Goal: Task Accomplishment & Management: Use online tool/utility

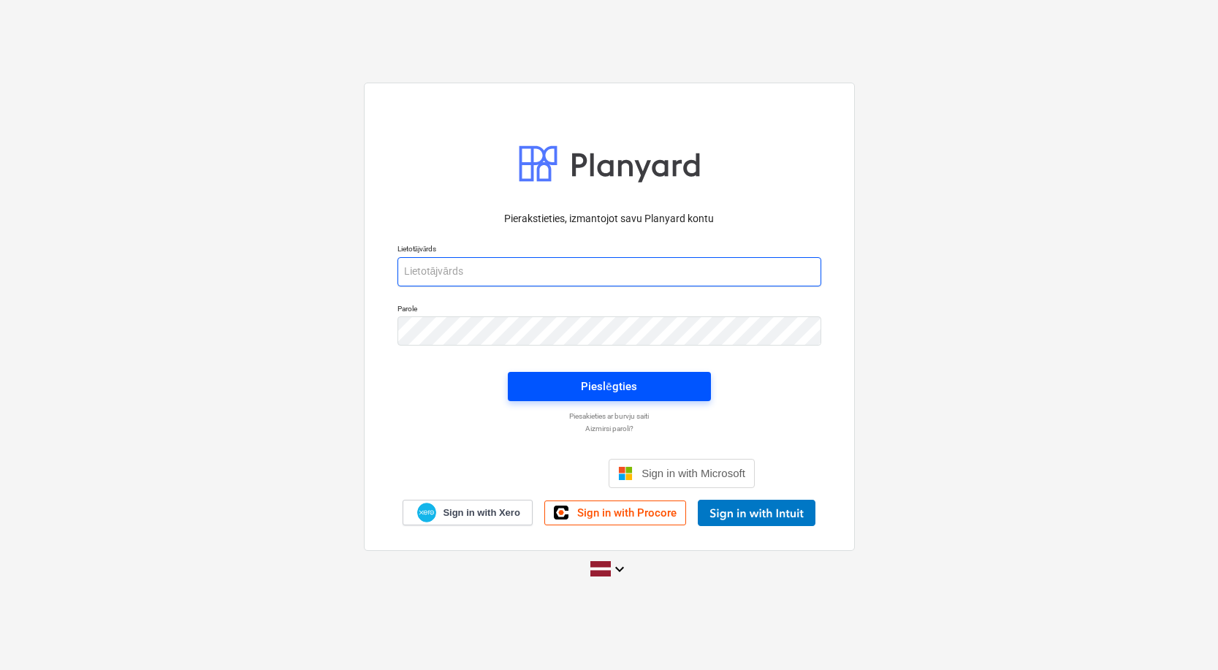
type input "[PERSON_NAME][EMAIL_ADDRESS][DOMAIN_NAME]"
click at [628, 392] on div "Pieslēgties" at bounding box center [609, 386] width 56 height 19
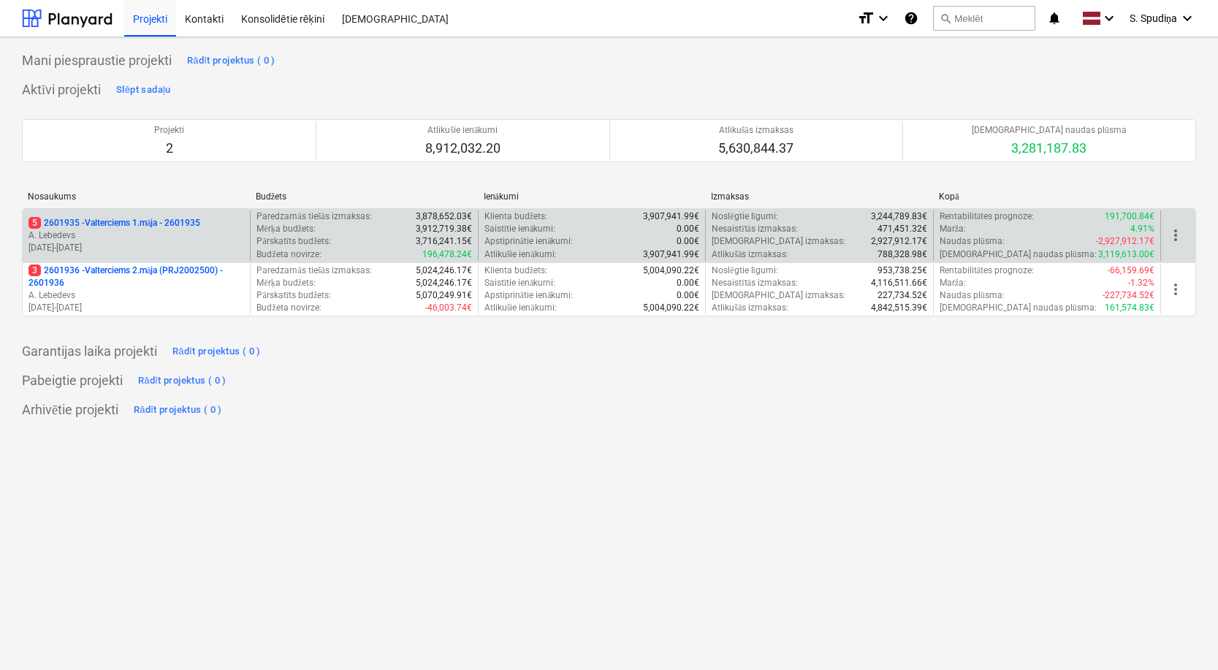
click at [161, 245] on p "[DATE] - [DATE]" at bounding box center [136, 248] width 216 height 12
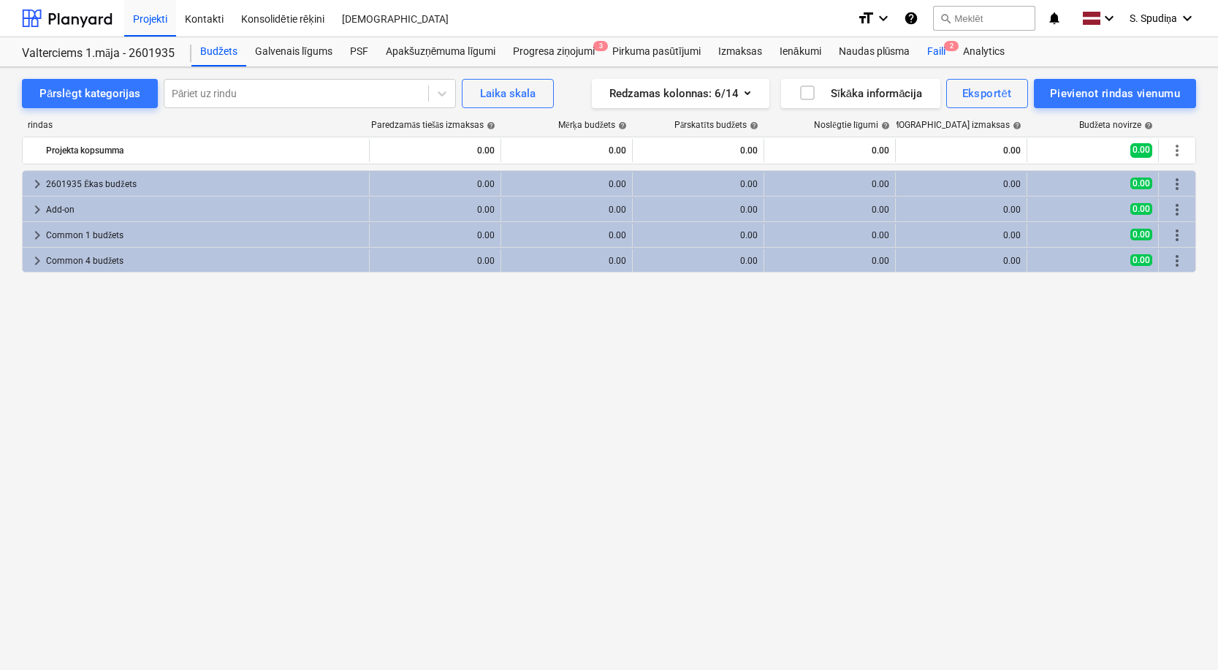
click at [937, 51] on div "Faili 2" at bounding box center [937, 51] width 36 height 29
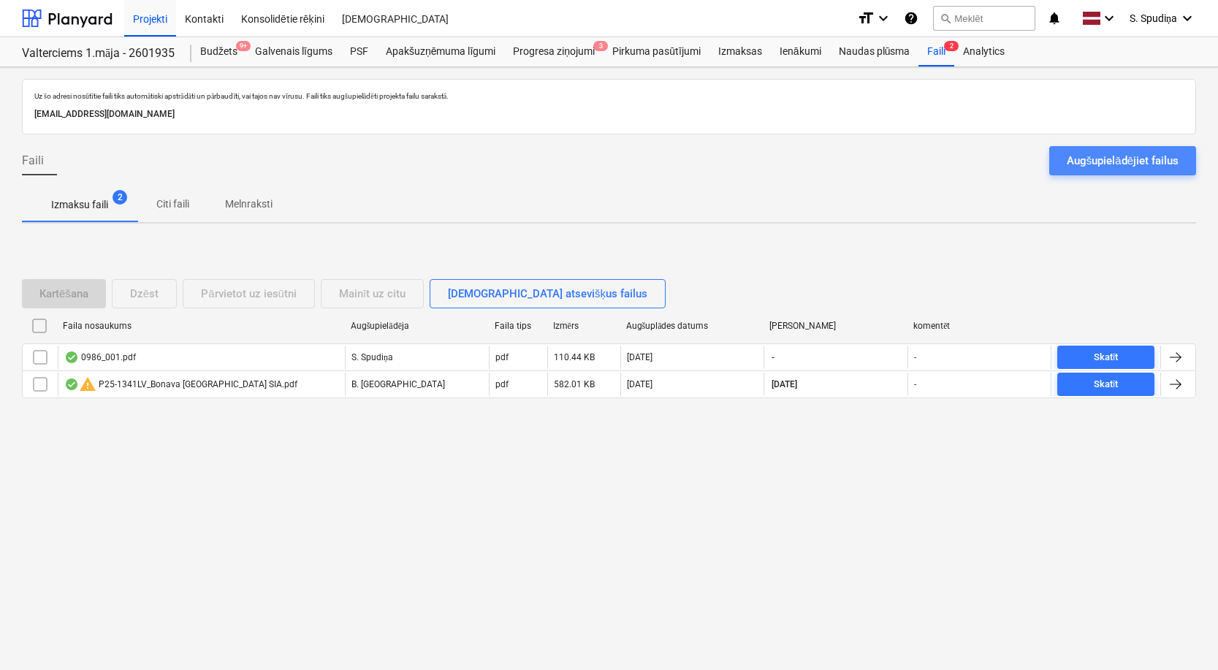
click at [1068, 159] on div "Augšupielādējiet failus" at bounding box center [1123, 160] width 112 height 19
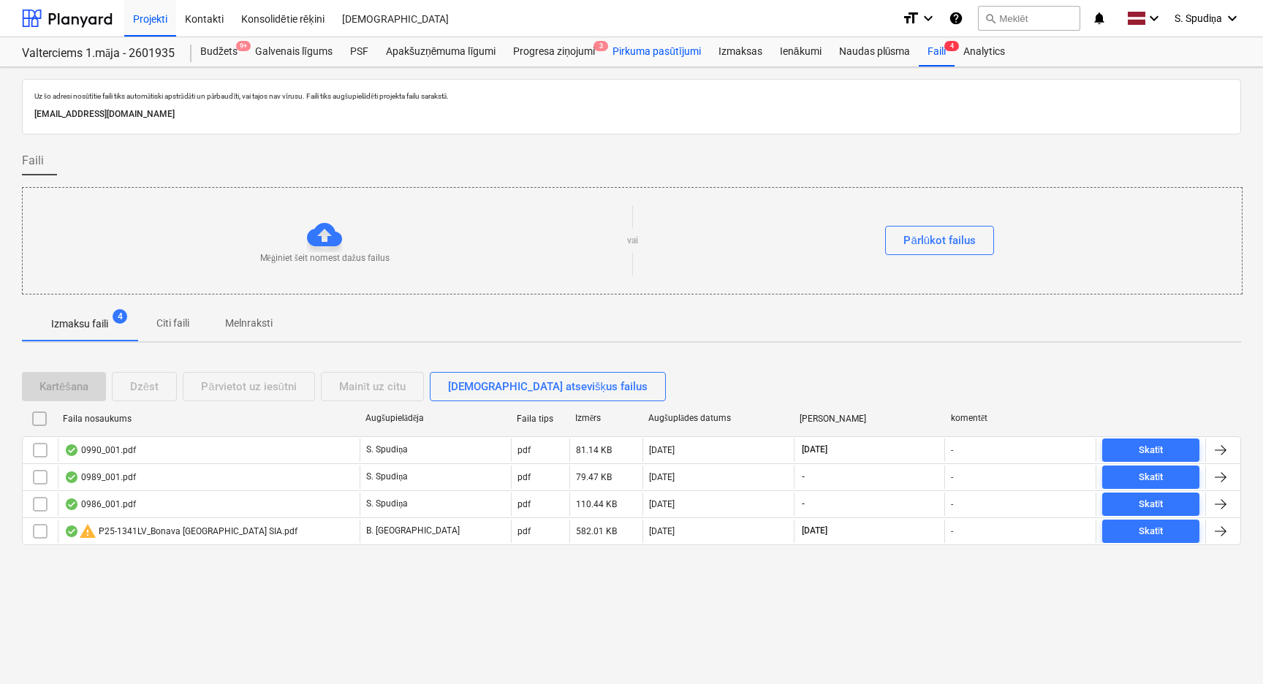
click at [630, 47] on div "Pirkuma pasūtījumi" at bounding box center [657, 51] width 106 height 29
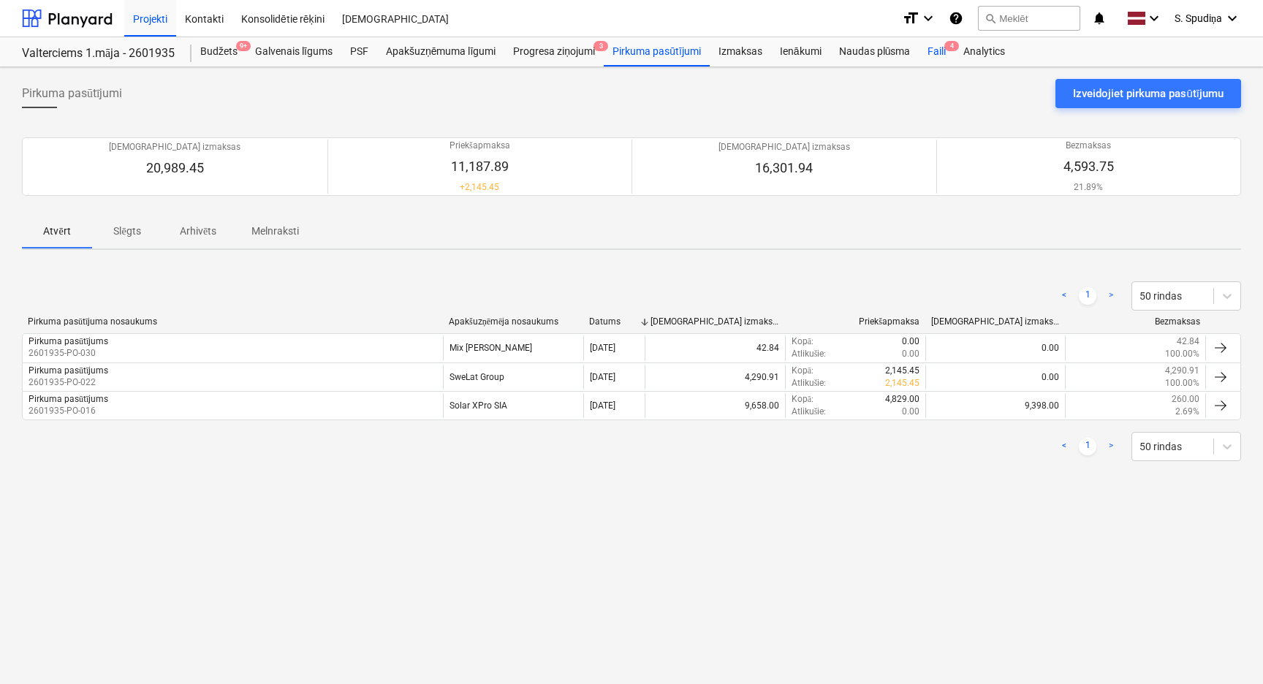
click at [943, 51] on div "Faili 4" at bounding box center [937, 51] width 36 height 29
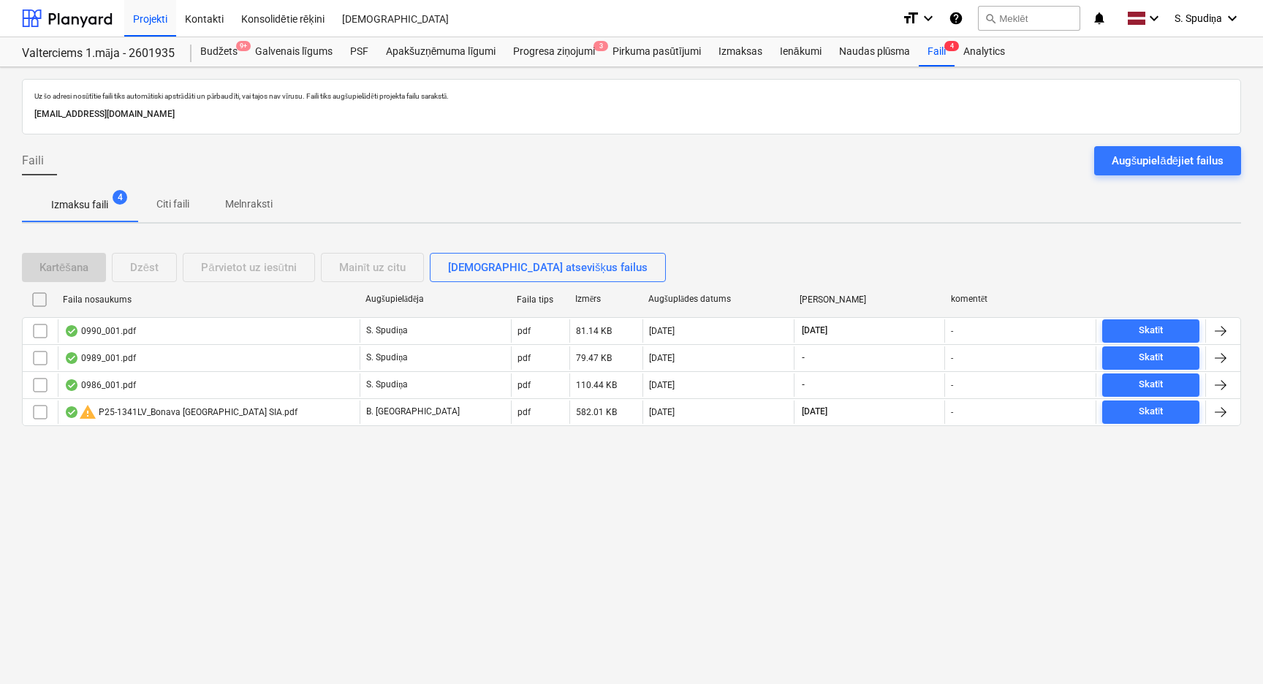
click at [693, 306] on div "Augšuplādes datums" at bounding box center [717, 299] width 151 height 23
checkbox input "false"
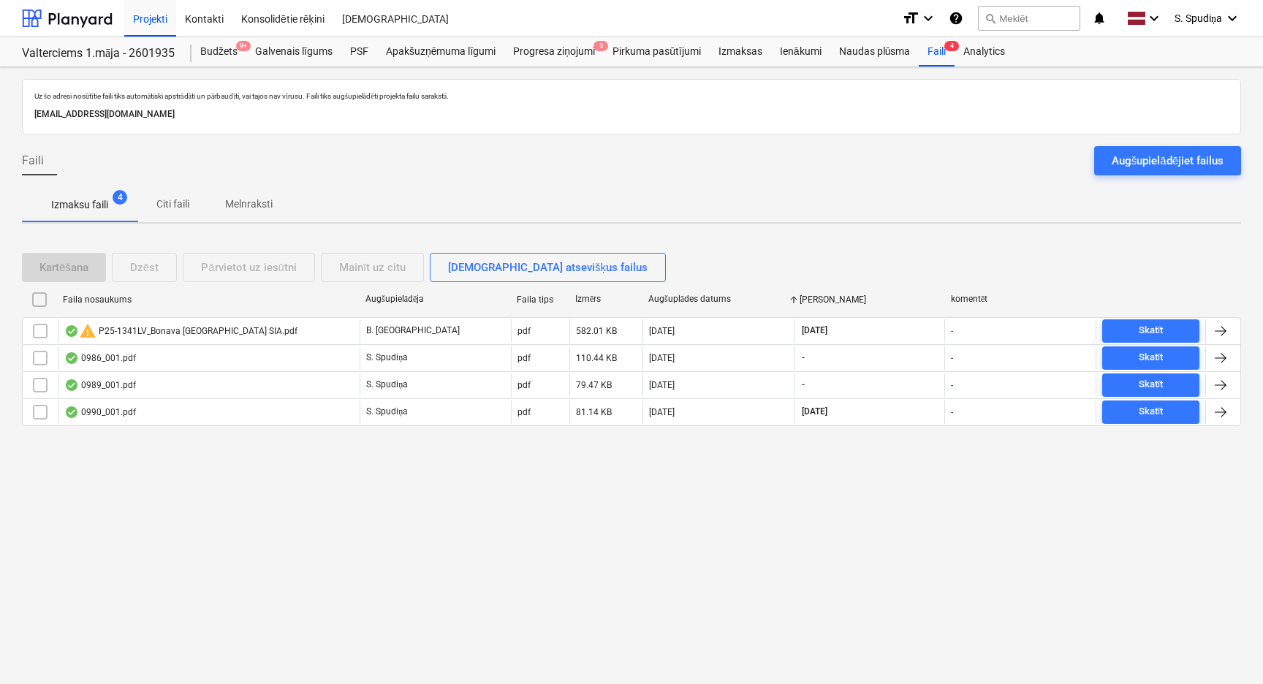
click at [693, 306] on div "Augšuplādes datums" at bounding box center [717, 299] width 151 height 23
checkbox input "false"
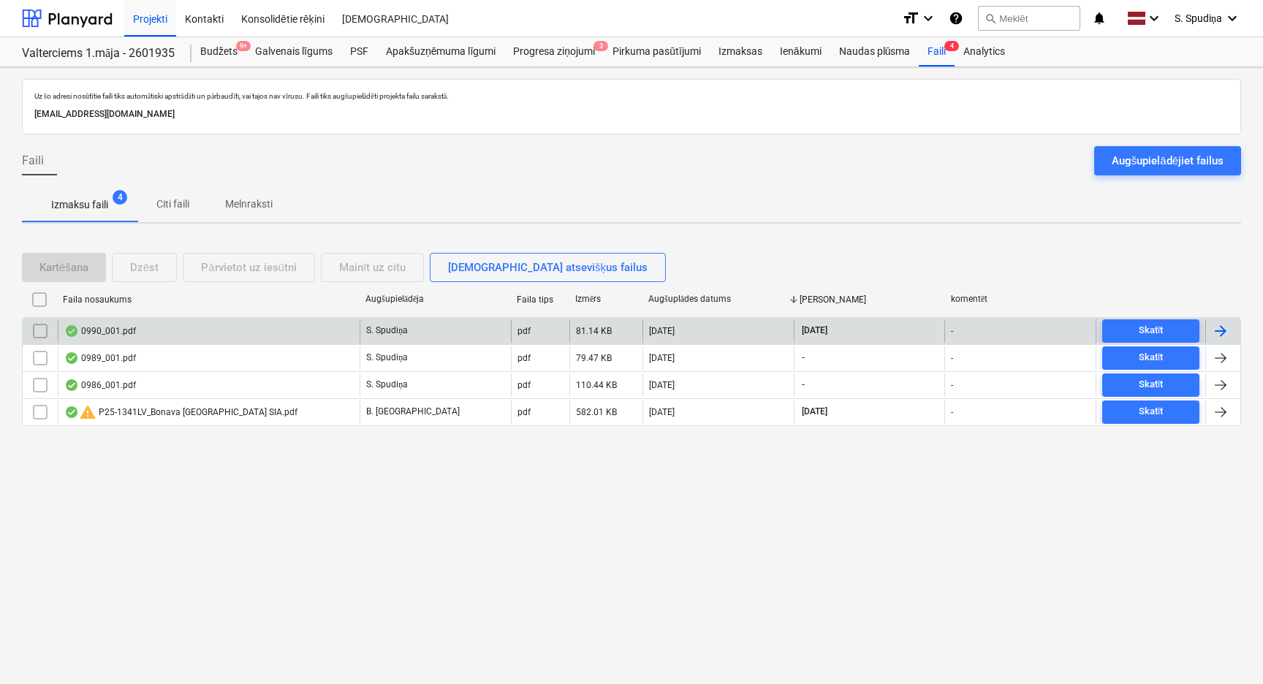
click at [91, 326] on div "0990_001.pdf" at bounding box center [100, 331] width 72 height 12
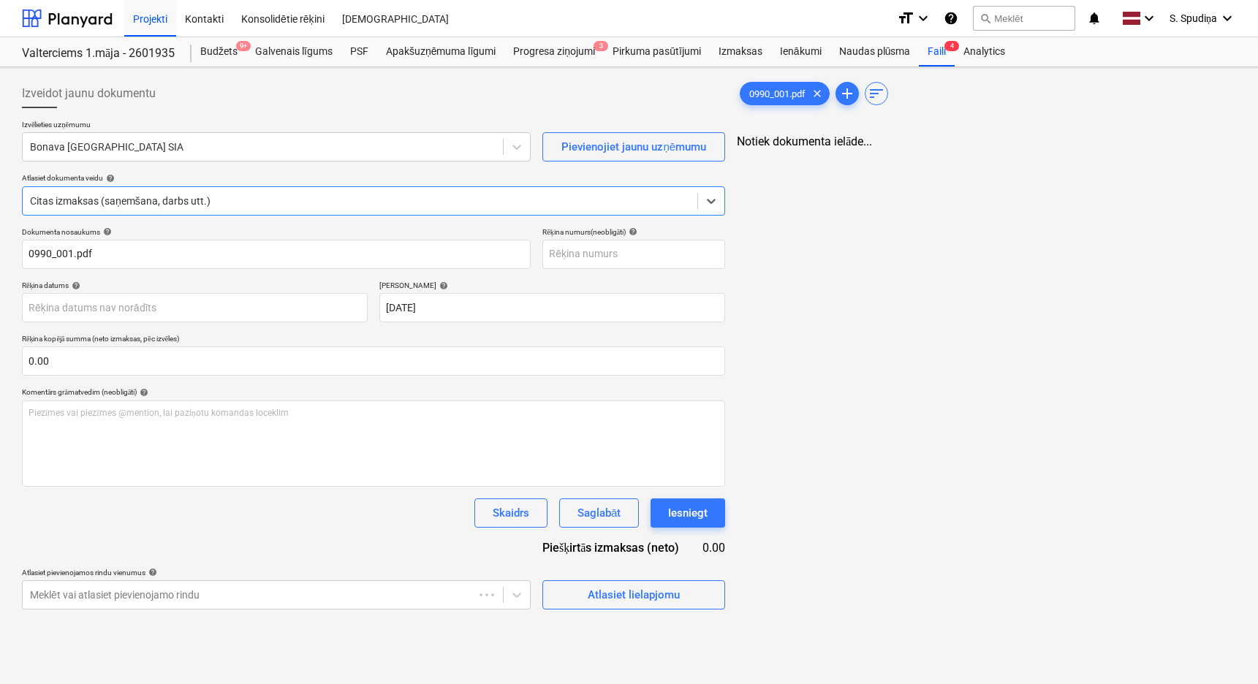
type input "0990_001.pdf"
type input "[DATE]"
click at [252, 141] on div at bounding box center [262, 147] width 465 height 15
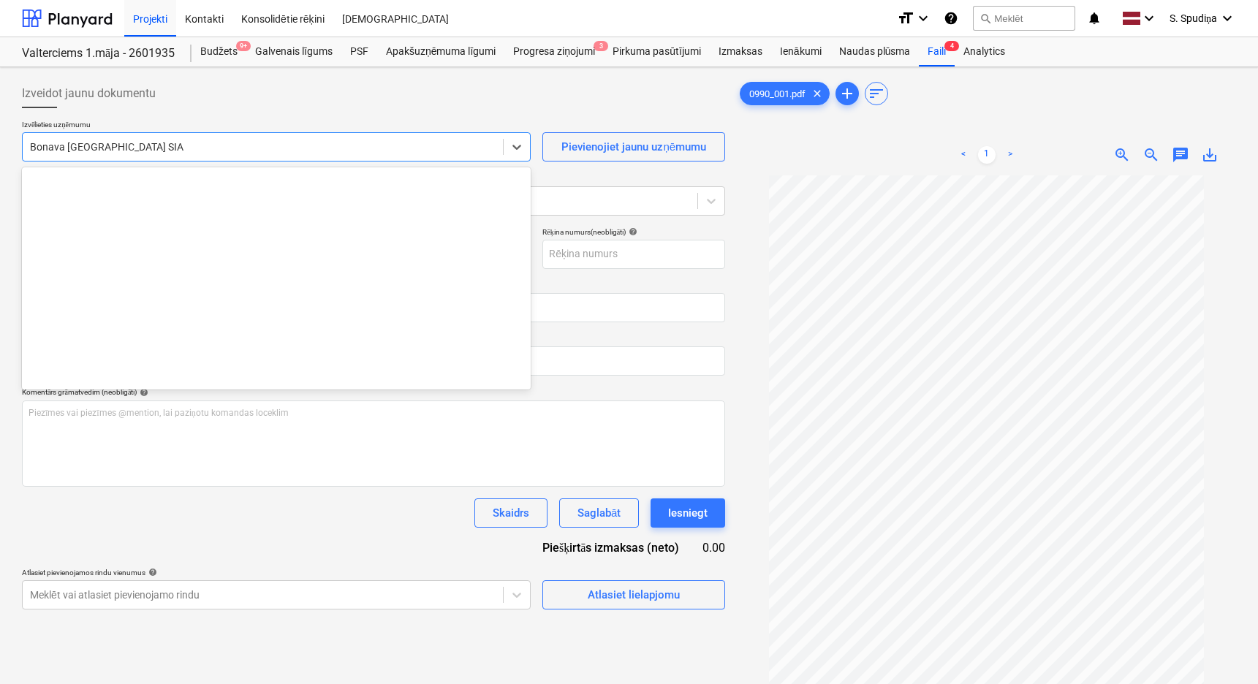
scroll to position [2686, 0]
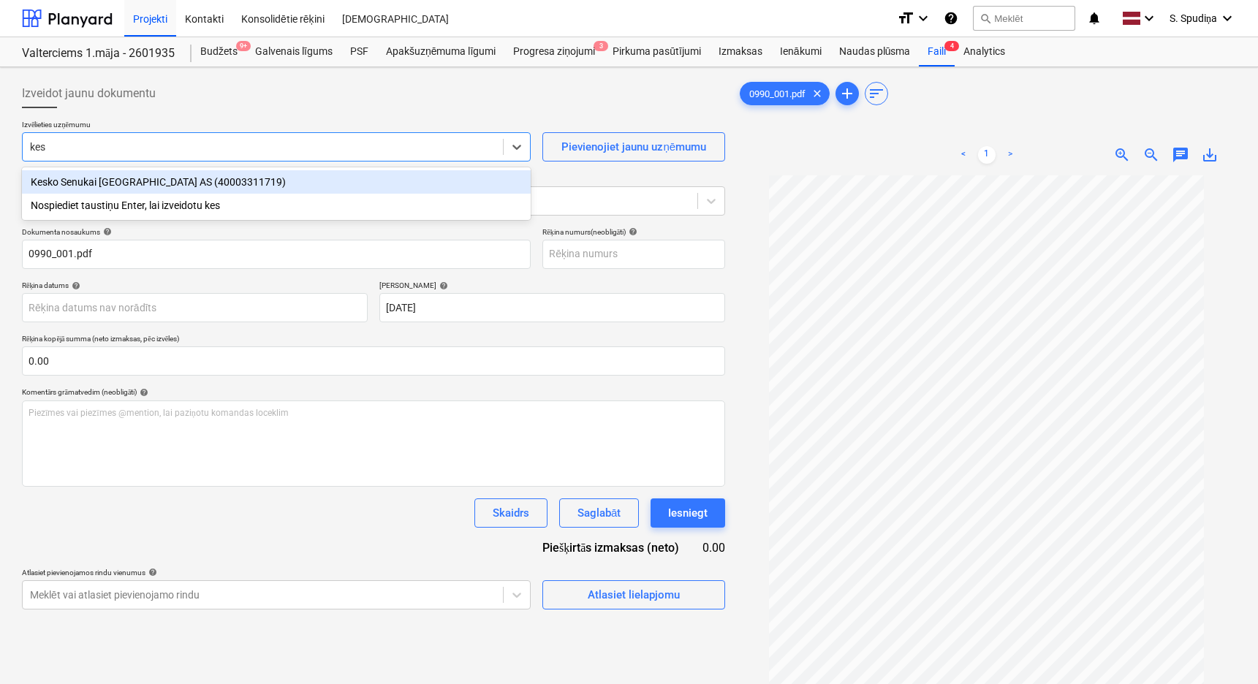
type input "kesk"
click at [142, 178] on div "Kesko Senukai [GEOGRAPHIC_DATA] AS (40003311719)" at bounding box center [276, 181] width 509 height 23
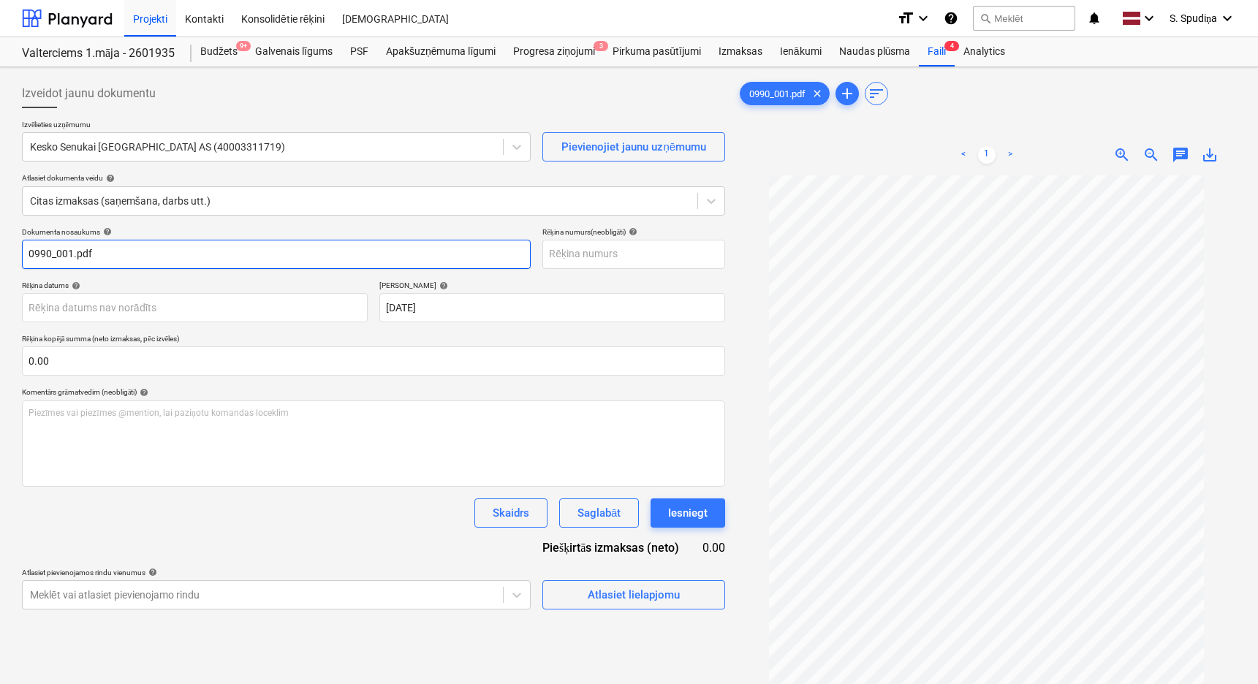
drag, startPoint x: 159, startPoint y: 259, endPoint x: -86, endPoint y: 268, distance: 245.0
click at [0, 268] on html "Projekti Kontakti Konsolidētie rēķini Iesūtne format_size keyboard_arrow_down h…" at bounding box center [629, 342] width 1258 height 684
drag, startPoint x: -19, startPoint y: 254, endPoint x: -75, endPoint y: 254, distance: 55.5
click at [0, 254] on html "Projekti Kontakti Konsolidētie rēķini Iesūtne format_size keyboard_arrow_down h…" at bounding box center [629, 342] width 1258 height 684
type input "456644951"
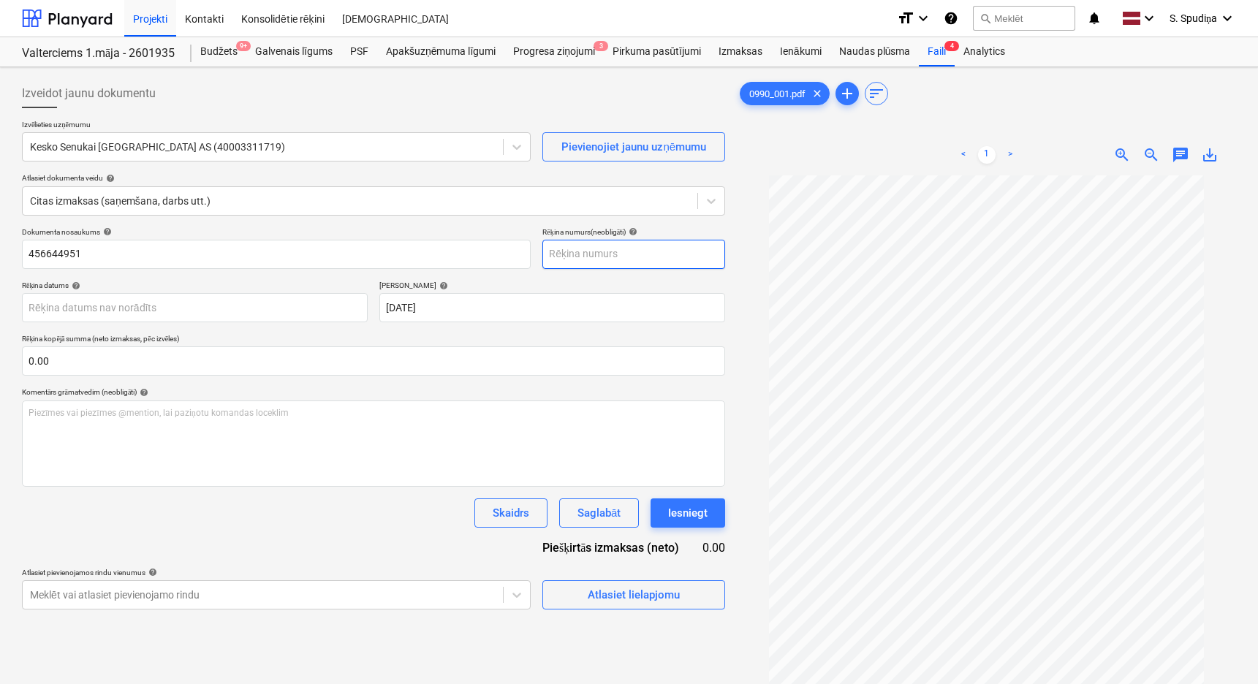
click at [642, 254] on input "text" at bounding box center [633, 254] width 183 height 29
paste input "456644951"
type input "456644951"
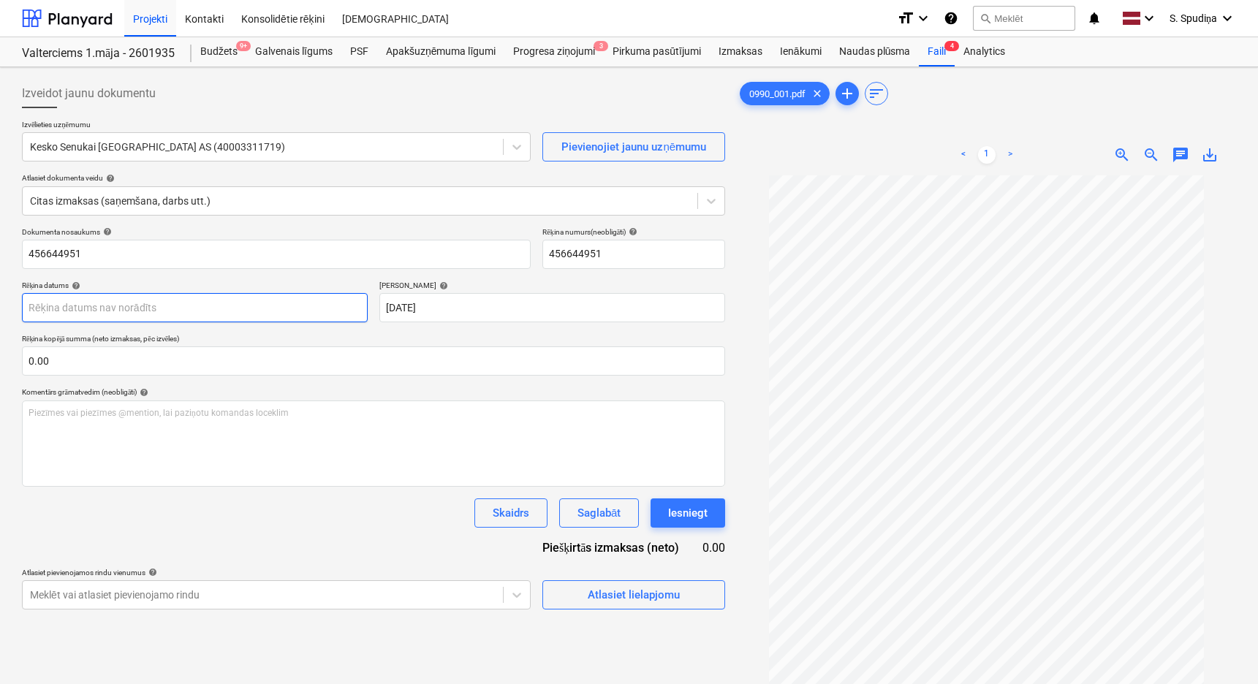
click at [165, 303] on body "Projekti Kontakti Konsolidētie rēķini Iesūtne format_size keyboard_arrow_down h…" at bounding box center [629, 342] width 1258 height 684
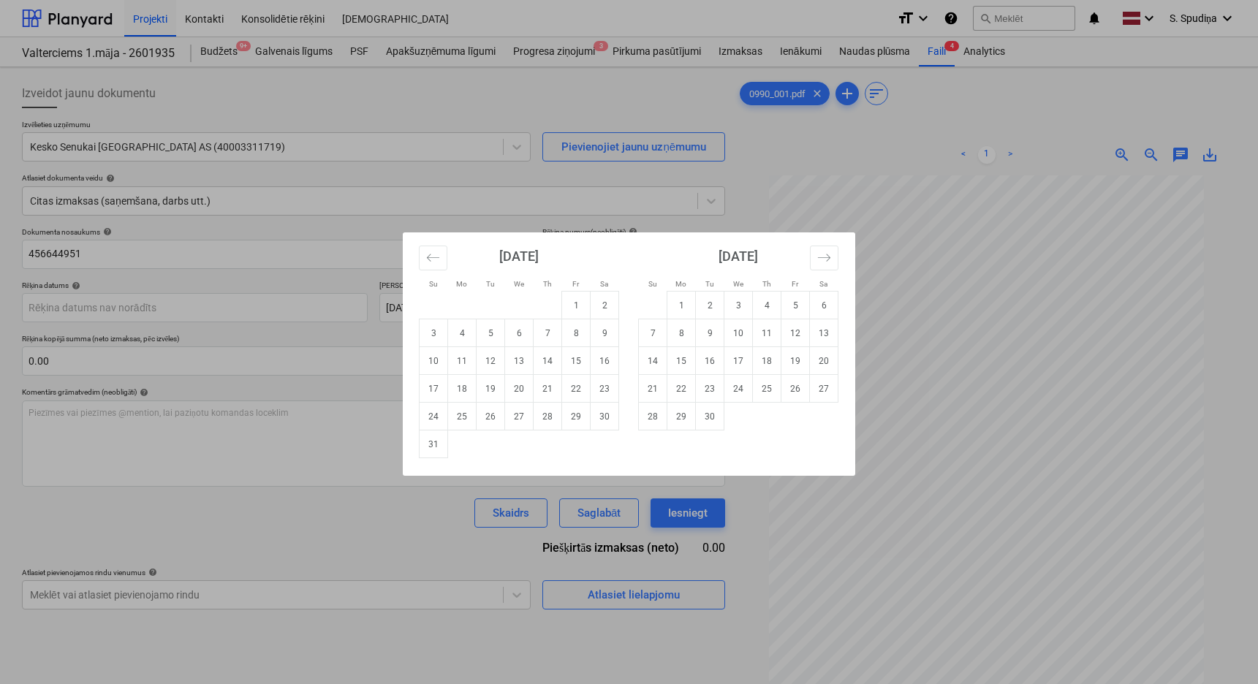
click at [1057, 324] on div "Su Mo Tu We Th Fr Sa Su Mo Tu We Th Fr Sa [DATE] 1 2 3 4 5 6 7 8 9 10 11 12 13 …" at bounding box center [629, 342] width 1258 height 684
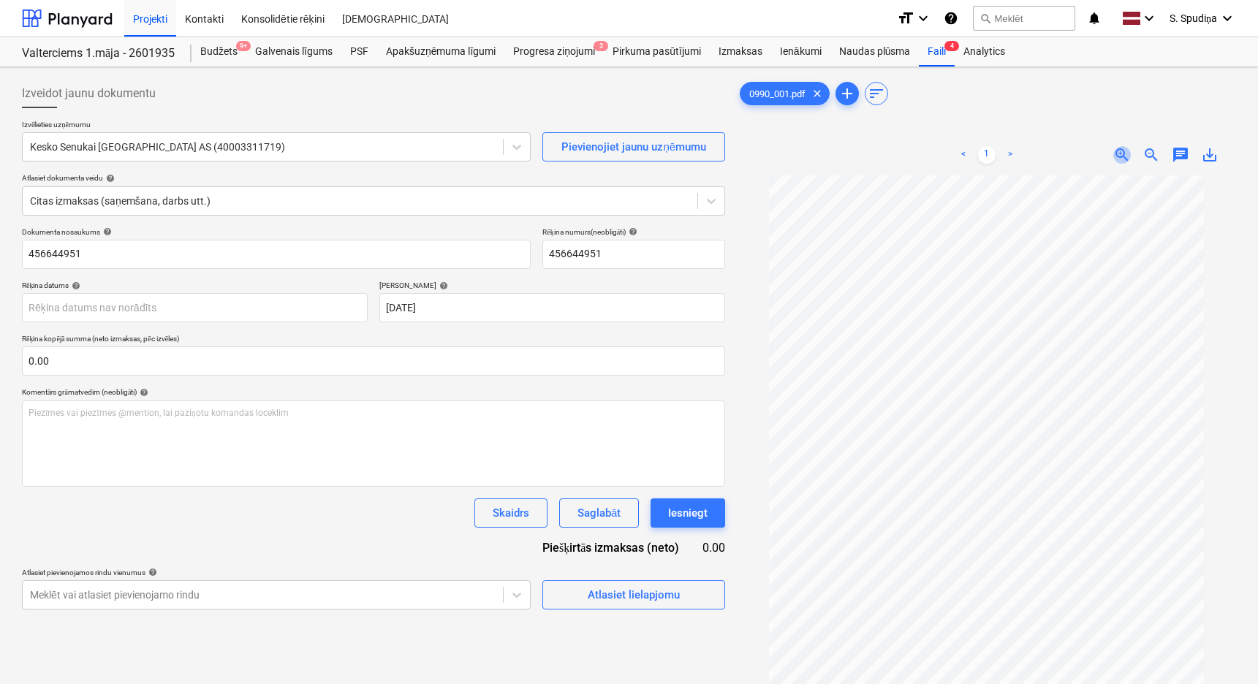
click at [1115, 151] on span "zoom_in" at bounding box center [1122, 155] width 18 height 18
click at [99, 314] on body "Projekti Kontakti Konsolidētie rēķini Iesūtne format_size keyboard_arrow_down h…" at bounding box center [629, 342] width 1258 height 684
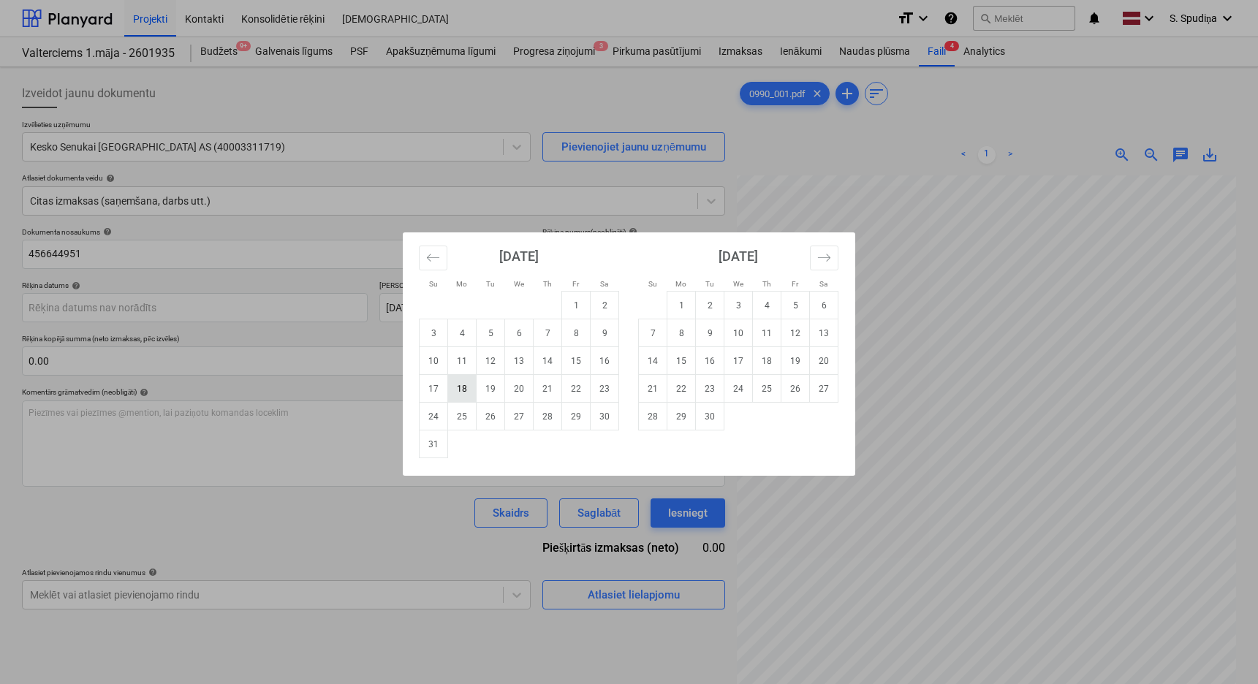
click at [458, 389] on td "18" at bounding box center [462, 389] width 28 height 28
type input "[DATE]"
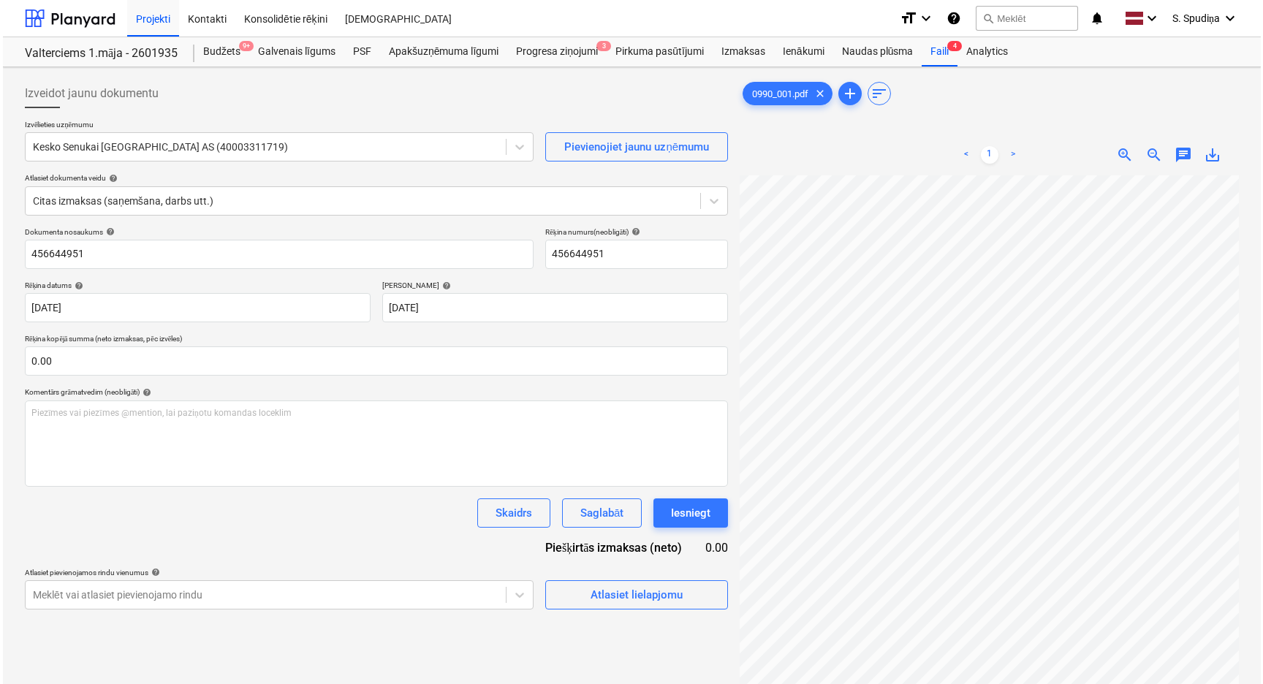
scroll to position [137, 0]
click at [644, 568] on div "Atlasiet lielapjomu" at bounding box center [634, 594] width 92 height 19
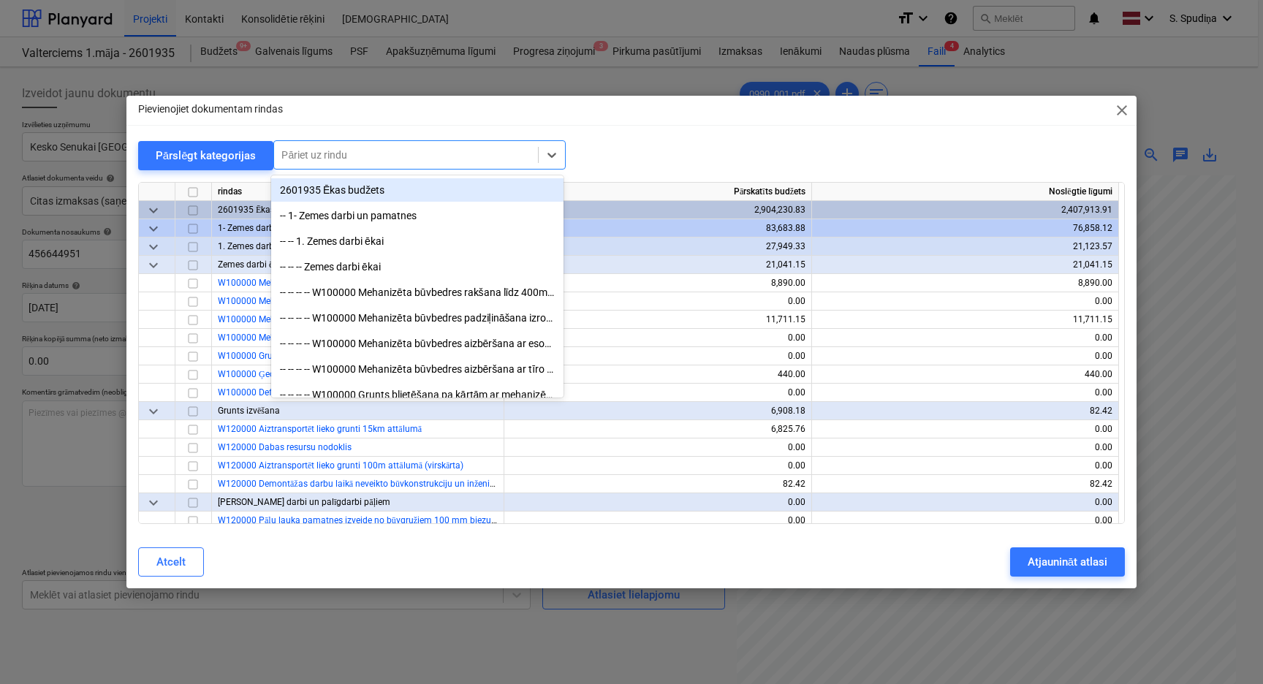
click at [378, 152] on div at bounding box center [405, 155] width 249 height 15
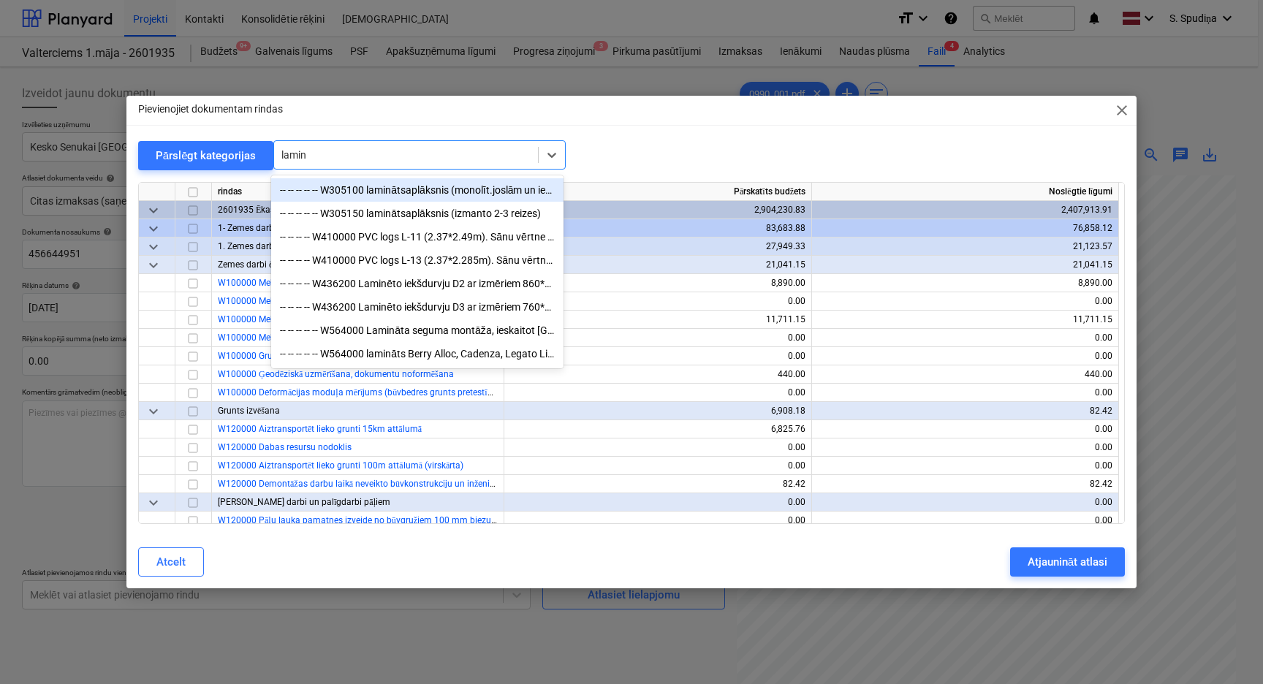
type input "laminā"
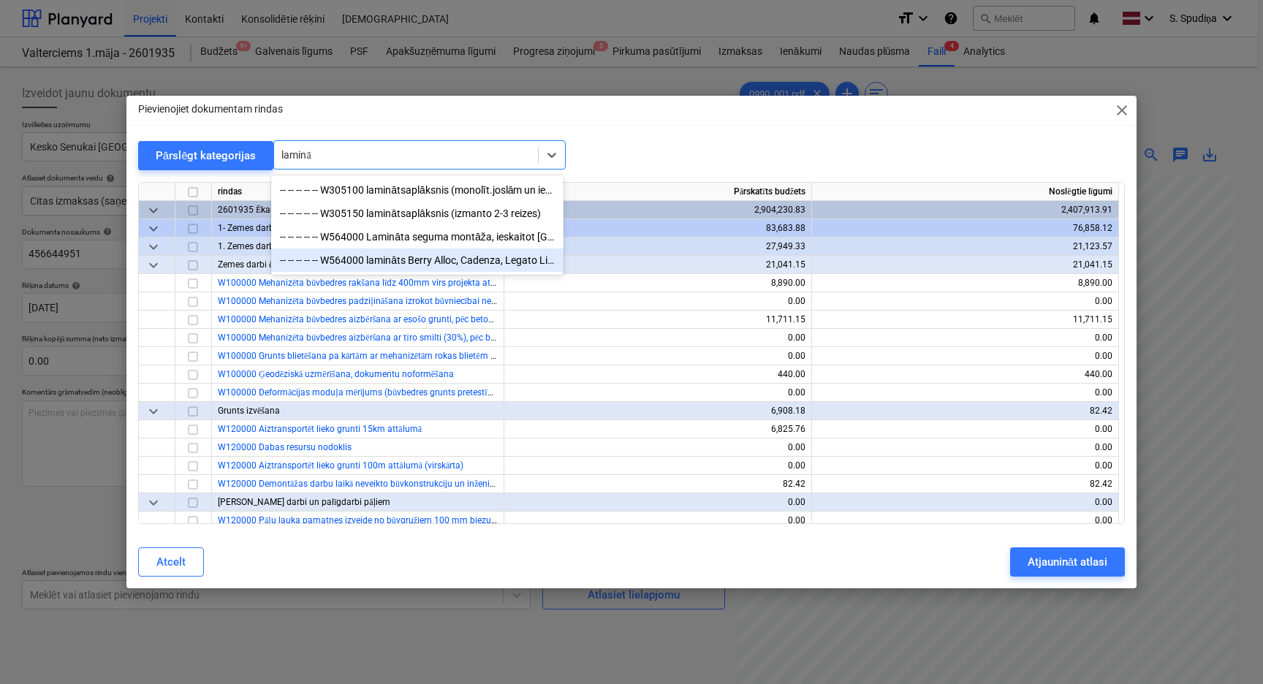
click at [440, 267] on div "-- -- -- -- -- W564000 lamināts Berry Alloc, Cadenza, Legato Light natural K130…" at bounding box center [417, 259] width 292 height 23
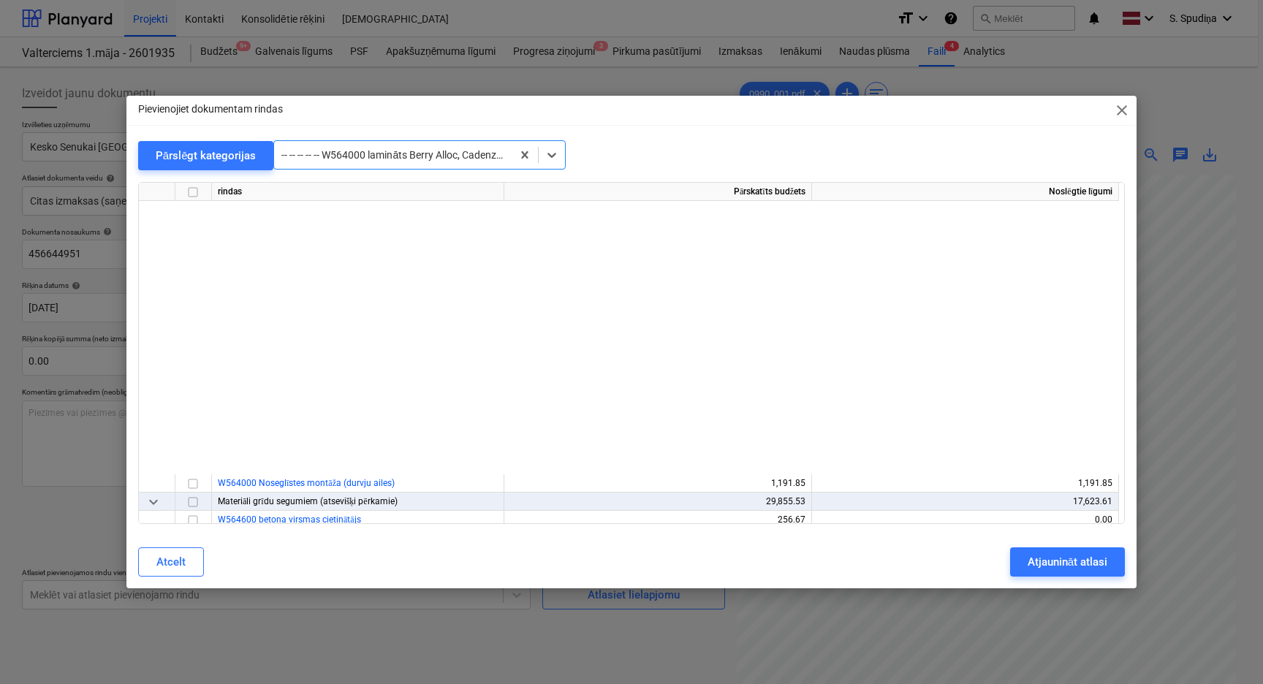
scroll to position [8568, 0]
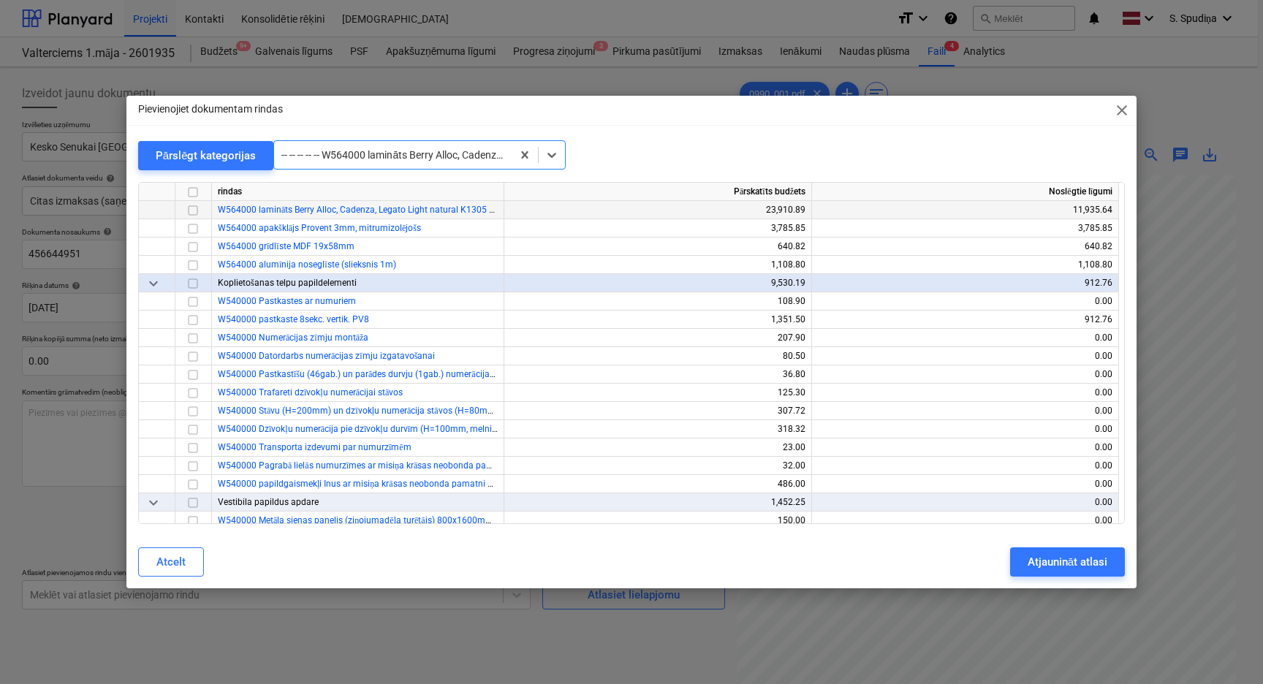
click at [189, 212] on input "checkbox" at bounding box center [193, 211] width 18 height 18
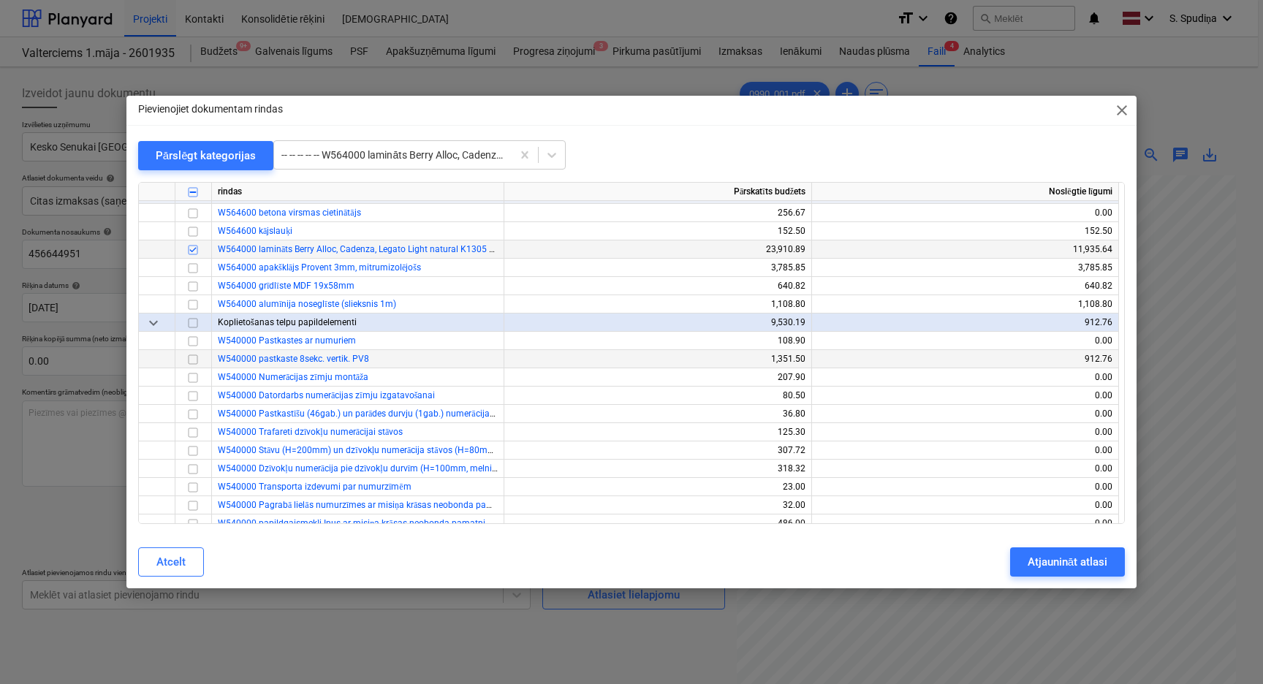
scroll to position [8495, 0]
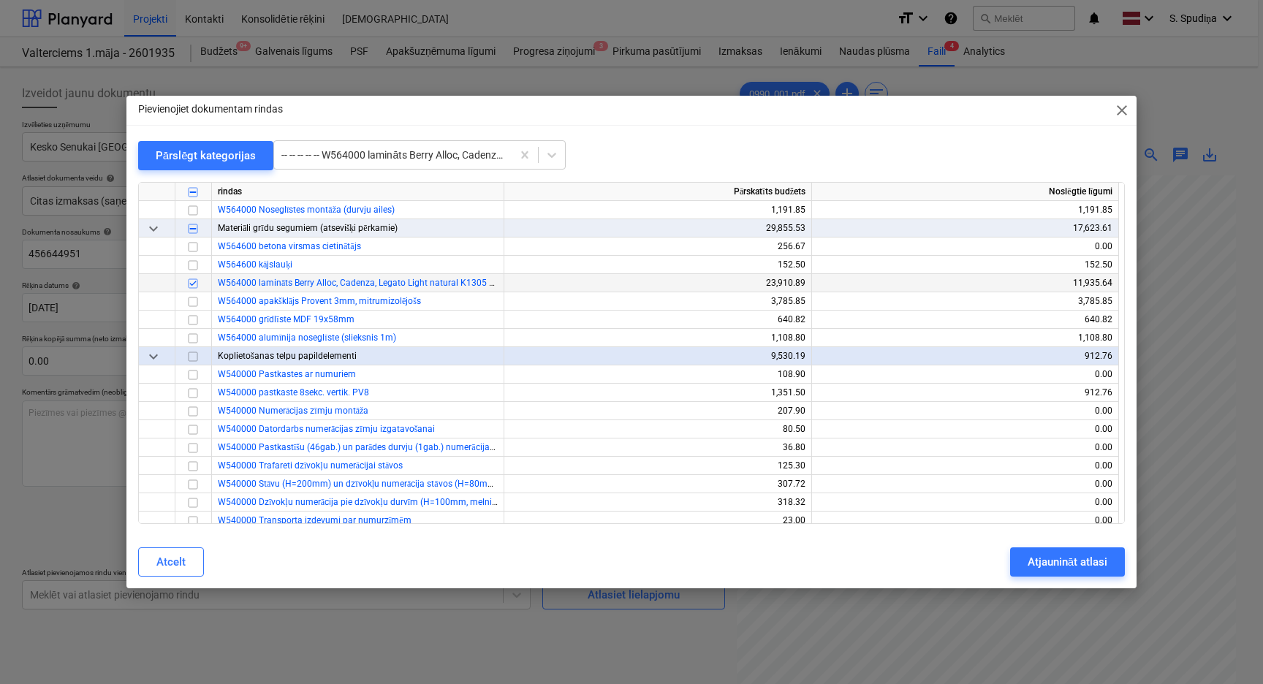
click at [1120, 103] on span "close" at bounding box center [1122, 111] width 18 height 18
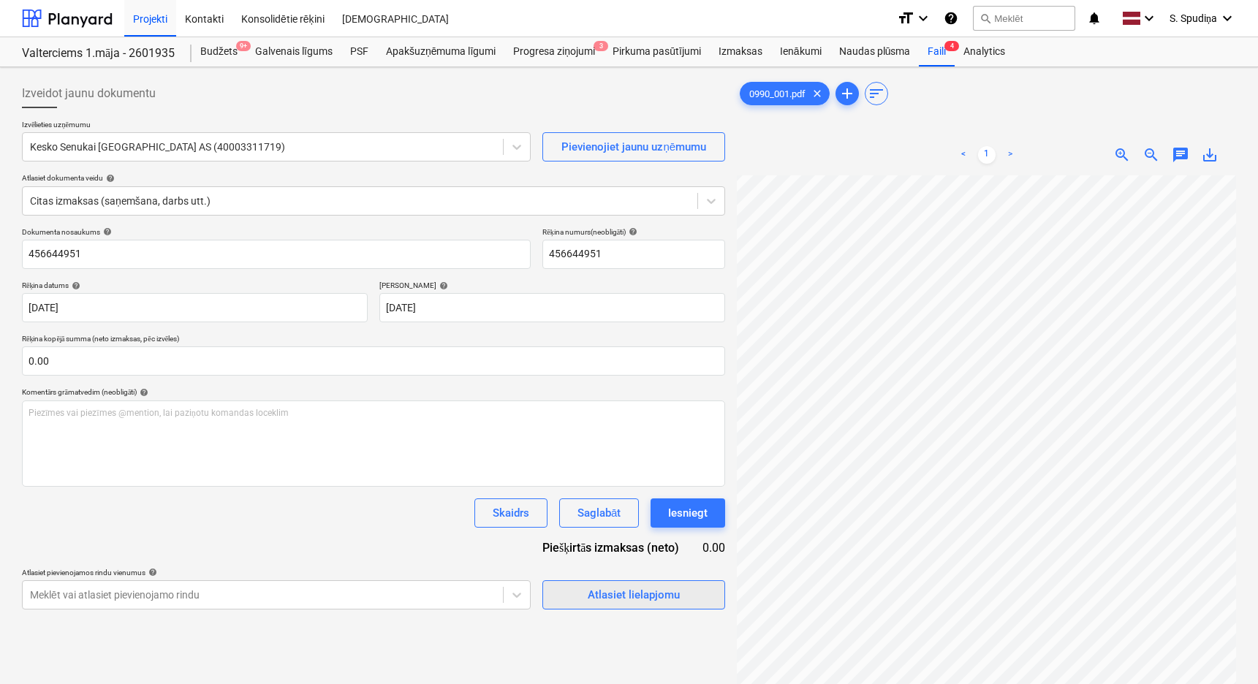
click at [628, 568] on div "Atlasiet lielapjomu" at bounding box center [634, 594] width 92 height 19
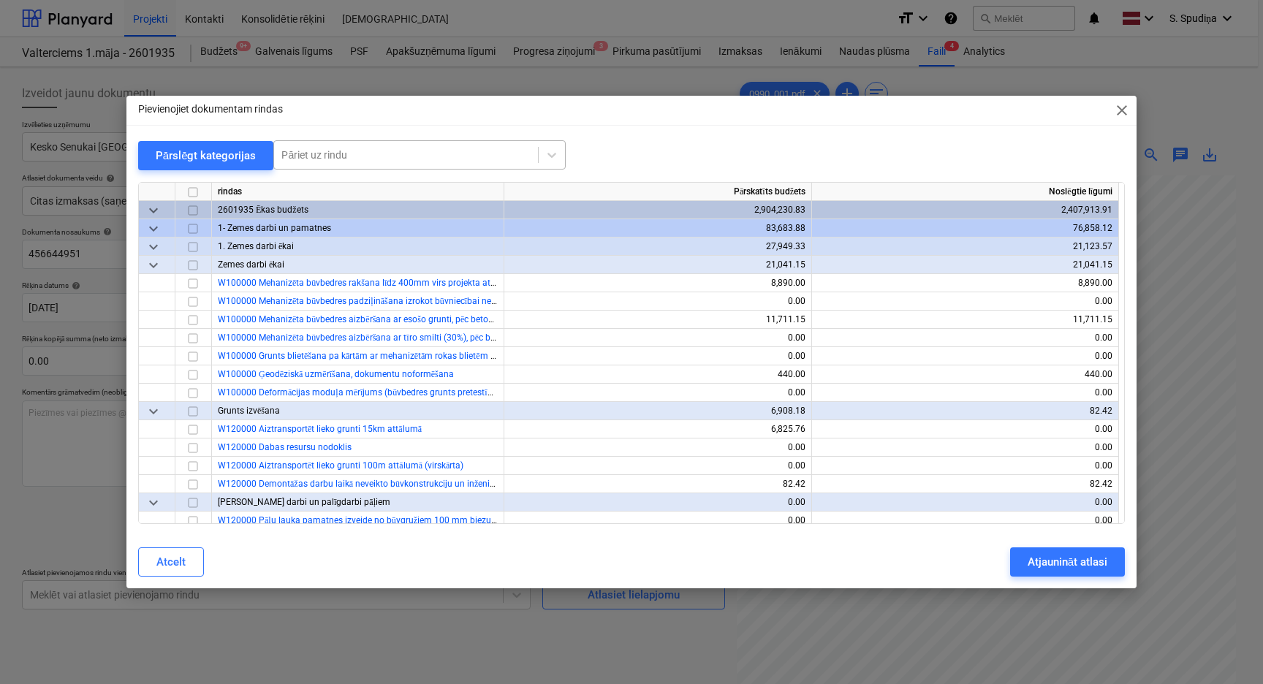
drag, startPoint x: 452, startPoint y: 157, endPoint x: 461, endPoint y: 153, distance: 9.5
click at [458, 155] on div at bounding box center [405, 155] width 249 height 15
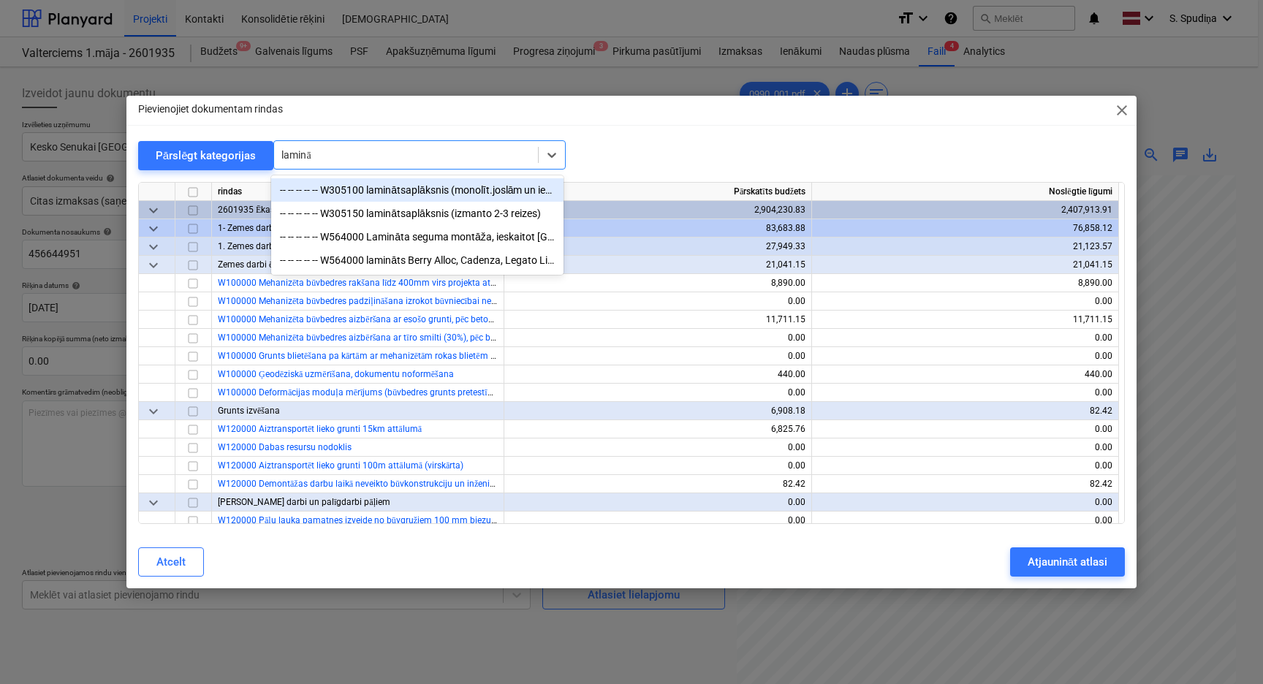
type input "lamināt"
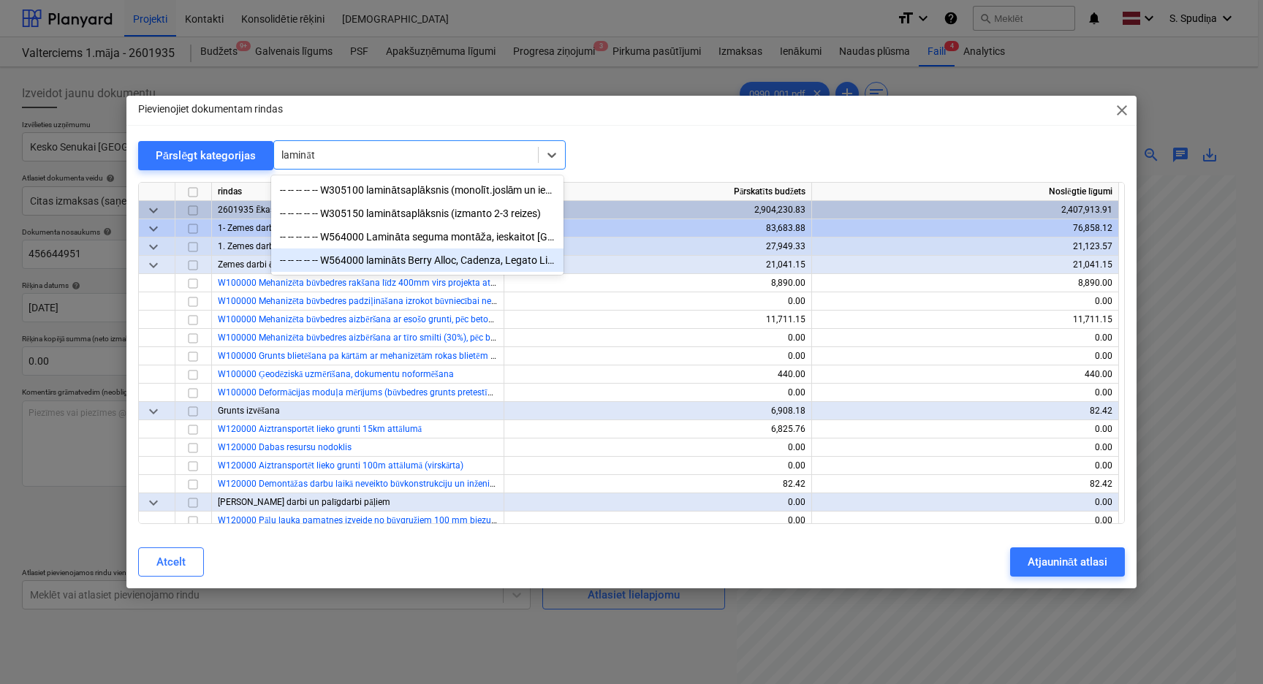
click at [443, 271] on div "-- -- -- -- -- W564000 lamināts Berry Alloc, Cadenza, Legato Light natural K130…" at bounding box center [417, 259] width 292 height 23
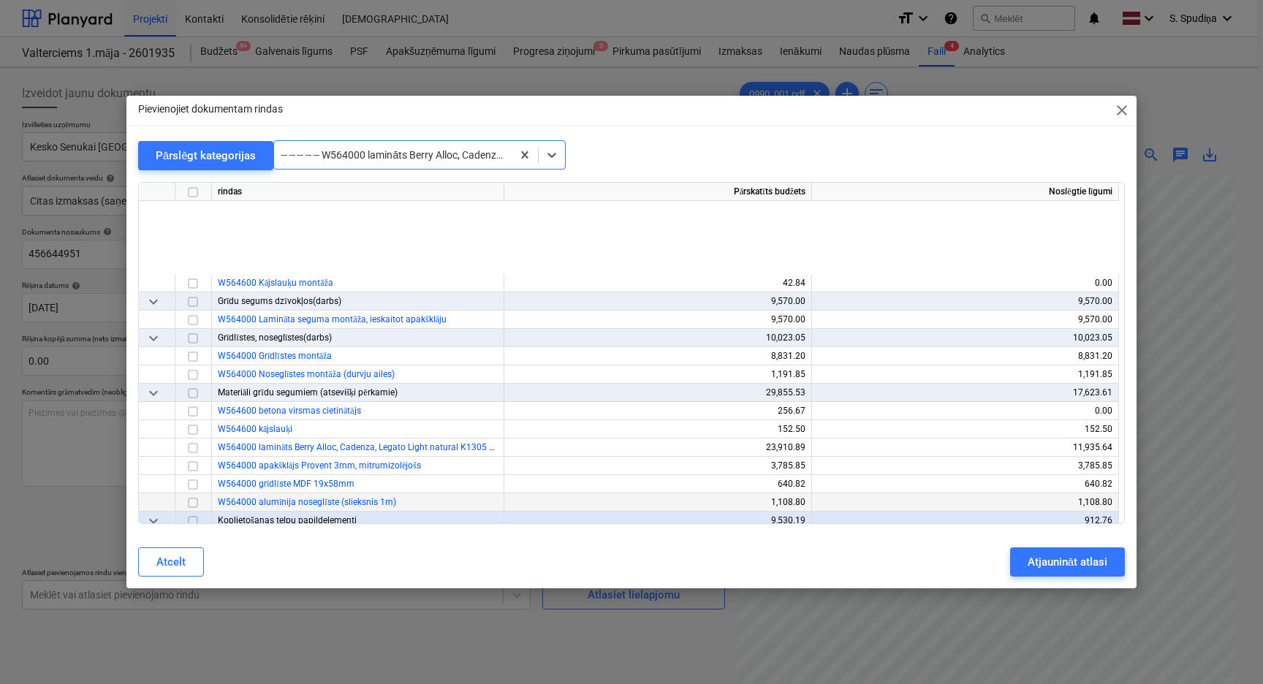
scroll to position [8568, 0]
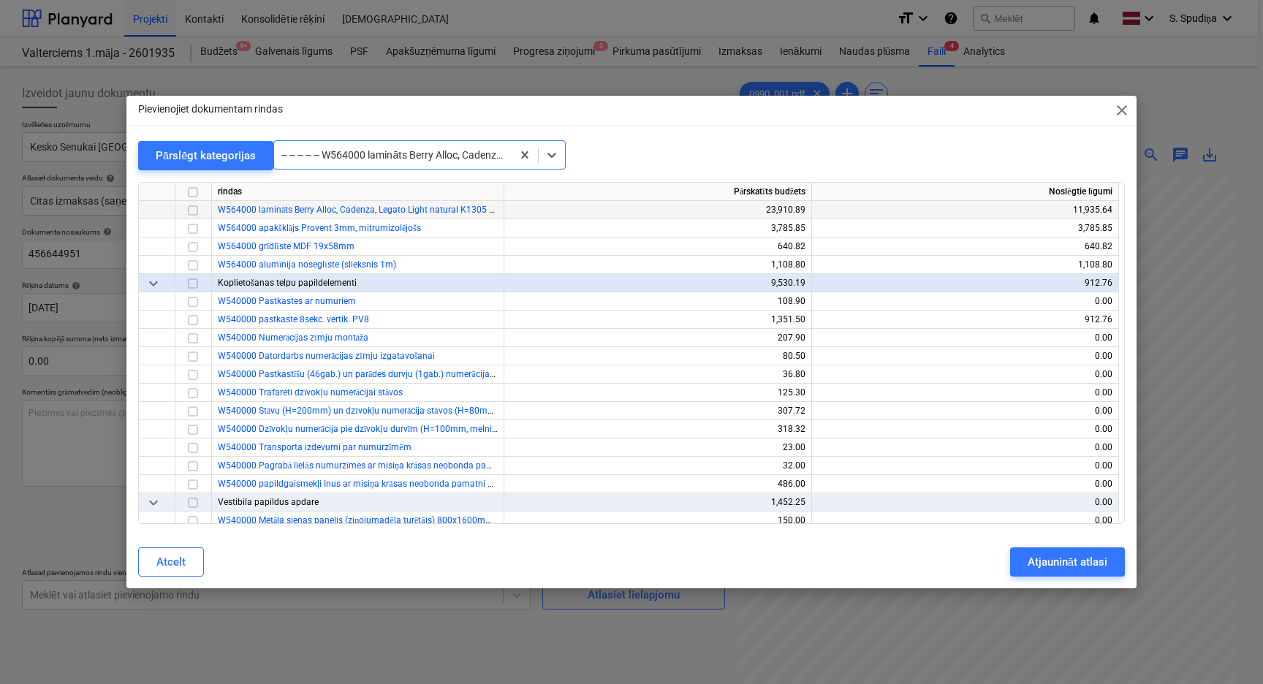
drag, startPoint x: 194, startPoint y: 211, endPoint x: 238, endPoint y: 201, distance: 45.0
click at [194, 211] on input "checkbox" at bounding box center [193, 211] width 18 height 18
click at [452, 156] on div at bounding box center [392, 155] width 223 height 15
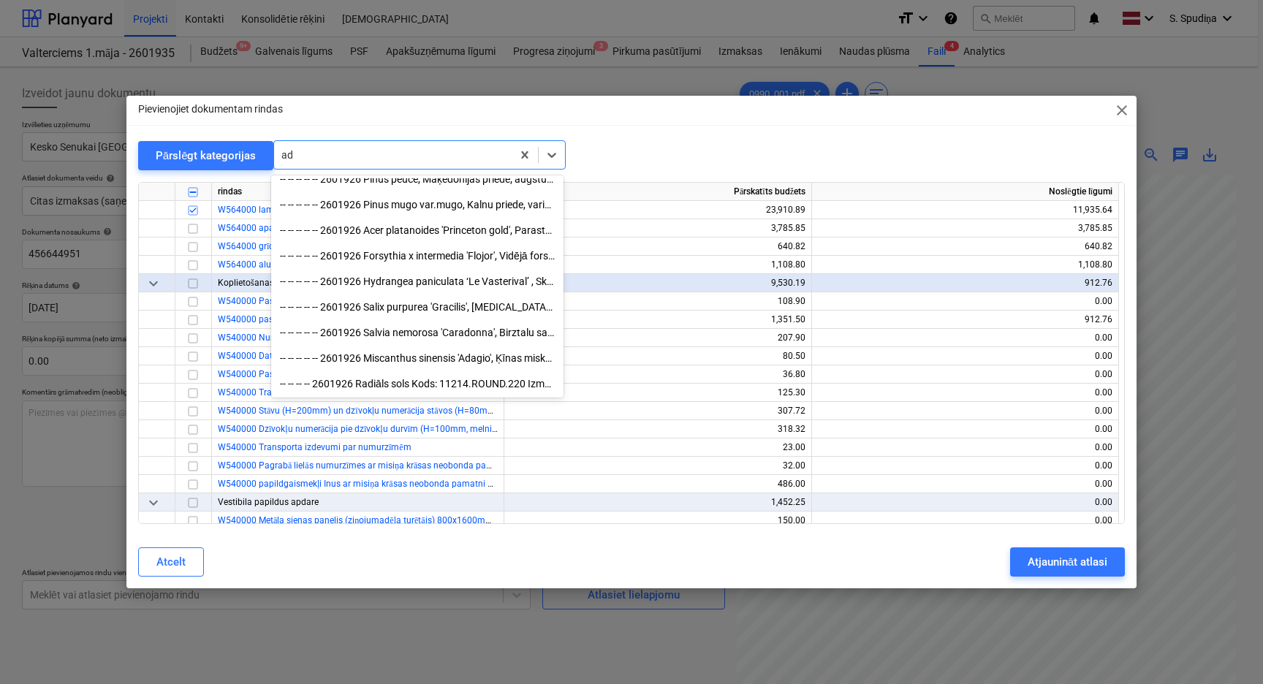
scroll to position [4666, 0]
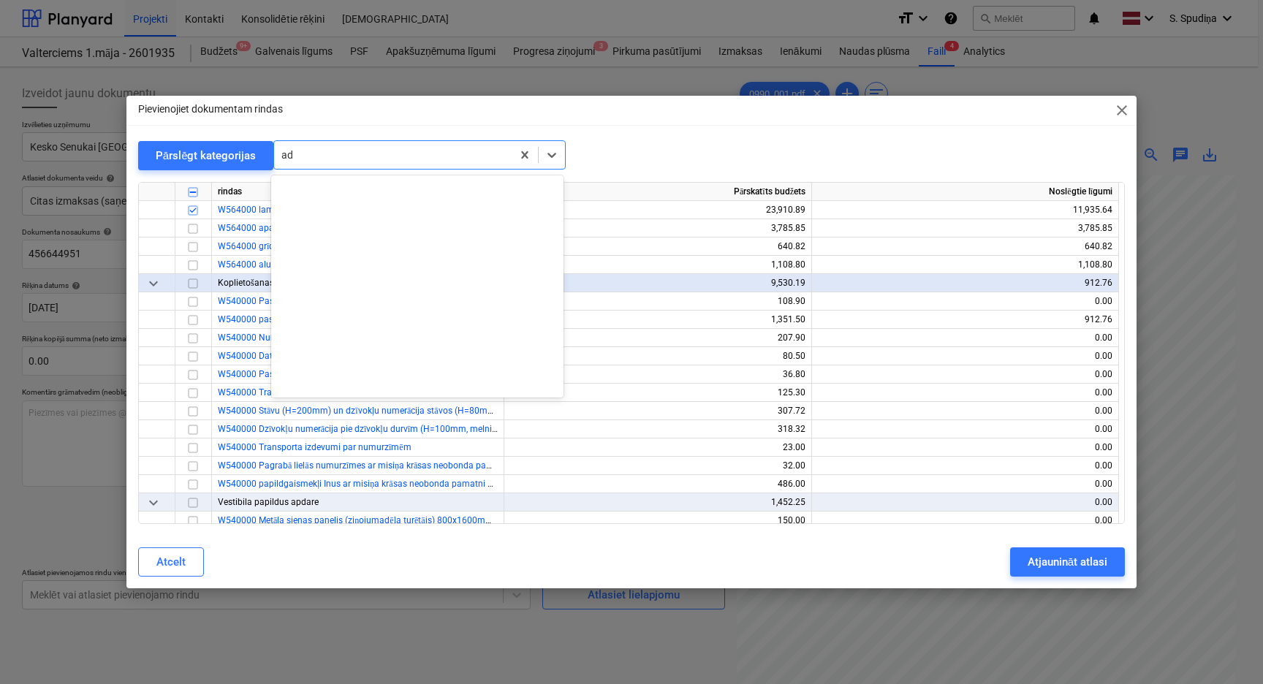
type input "a"
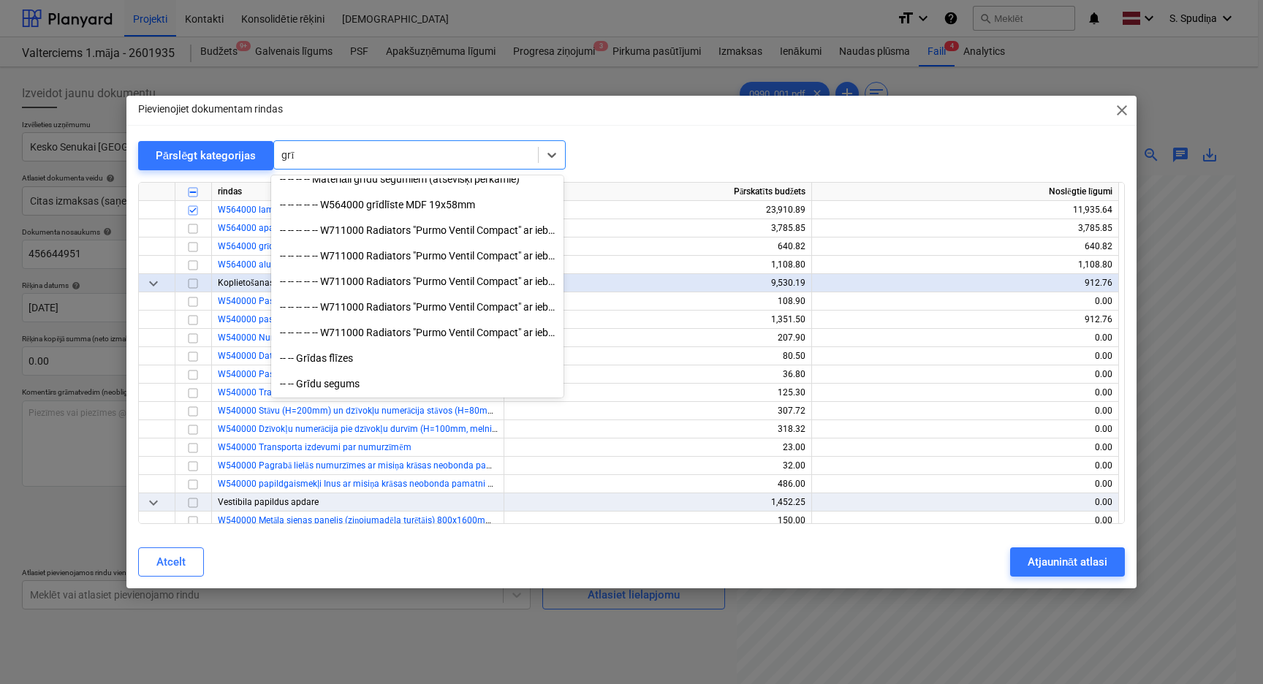
scroll to position [548, 0]
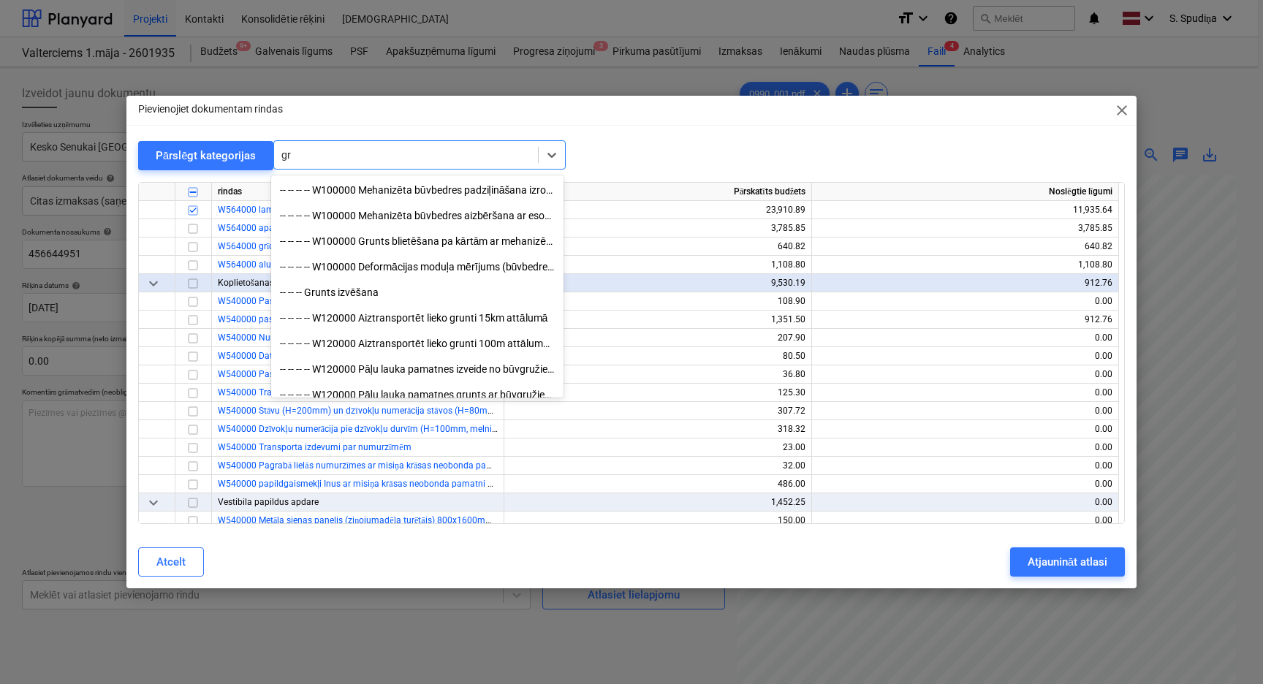
type input "g"
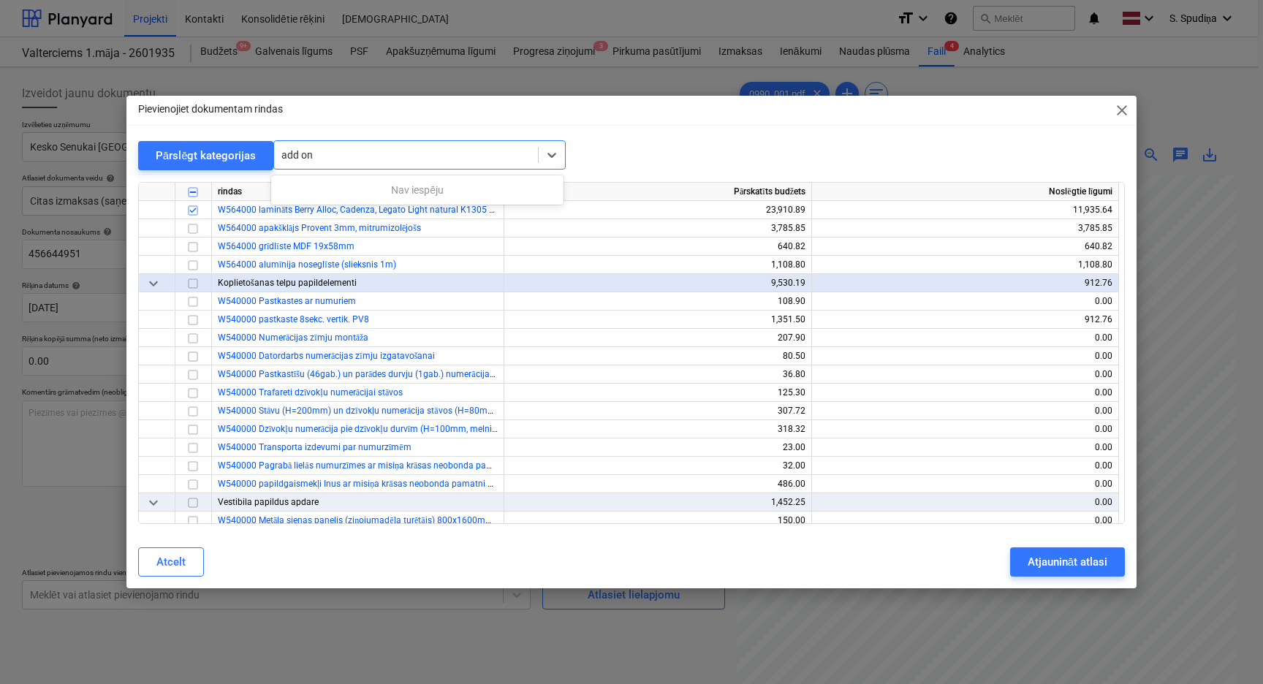
type input "add on"
drag, startPoint x: 343, startPoint y: 161, endPoint x: 206, endPoint y: 172, distance: 137.1
click at [206, 172] on div "Pārslēgt kategorijas All selected options have been cleared. Select is focused …" at bounding box center [631, 332] width 987 height 384
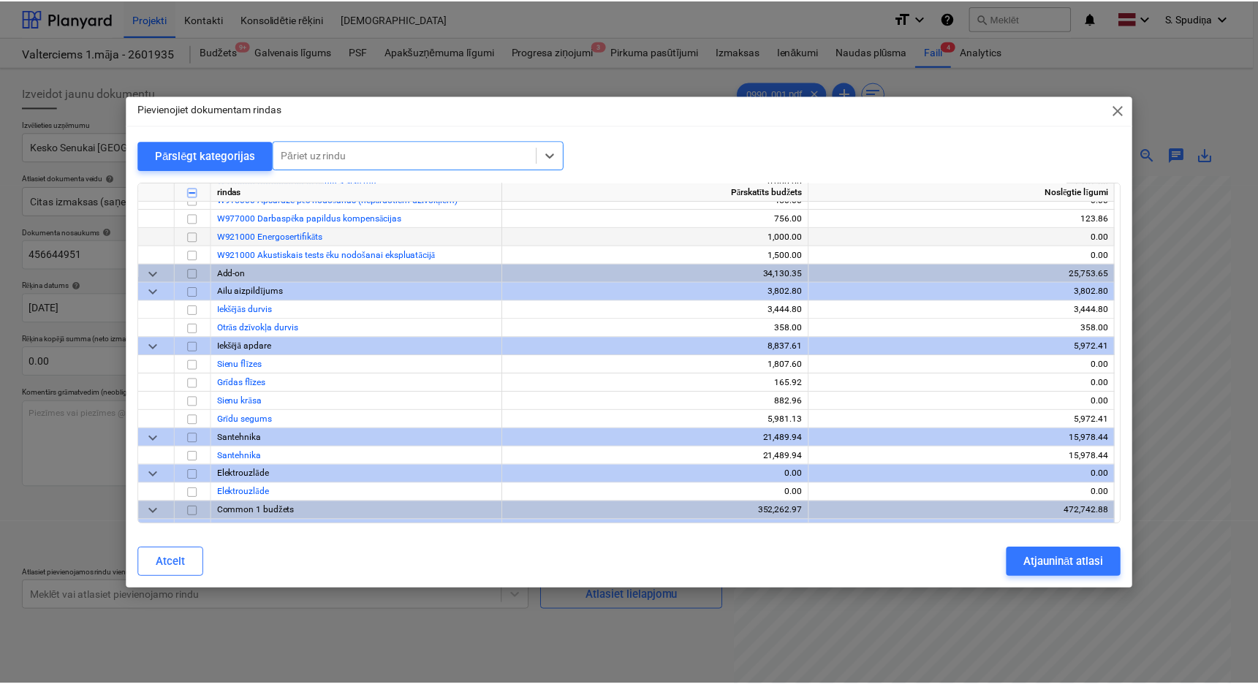
scroll to position [13537, 0]
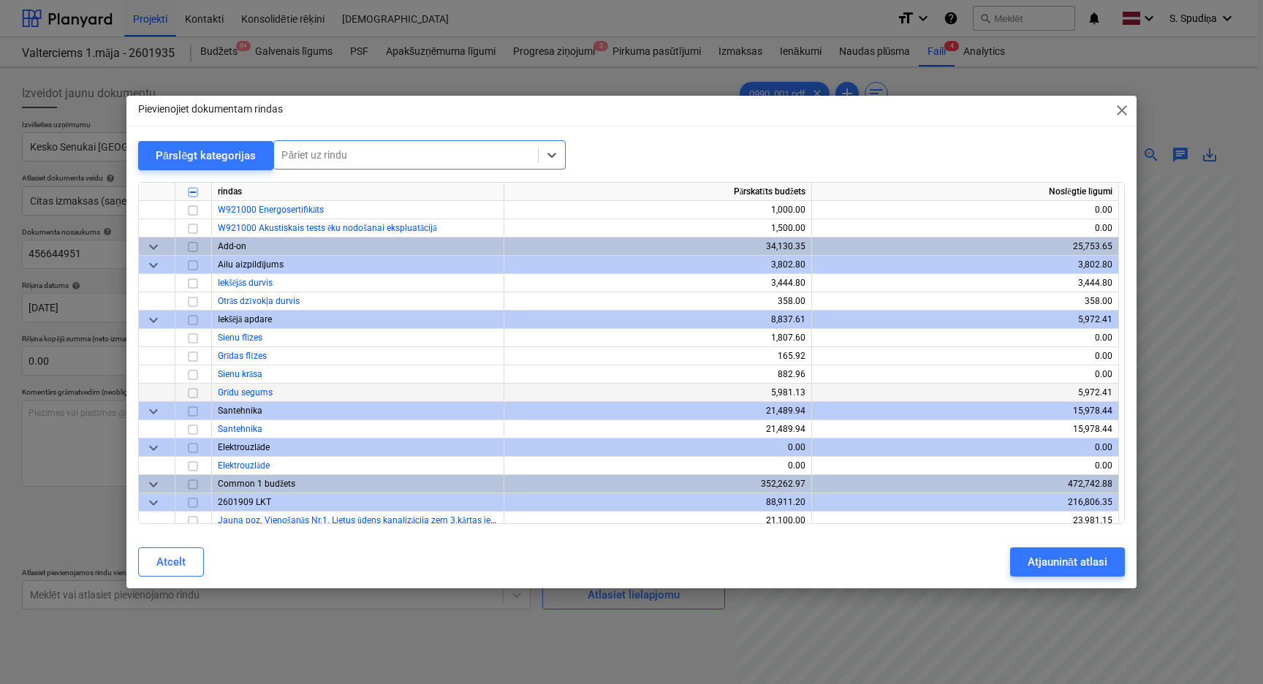
click at [194, 395] on input "checkbox" at bounding box center [193, 393] width 18 height 18
click at [1052, 568] on div "Atjaunināt atlasi" at bounding box center [1067, 561] width 80 height 19
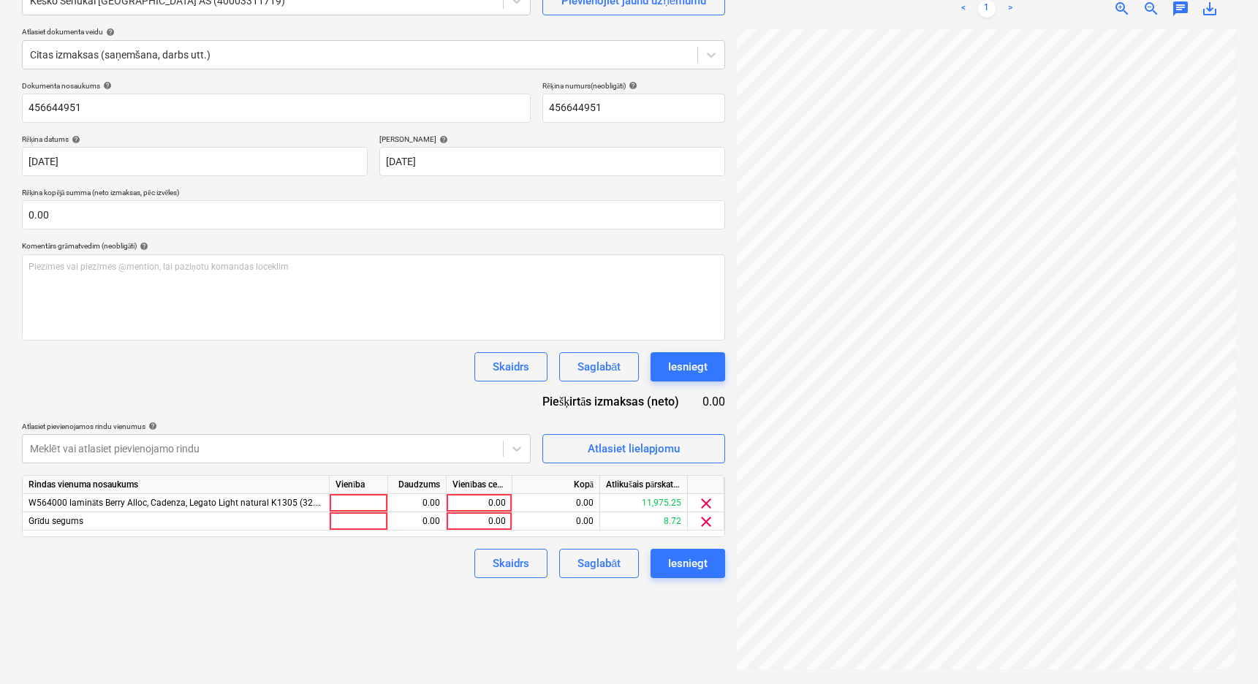
scroll to position [137, 53]
click at [463, 495] on div "0.00" at bounding box center [478, 503] width 53 height 18
type input "107.44"
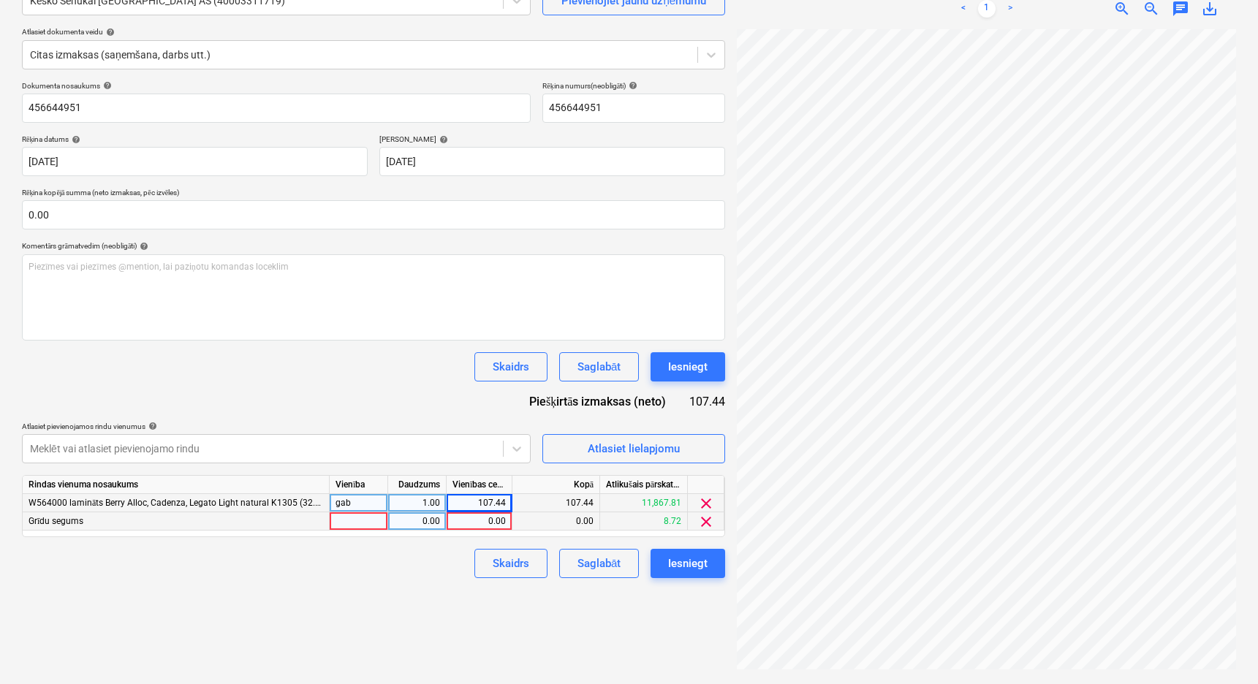
click at [466, 517] on div "0.00" at bounding box center [478, 521] width 53 height 18
type input "322.31"
click at [588, 568] on div "Saglabāt" at bounding box center [598, 563] width 43 height 19
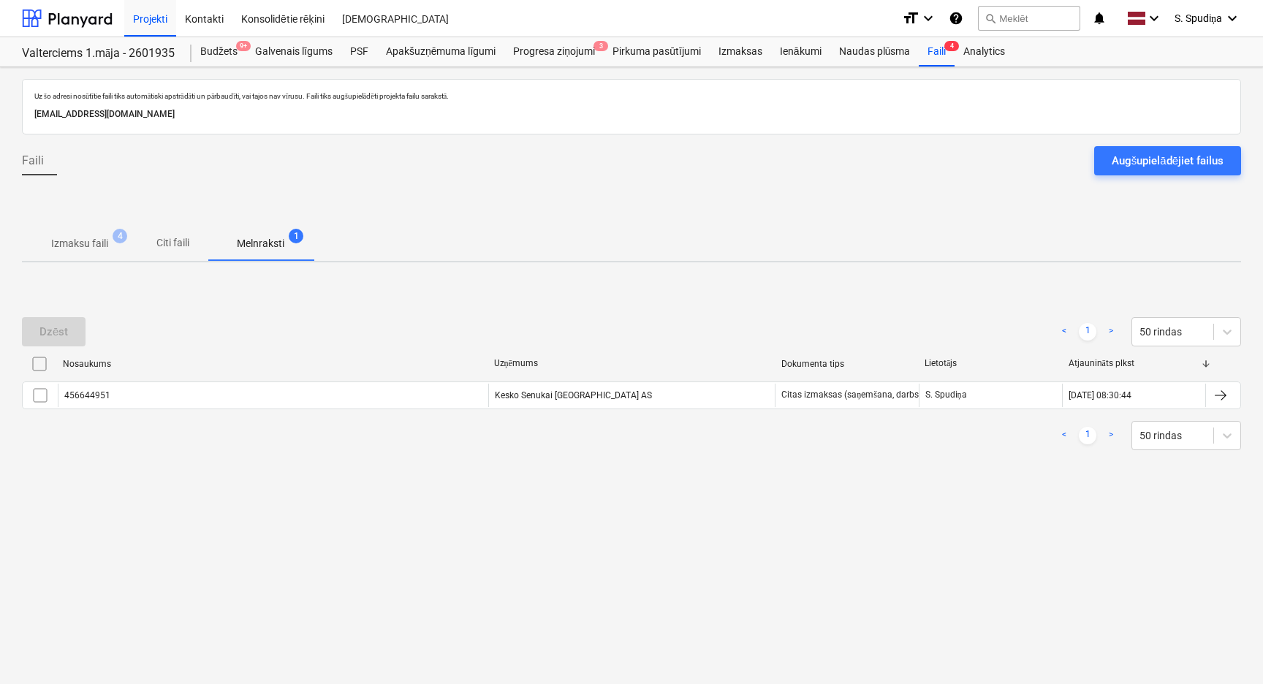
click at [80, 248] on p "Izmaksu faili" at bounding box center [79, 243] width 57 height 15
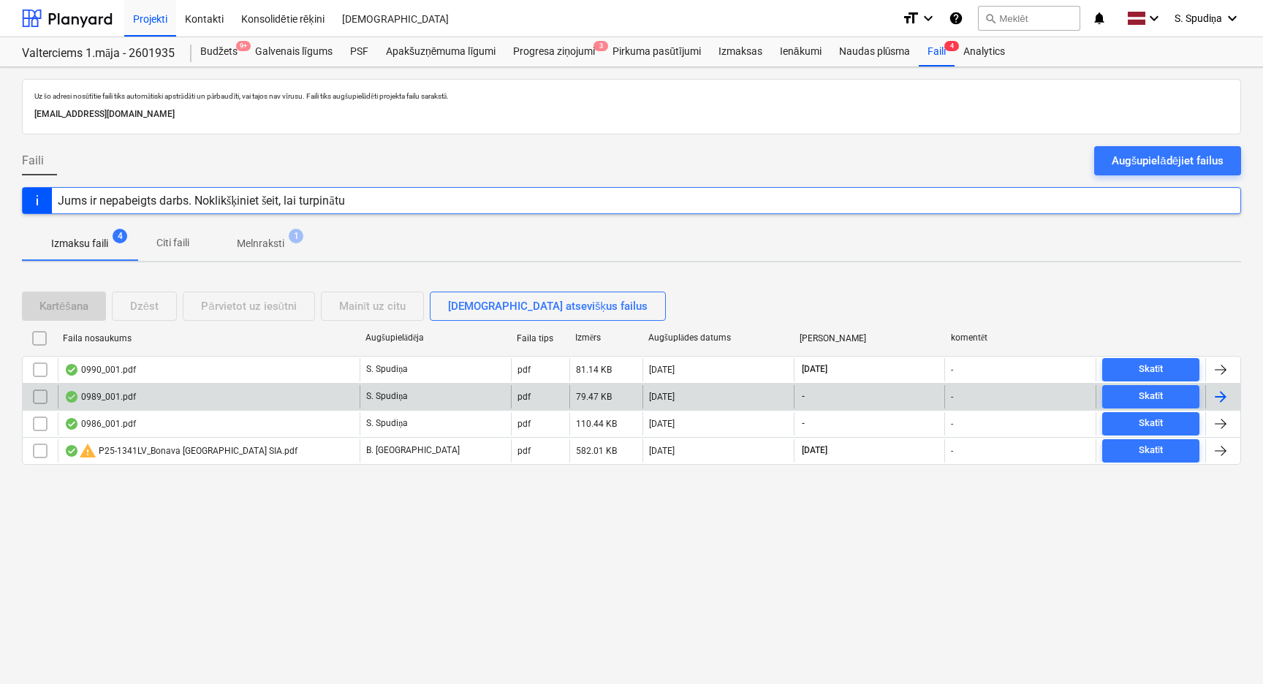
click at [146, 397] on div "0989_001.pdf" at bounding box center [209, 396] width 302 height 23
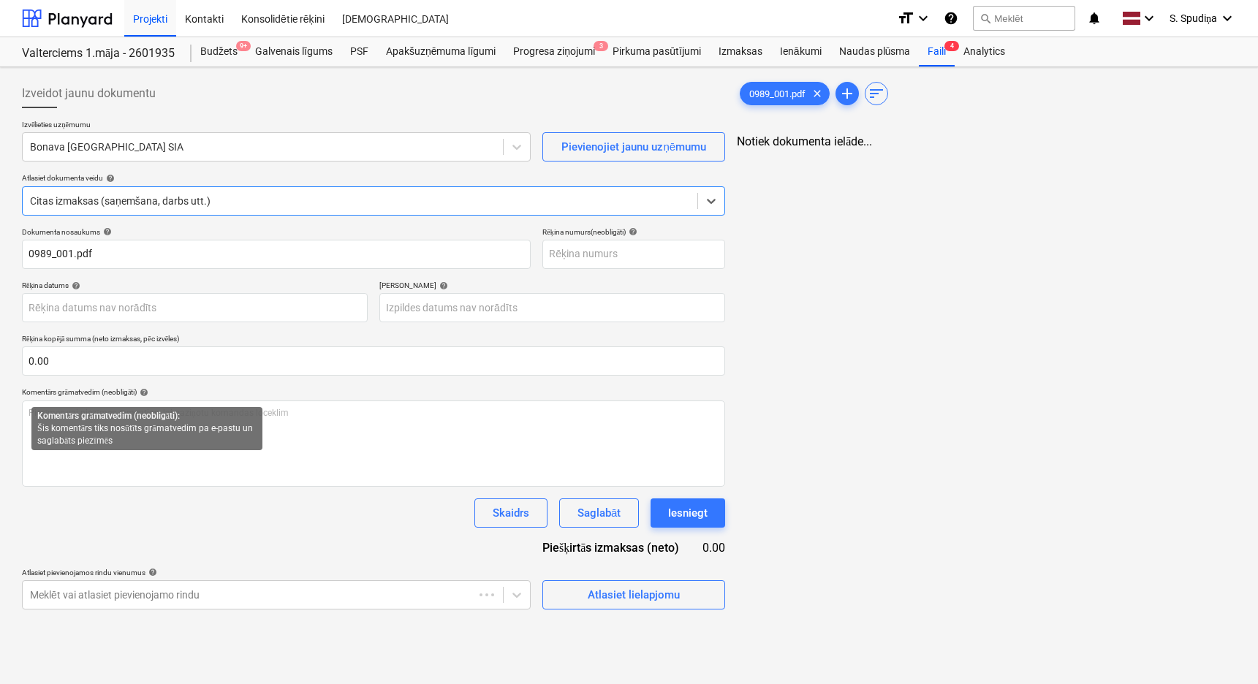
type input "0989_001.pdf"
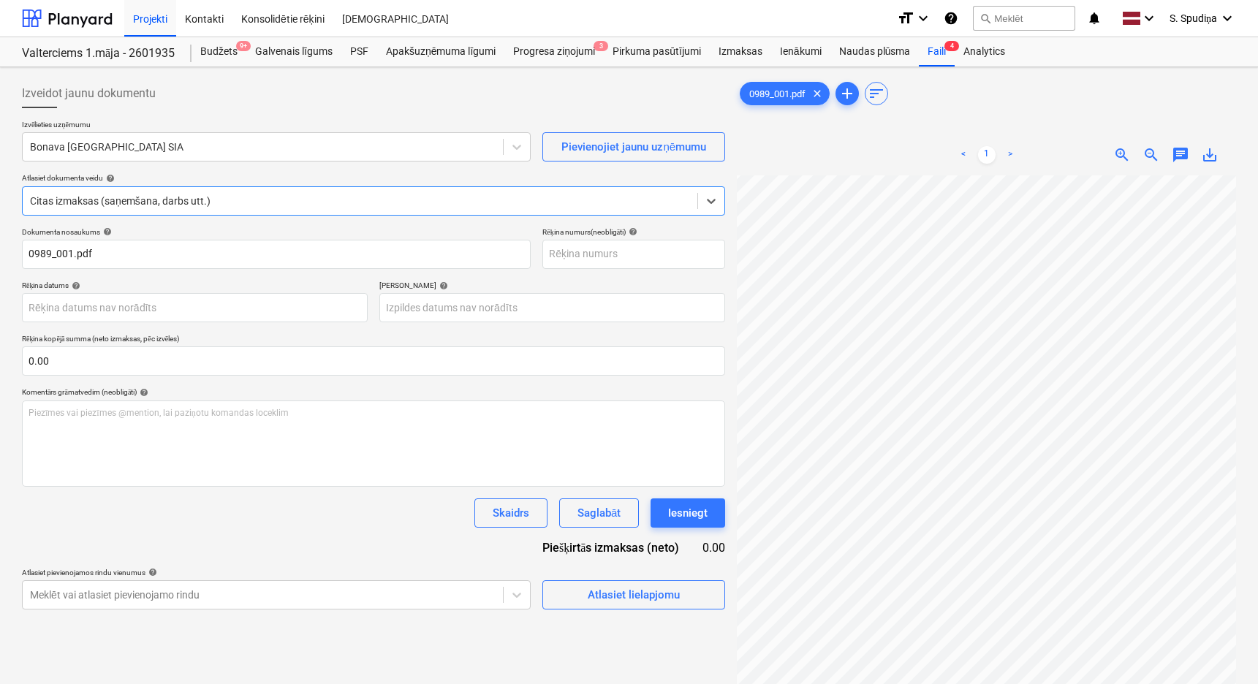
scroll to position [137, 0]
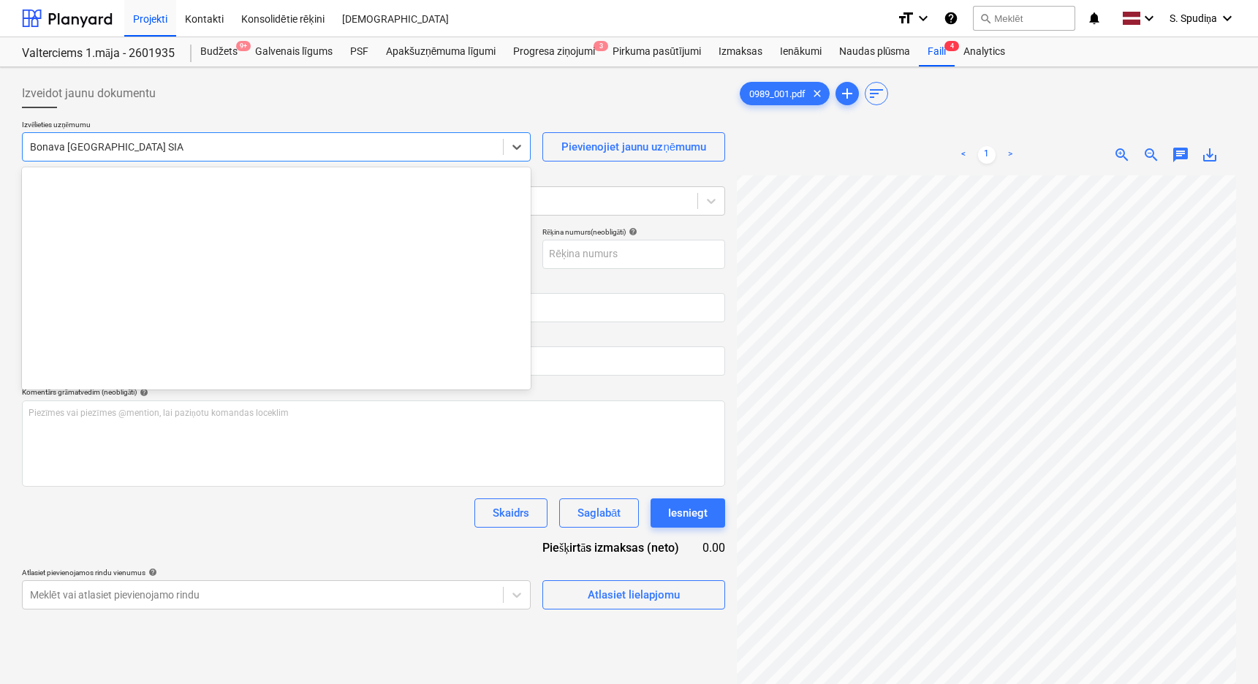
click at [140, 148] on div at bounding box center [262, 147] width 465 height 15
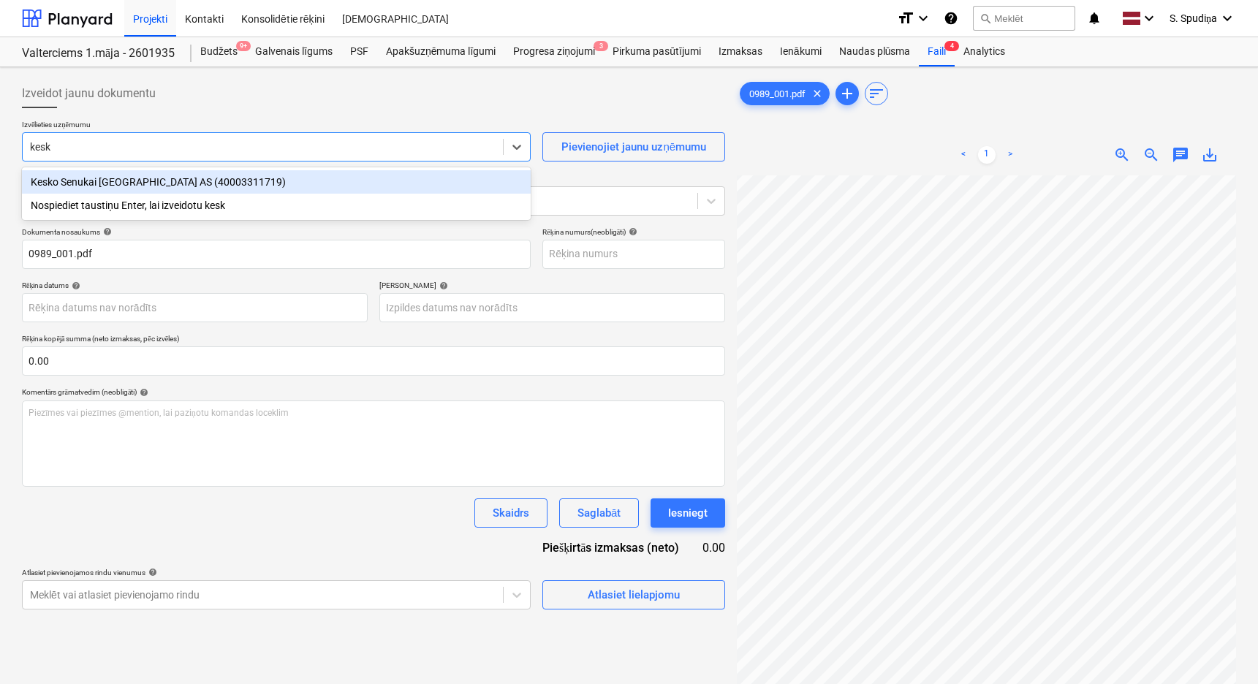
type input "kesko"
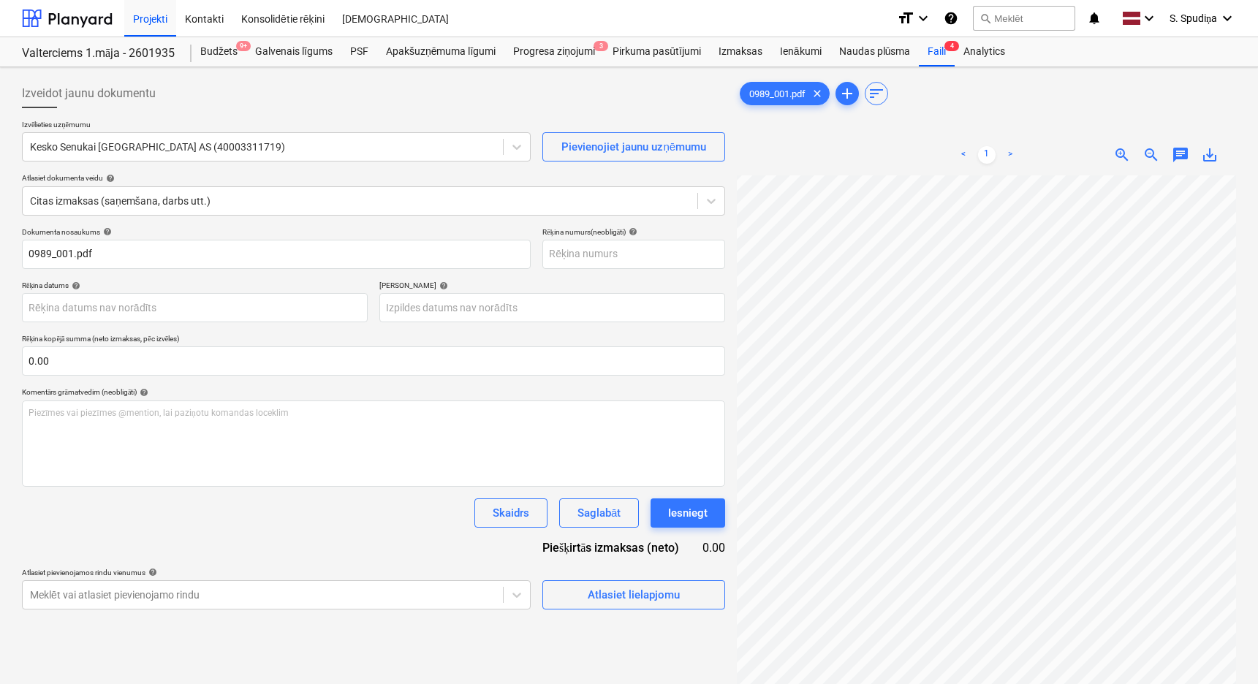
scroll to position [41, 0]
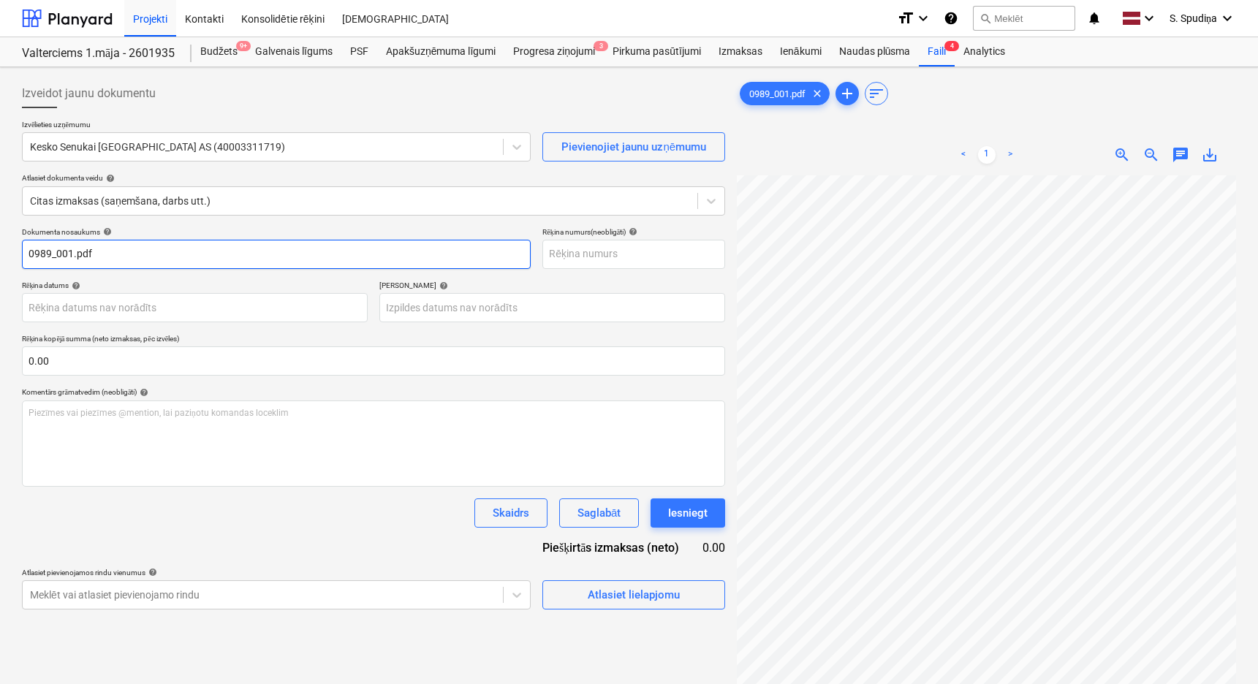
drag, startPoint x: -39, startPoint y: 267, endPoint x: -86, endPoint y: 274, distance: 47.3
click at [0, 274] on html "Projekti Kontakti Konsolidētie rēķini Iesūtne format_size keyboard_arrow_down h…" at bounding box center [629, 342] width 1258 height 684
drag, startPoint x: 103, startPoint y: 252, endPoint x: -32, endPoint y: 249, distance: 135.2
click at [0, 249] on html "Projekti Kontakti Konsolidētie rēķini Iesūtne format_size keyboard_arrow_down h…" at bounding box center [629, 342] width 1258 height 684
type input "456921918"
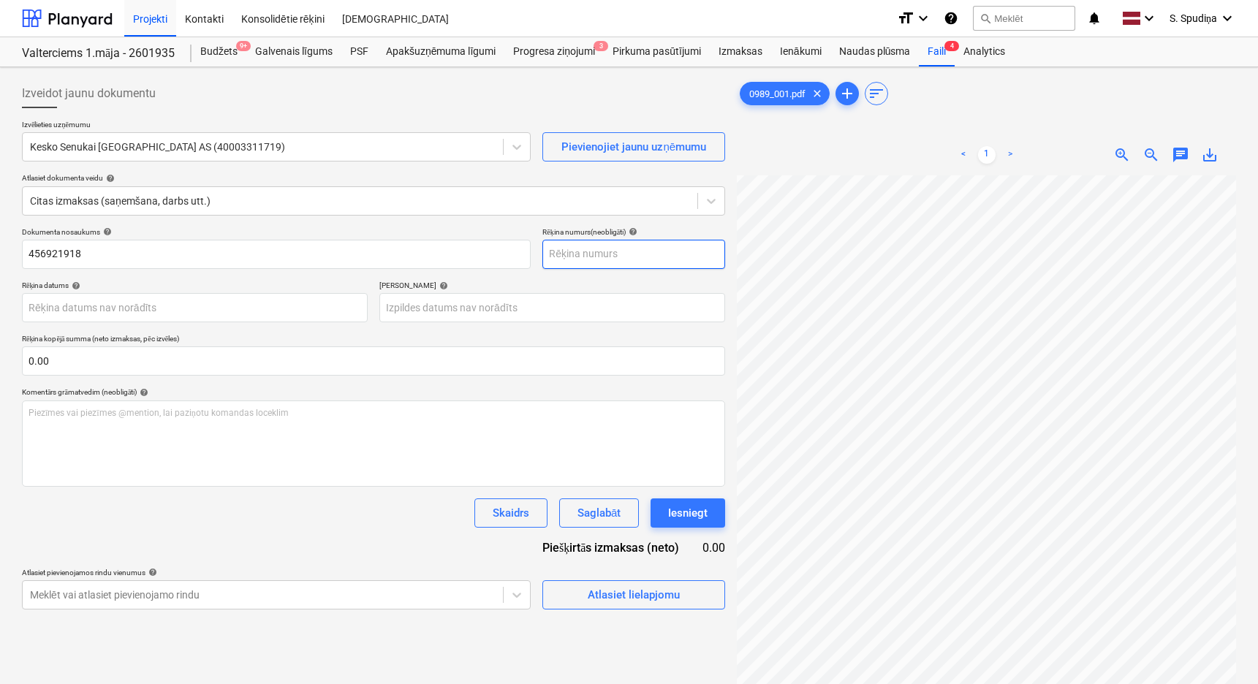
click at [596, 250] on input "text" at bounding box center [633, 254] width 183 height 29
paste input "456921918"
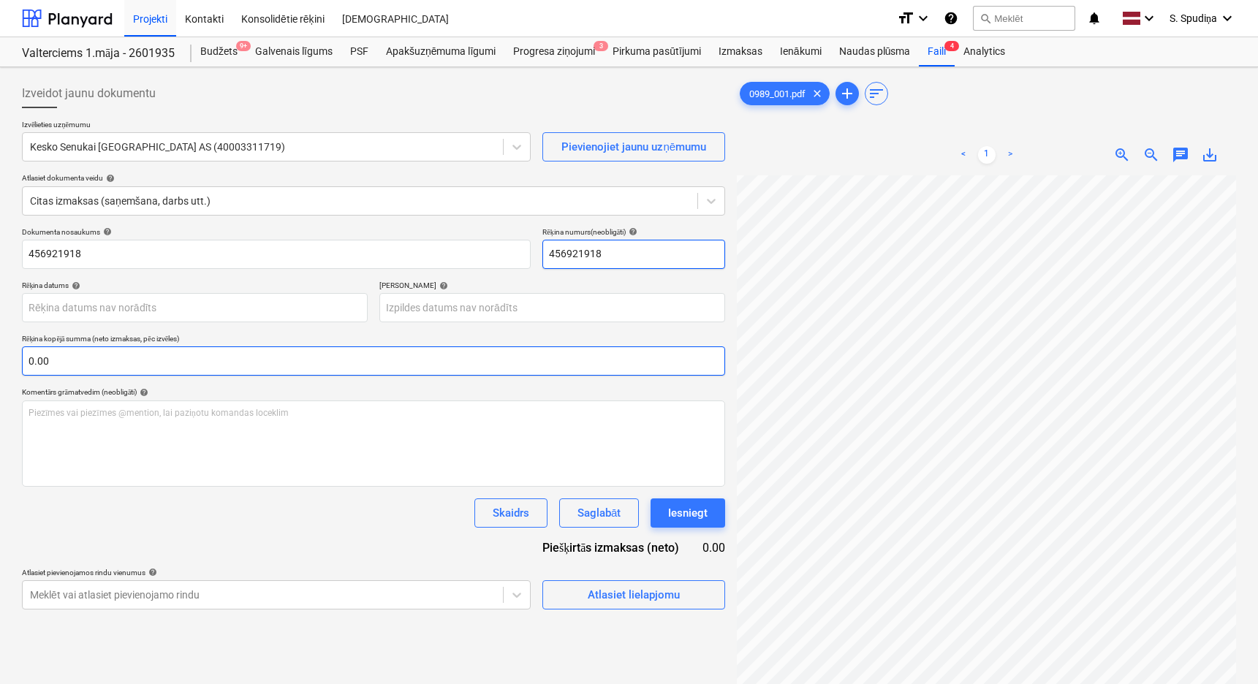
type input "456921918"
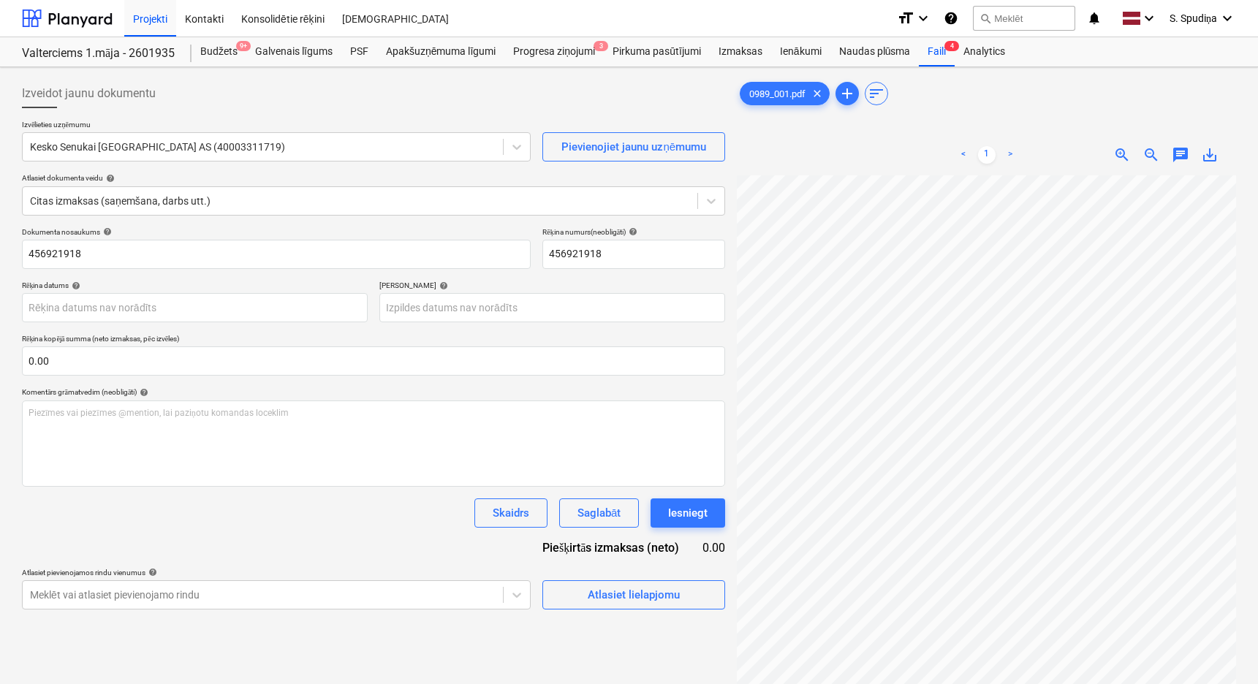
scroll to position [0, 53]
click at [83, 308] on body "Projekti Kontakti Konsolidētie rēķini Iesūtne format_size keyboard_arrow_down h…" at bounding box center [629, 342] width 1258 height 684
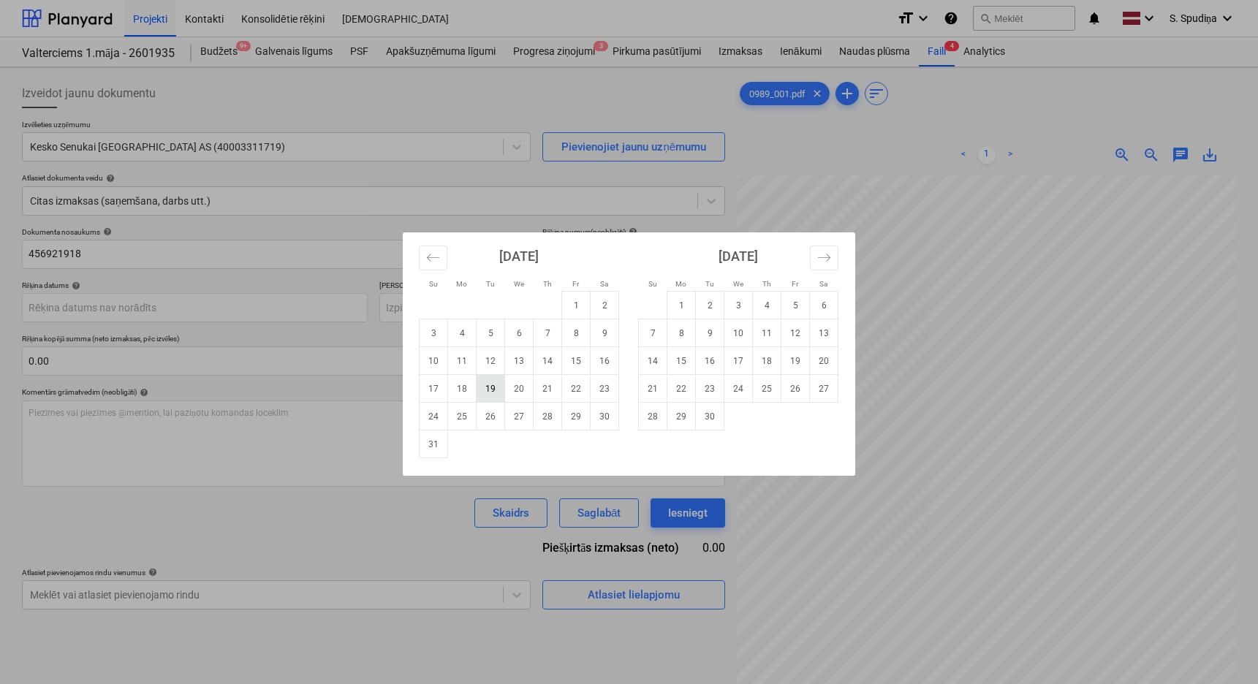
click at [487, 387] on td "19" at bounding box center [490, 389] width 28 height 28
type input "[DATE]"
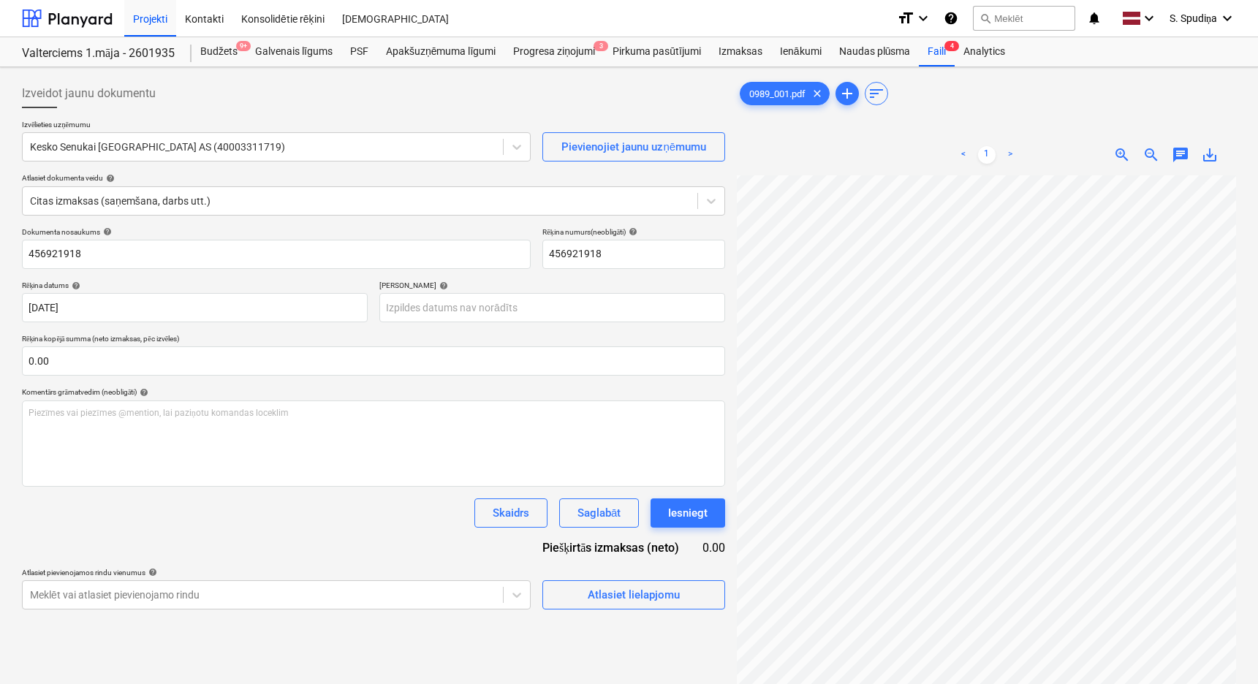
click at [1150, 151] on span "zoom_out" at bounding box center [1151, 155] width 18 height 18
click at [1120, 159] on span "zoom_in" at bounding box center [1122, 155] width 18 height 18
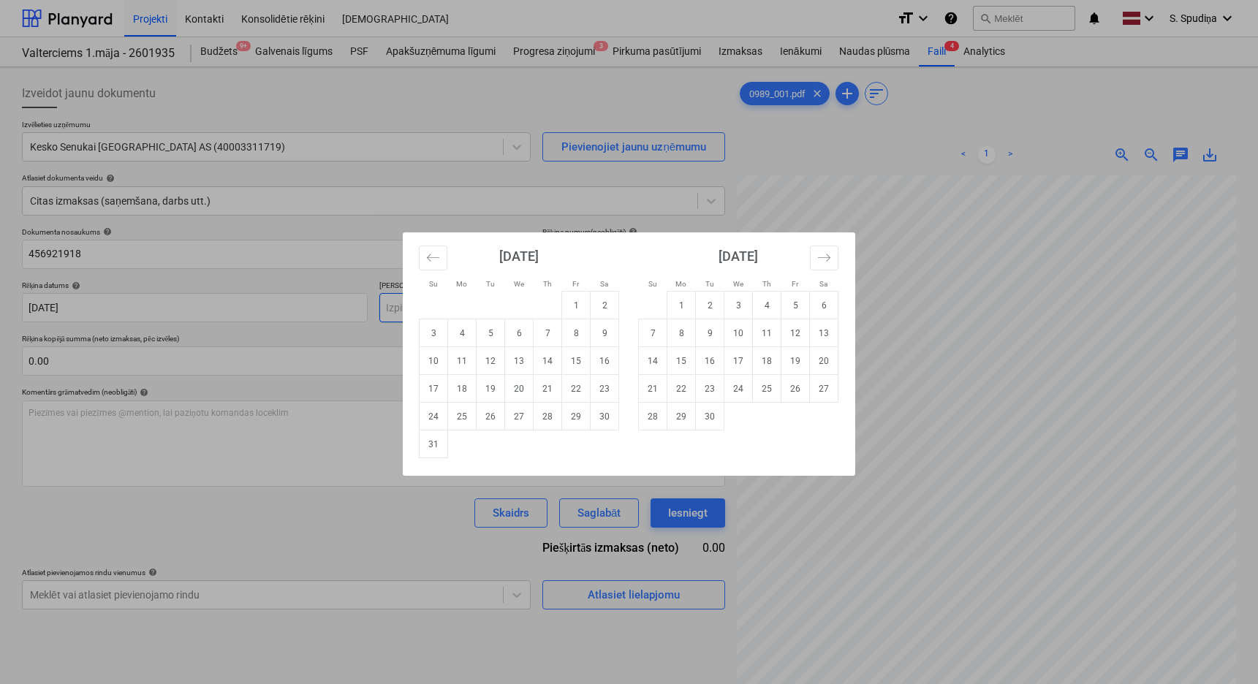
click at [462, 301] on body "Projekti Kontakti Konsolidētie rēķini Iesūtne format_size keyboard_arrow_down h…" at bounding box center [629, 342] width 1258 height 684
click at [821, 259] on icon "Move forward to switch to the next month." at bounding box center [824, 258] width 14 height 14
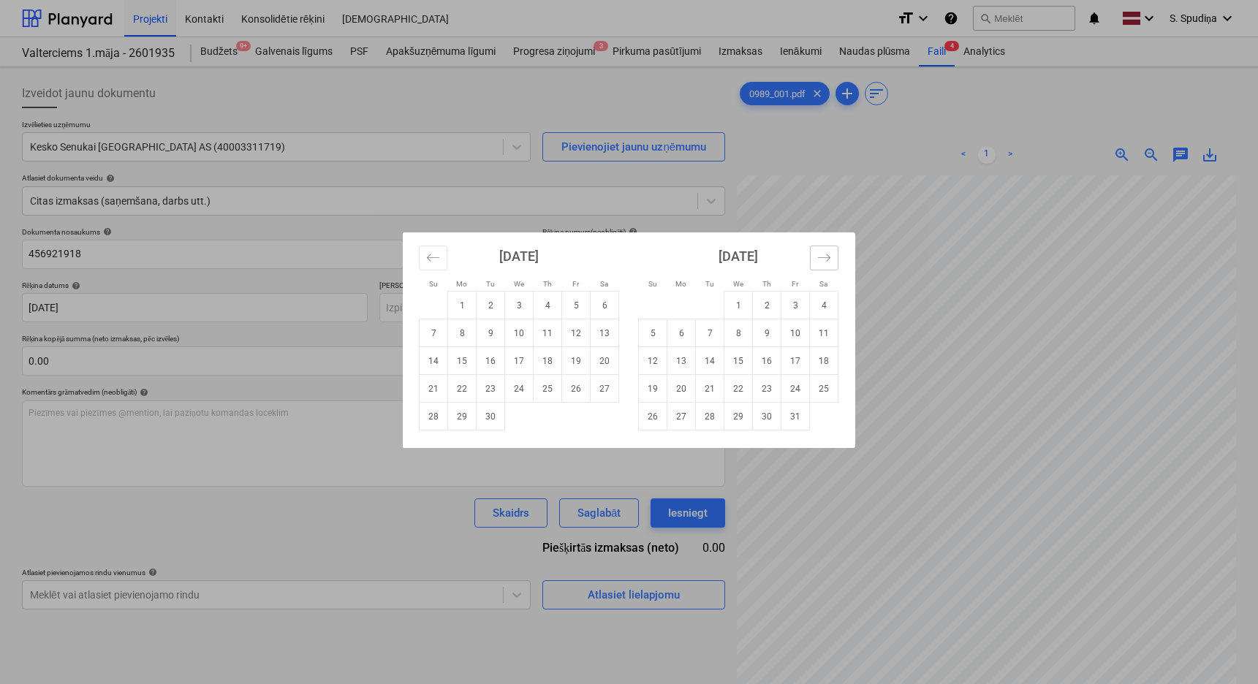
click at [821, 259] on icon "Move forward to switch to the next month." at bounding box center [824, 258] width 14 height 14
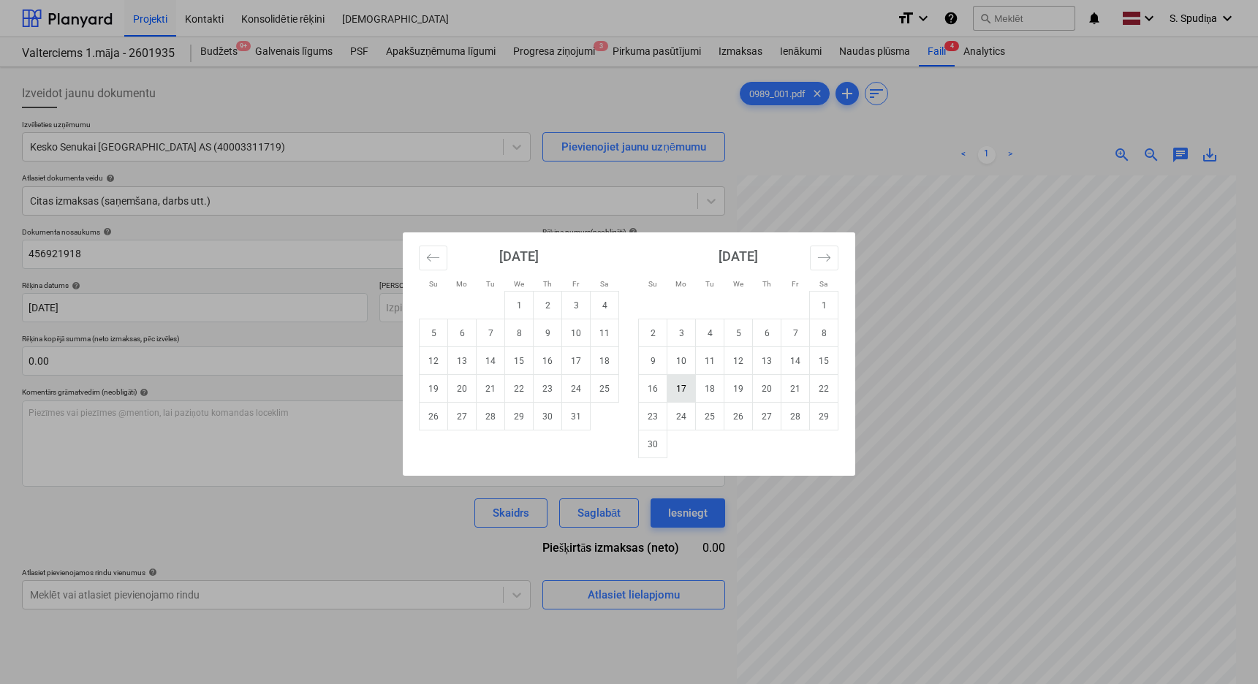
click at [691, 389] on td "17" at bounding box center [681, 389] width 28 height 28
type input "[DATE]"
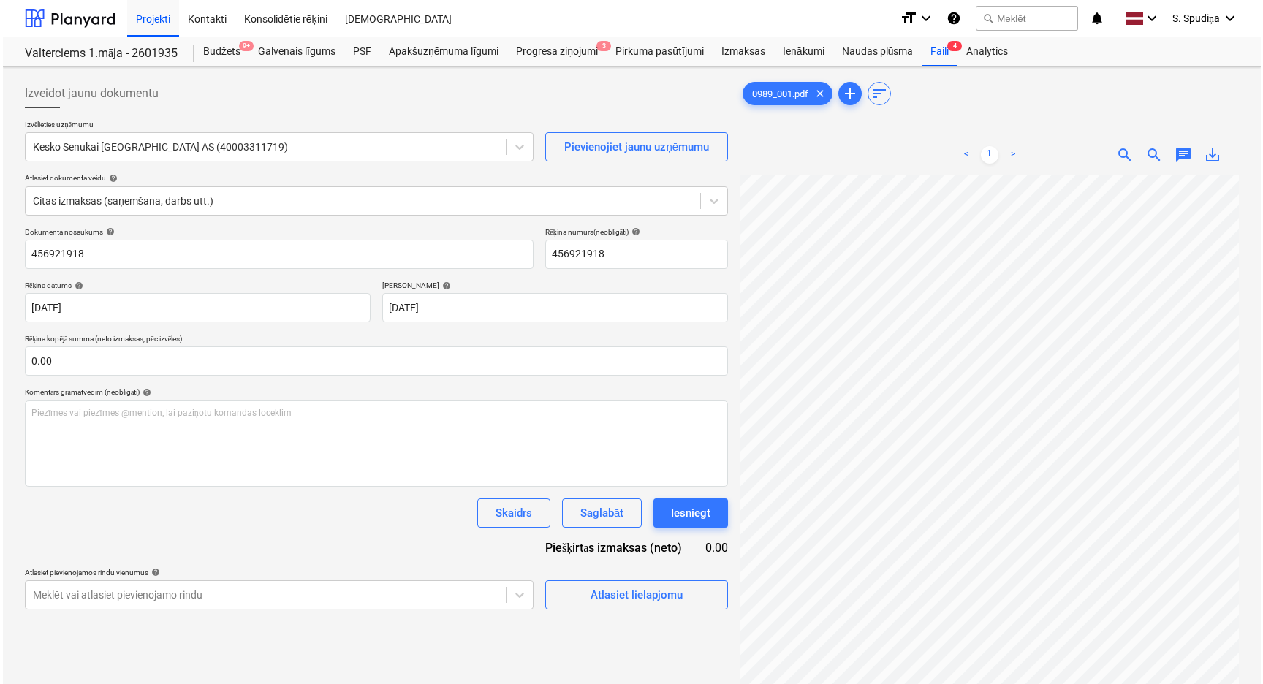
scroll to position [262, 161]
click at [607, 568] on div "Atlasiet lielapjomu" at bounding box center [634, 594] width 92 height 19
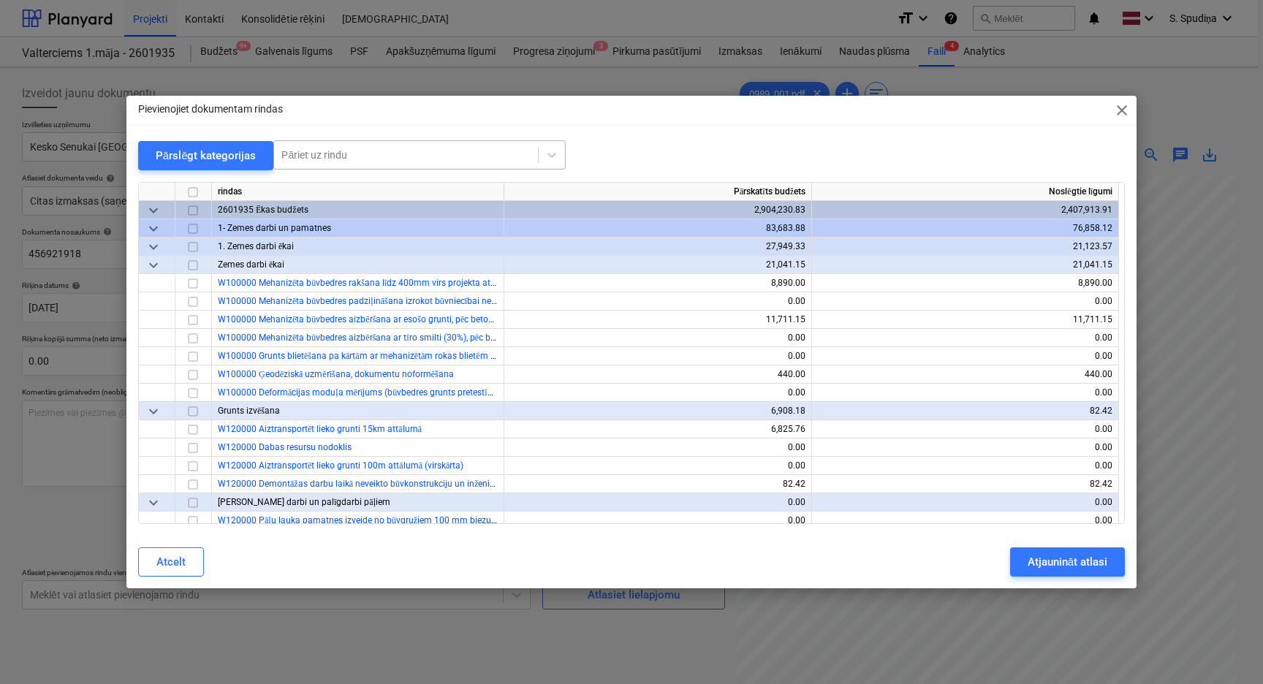
click at [334, 157] on div at bounding box center [405, 155] width 249 height 15
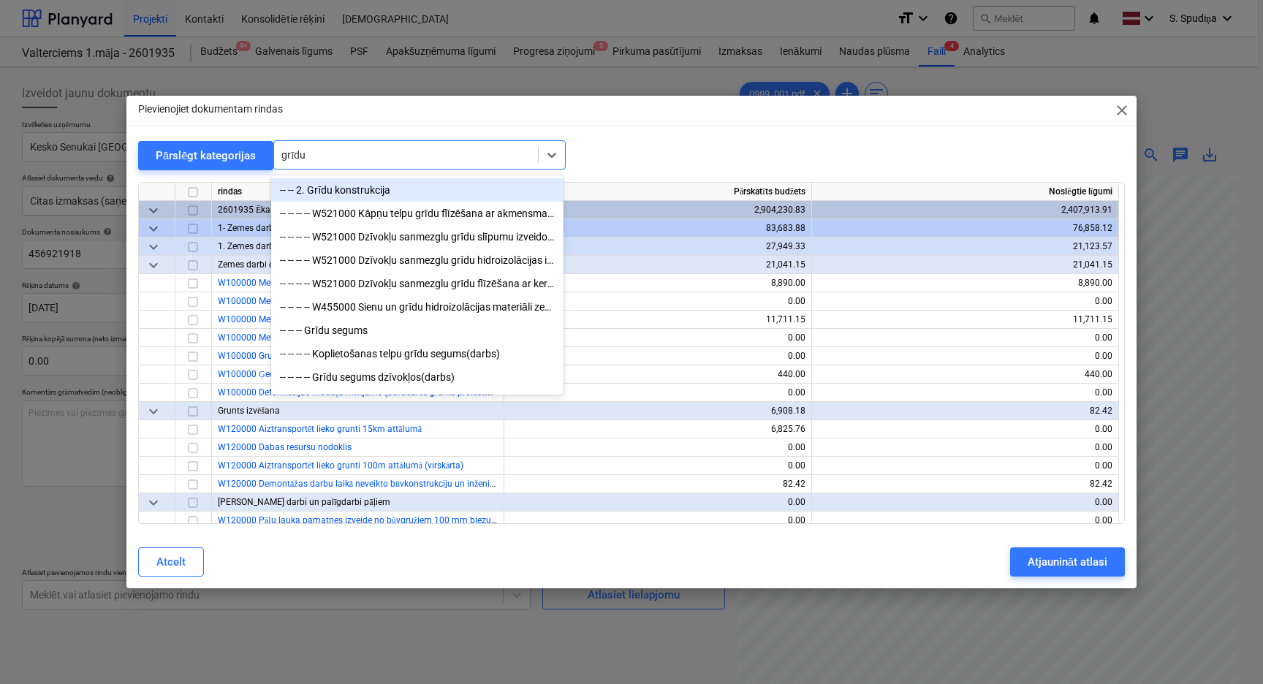
type input "grīdu s"
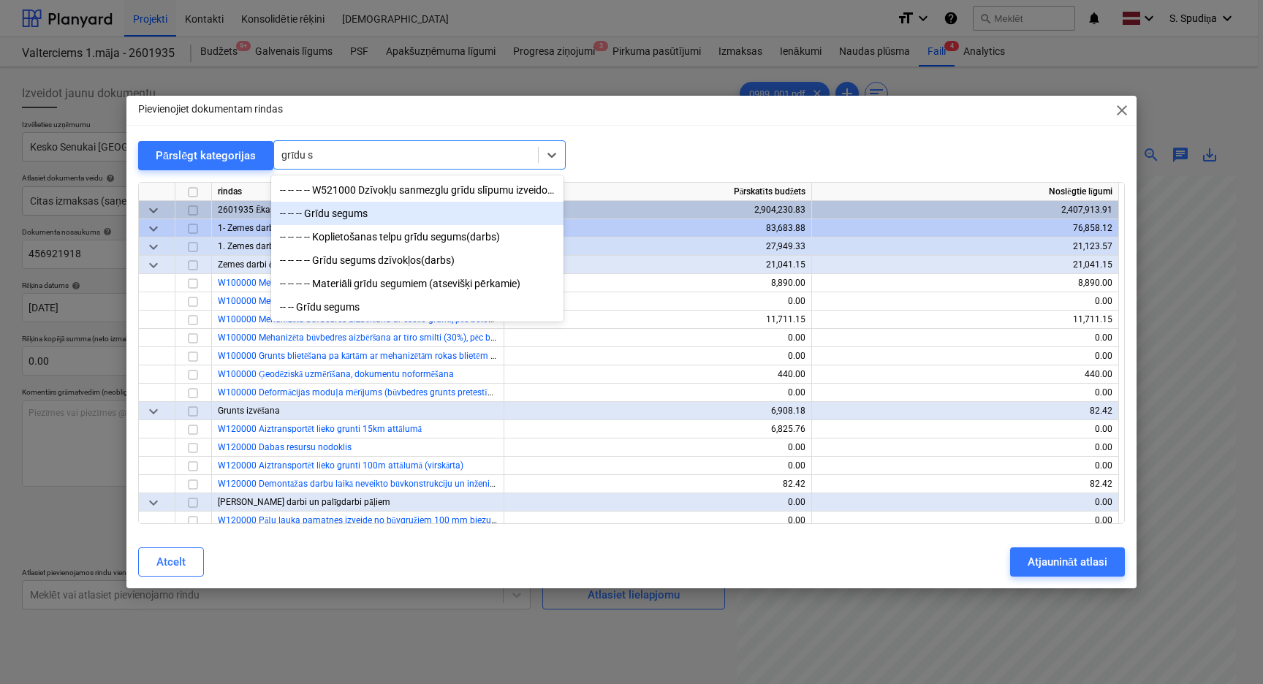
click at [344, 221] on div "-- -- -- Grīdu segums" at bounding box center [417, 213] width 292 height 23
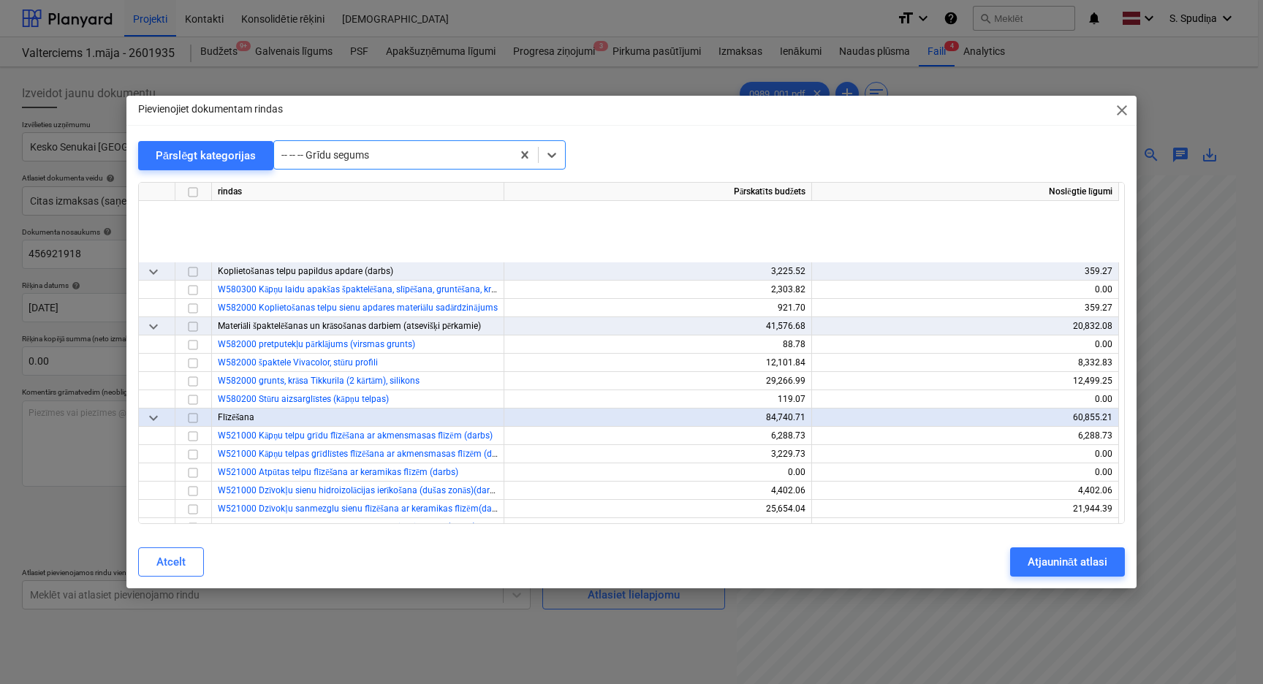
scroll to position [8312, 0]
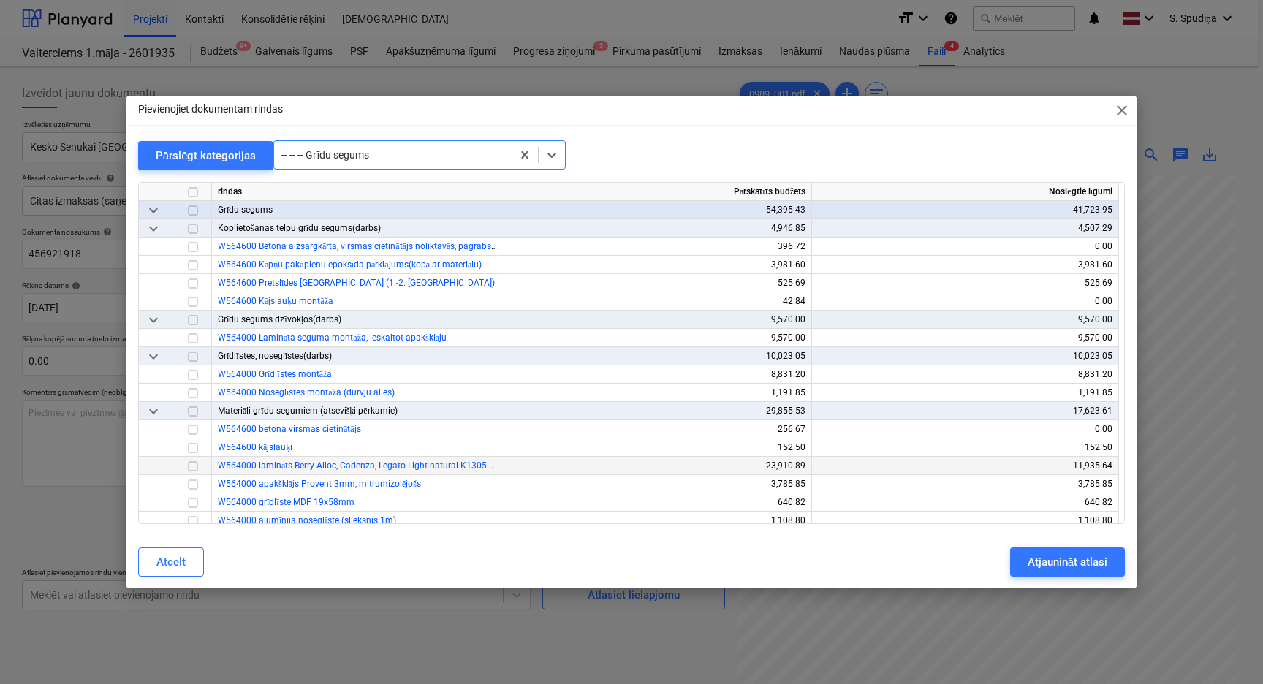
click at [194, 469] on input "checkbox" at bounding box center [193, 466] width 18 height 18
click at [387, 159] on div at bounding box center [392, 155] width 223 height 15
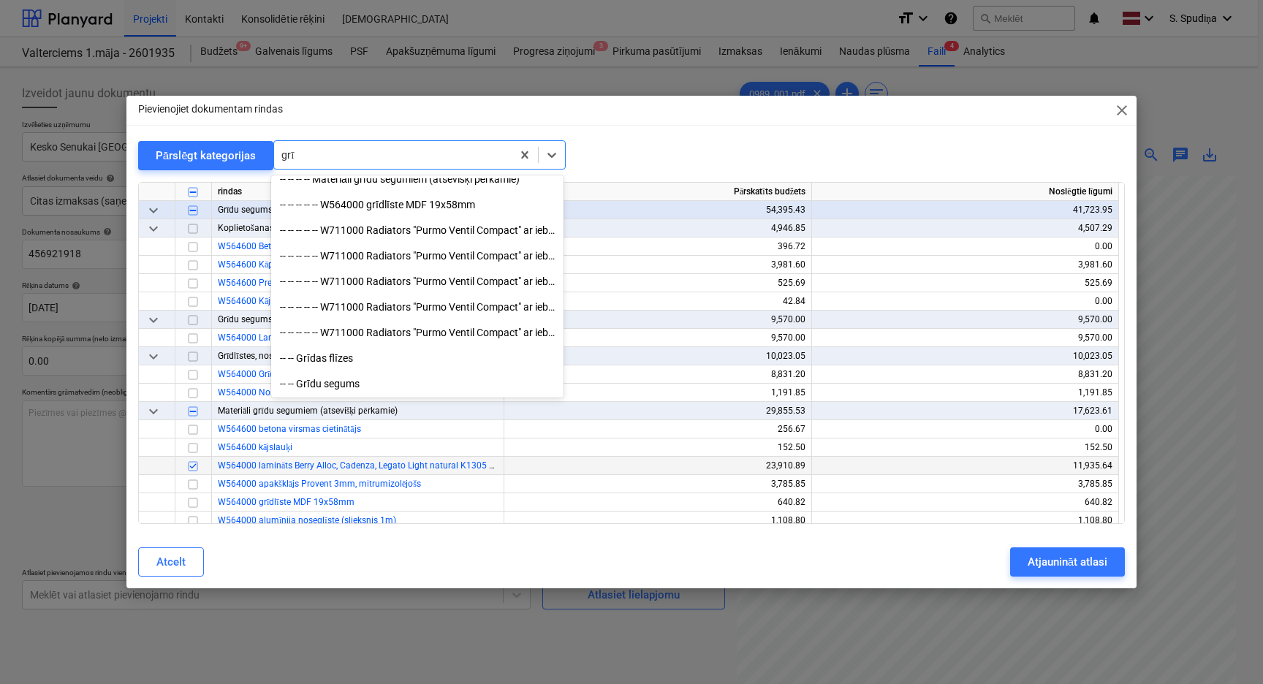
scroll to position [548, 0]
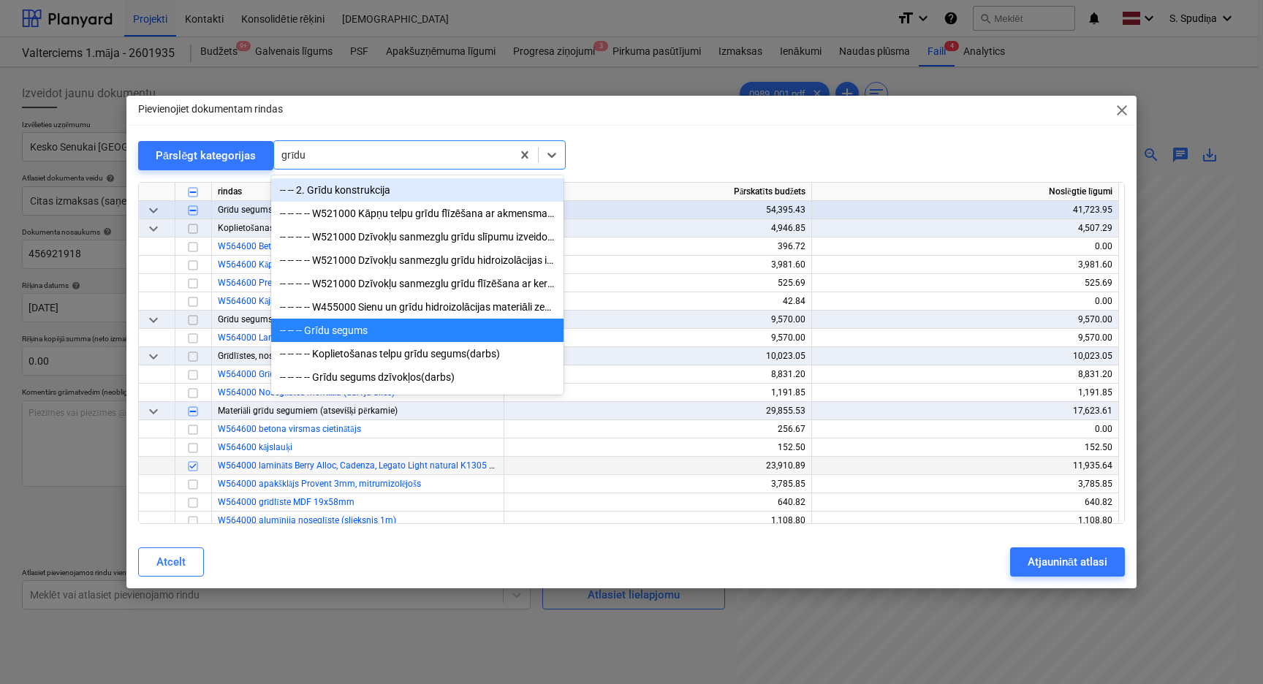
type input "grīdu s"
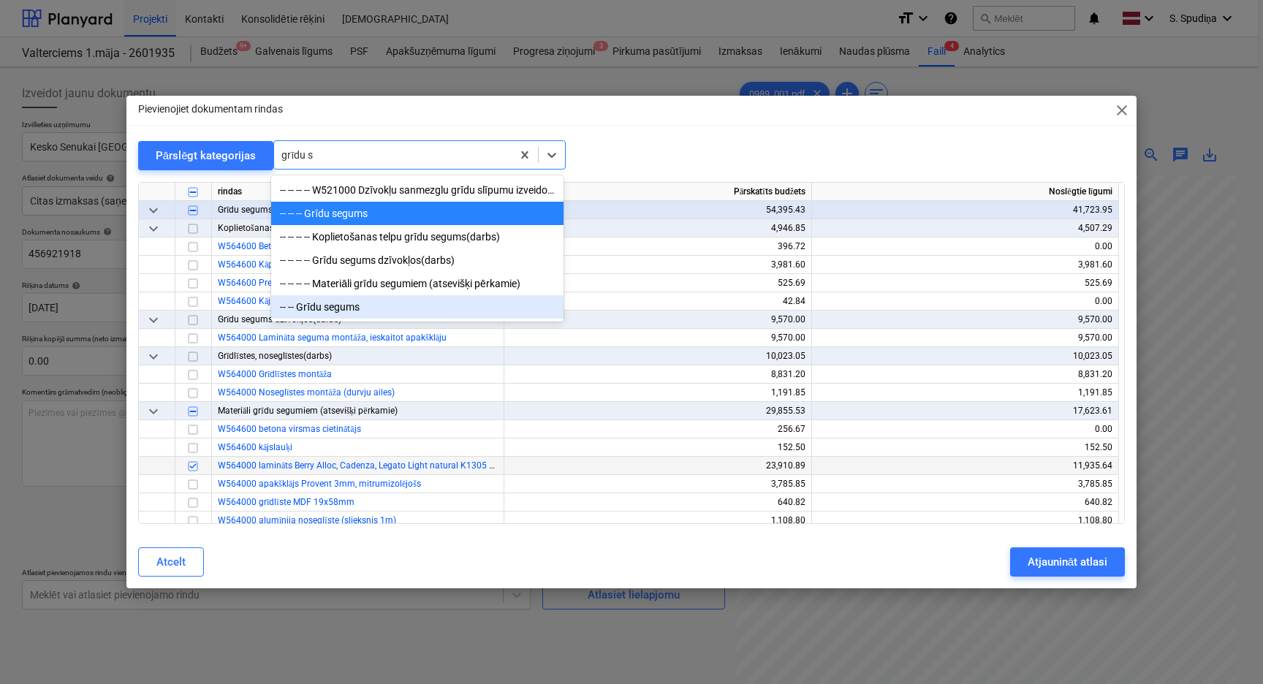
click at [318, 319] on div "-- -- Grīdu segums" at bounding box center [417, 306] width 292 height 23
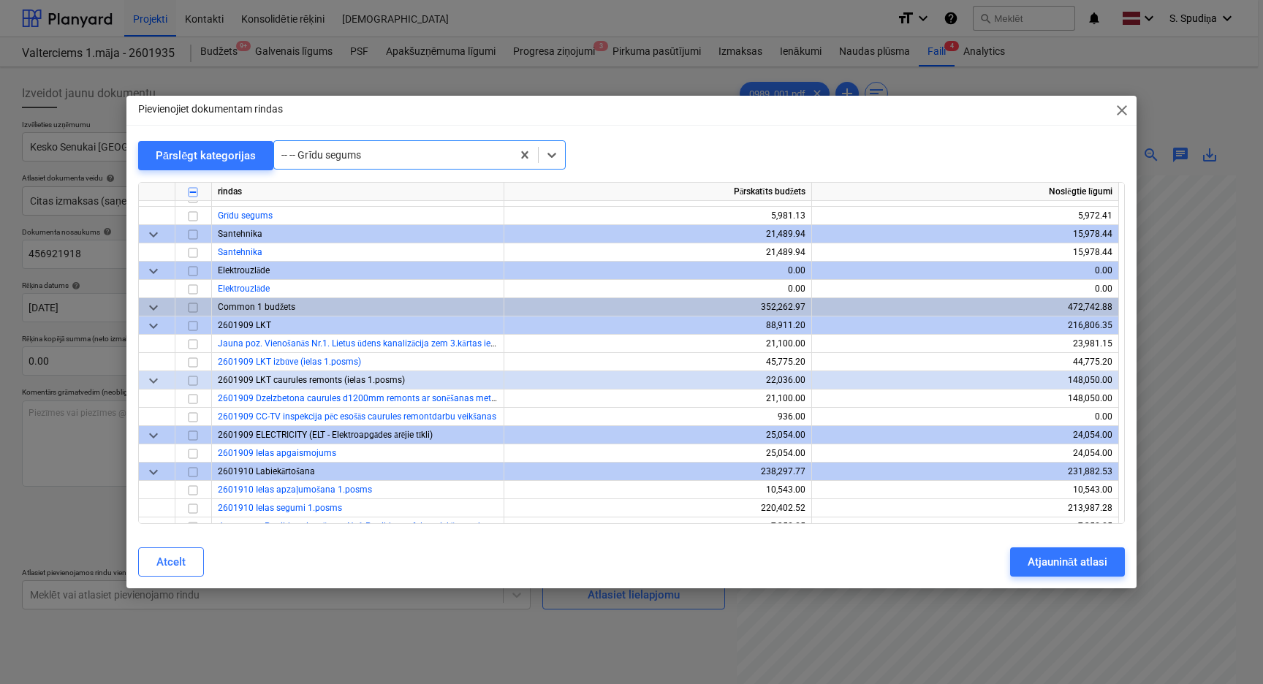
scroll to position [13720, 0]
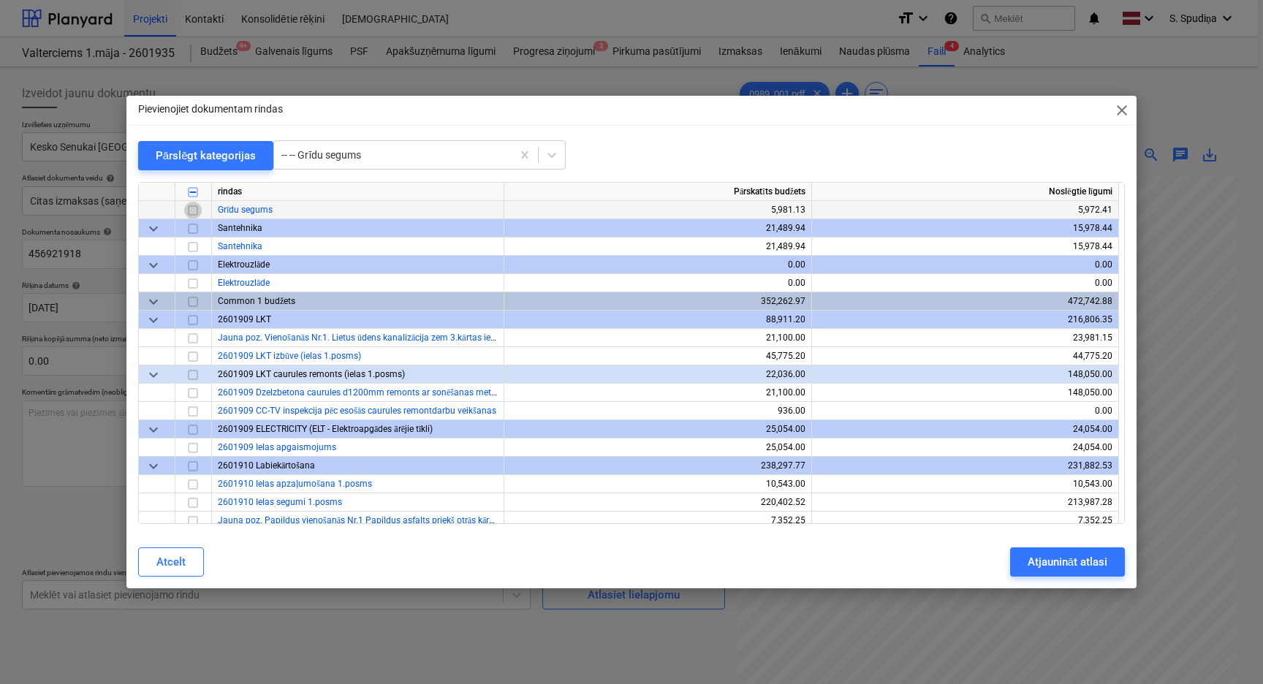
click at [194, 211] on input "checkbox" at bounding box center [193, 211] width 18 height 18
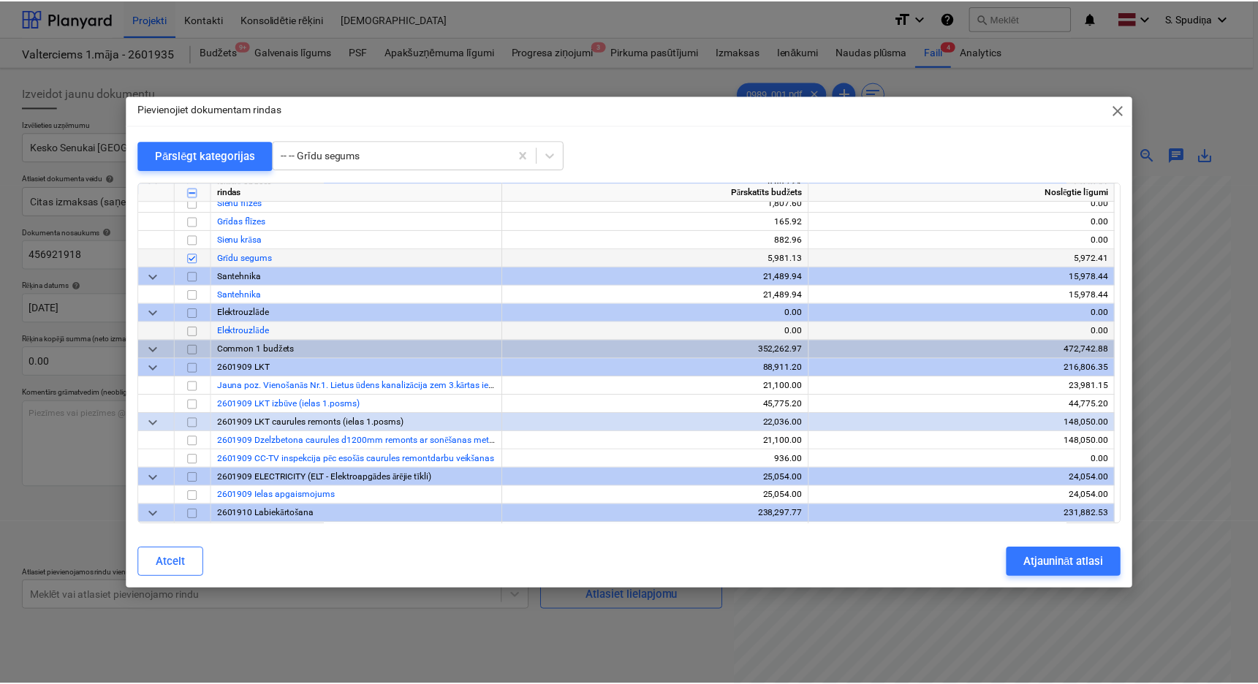
scroll to position [13647, 0]
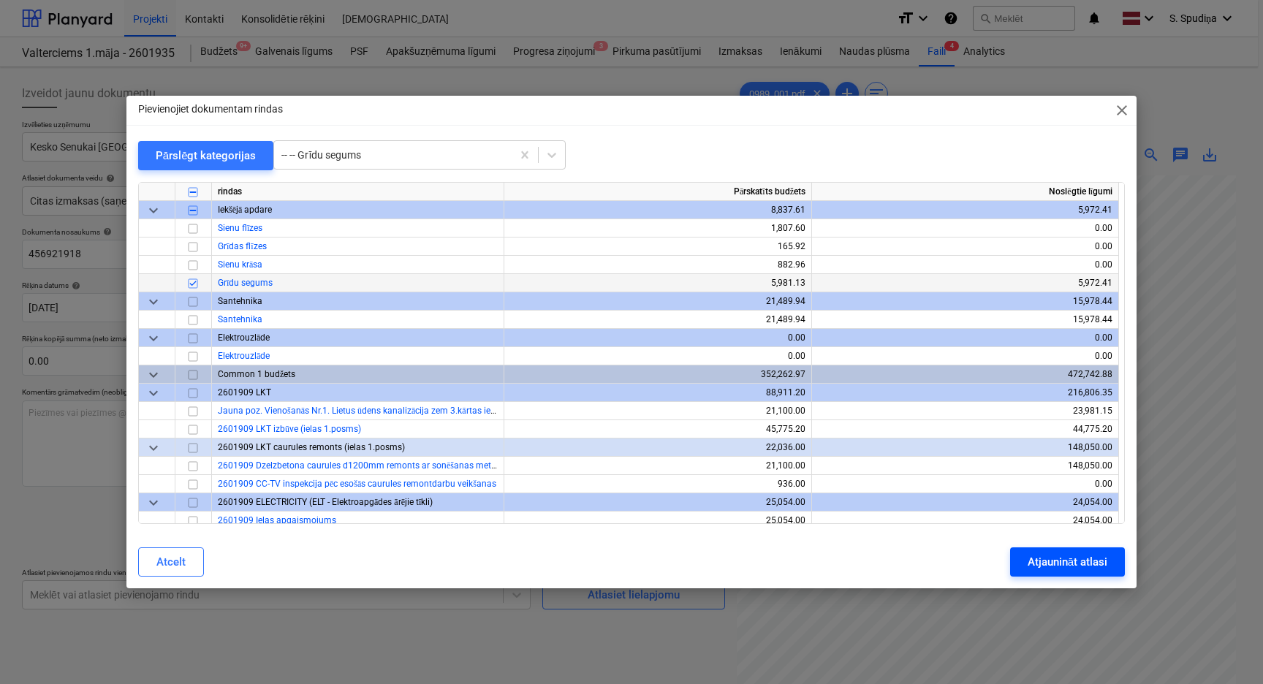
click at [1052, 563] on div "Atjaunināt atlasi" at bounding box center [1067, 561] width 80 height 19
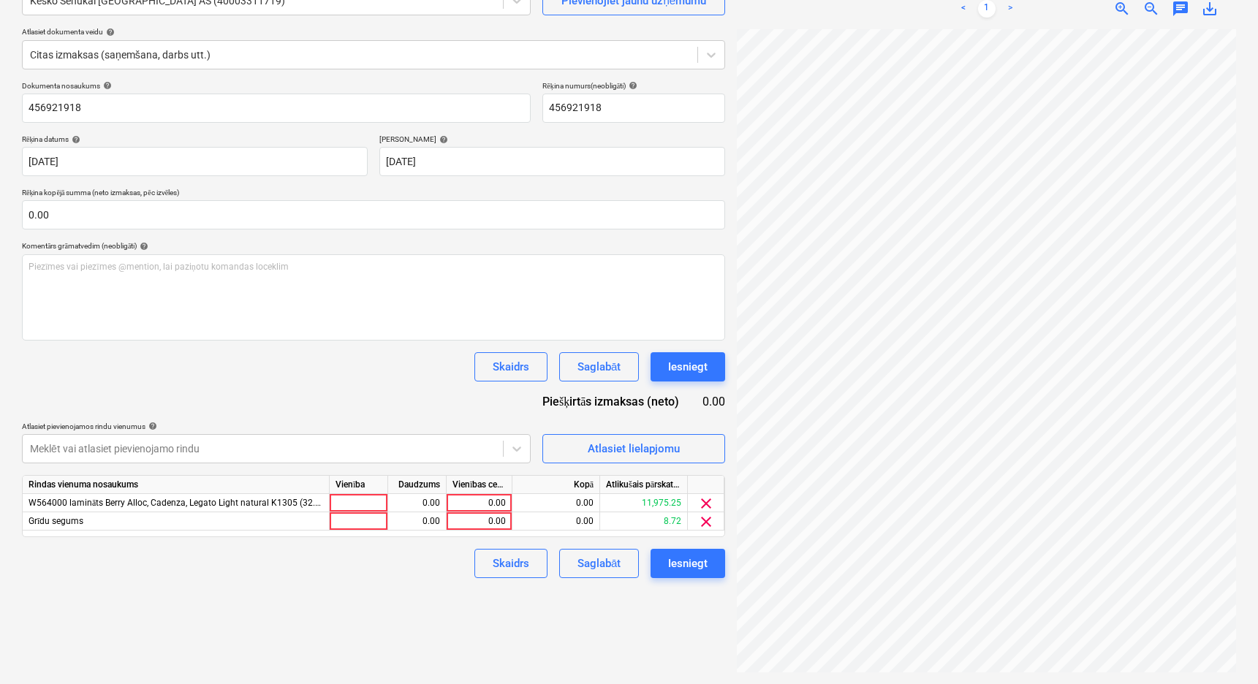
scroll to position [237, 161]
click at [490, 498] on div "0.00" at bounding box center [478, 503] width 53 height 18
type input "3760.33"
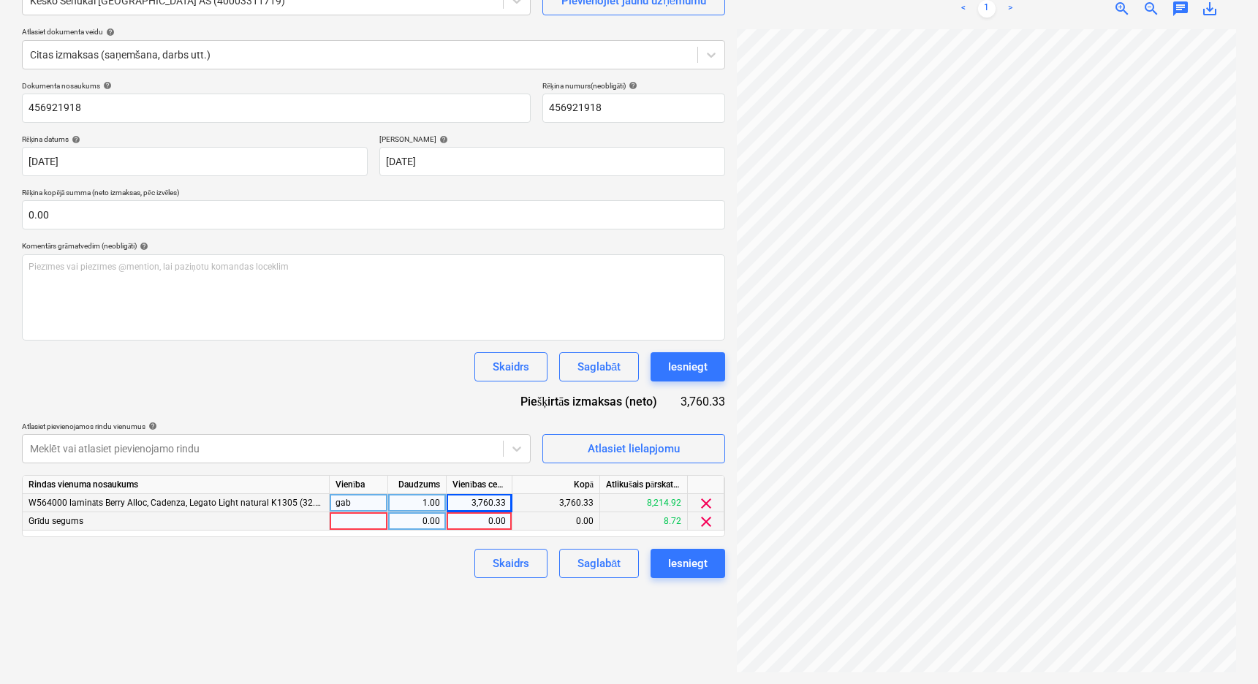
click at [463, 522] on div "0.00" at bounding box center [478, 521] width 53 height 18
type input "1504.13"
click at [622, 568] on button "Saglabāt" at bounding box center [599, 563] width 80 height 29
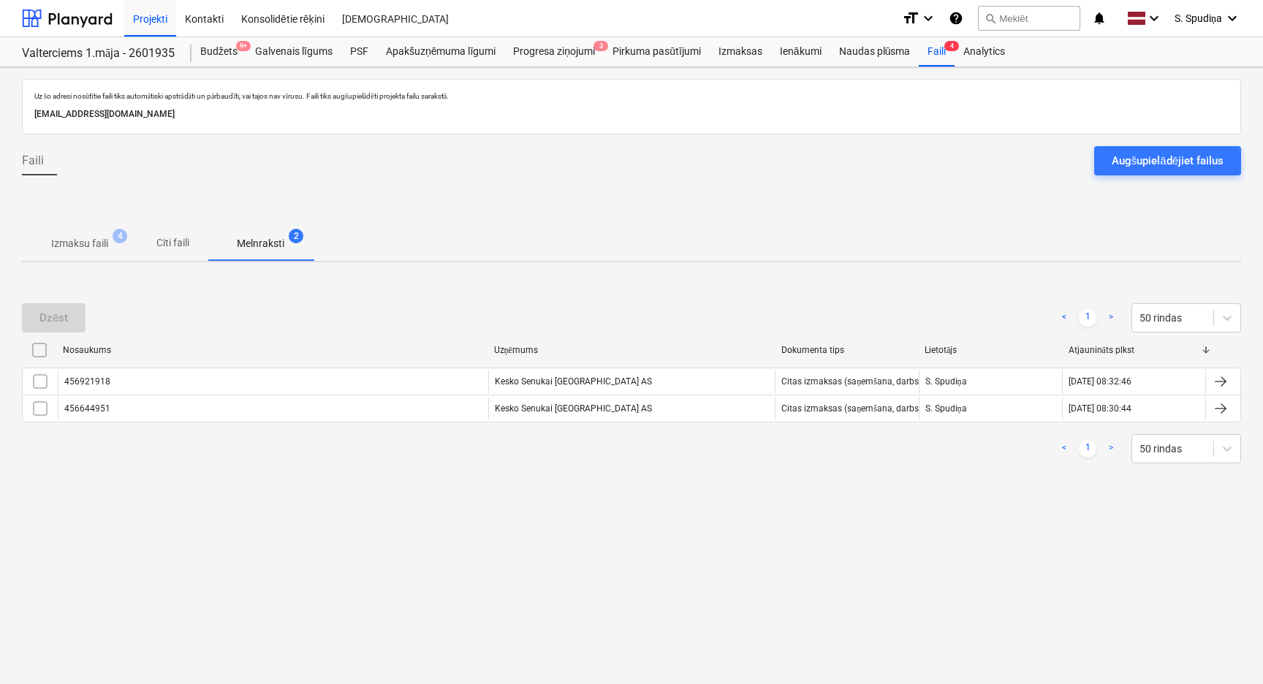
click at [79, 236] on p "Izmaksu faili" at bounding box center [79, 243] width 57 height 15
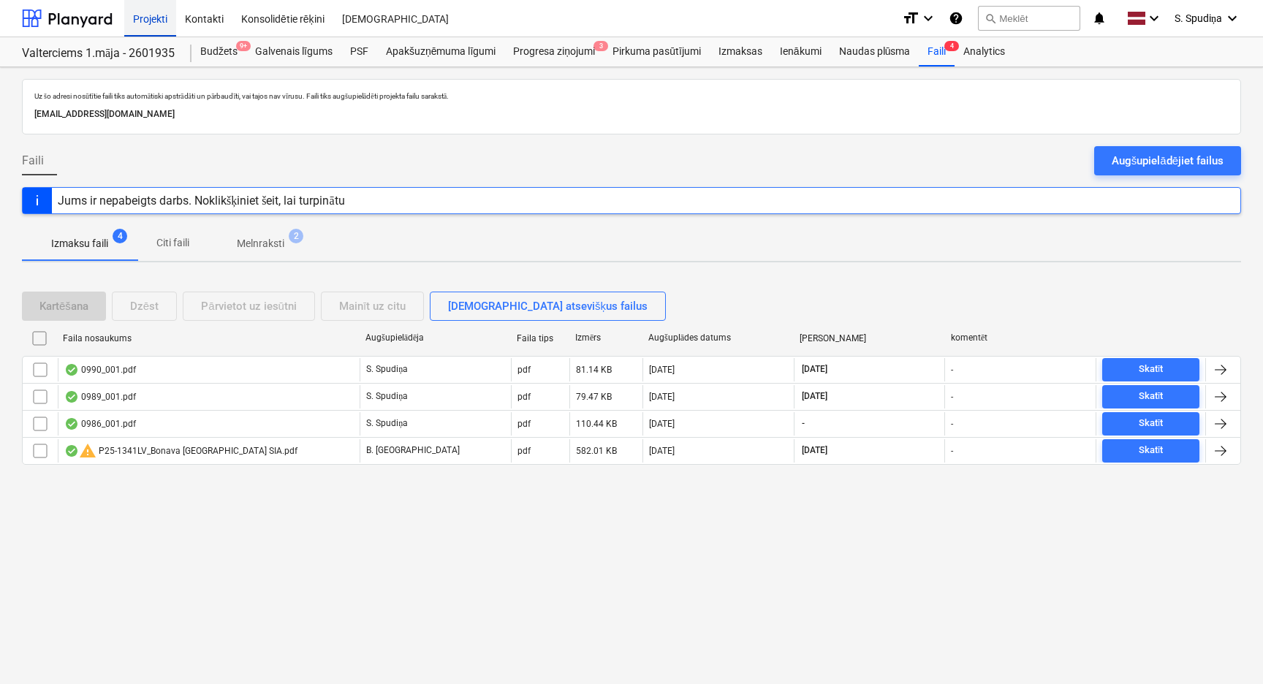
click at [144, 20] on div "Projekti" at bounding box center [150, 17] width 52 height 37
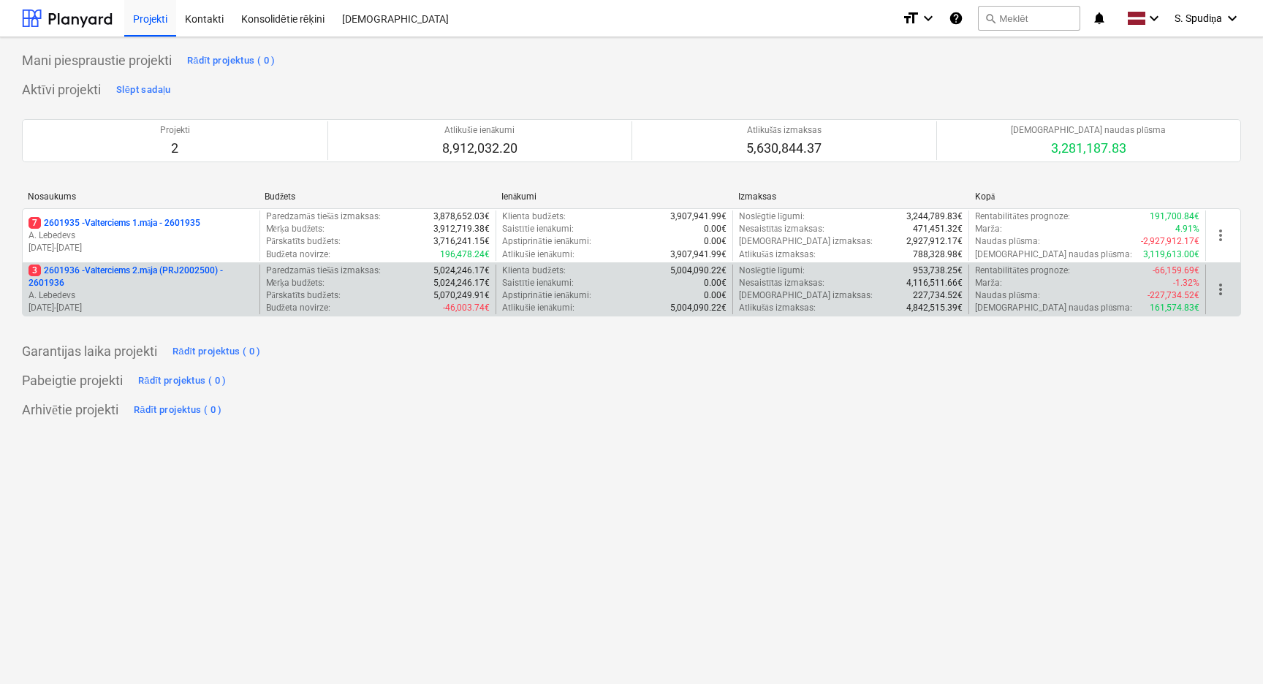
click at [127, 290] on p "A. Lebedevs" at bounding box center [140, 295] width 225 height 12
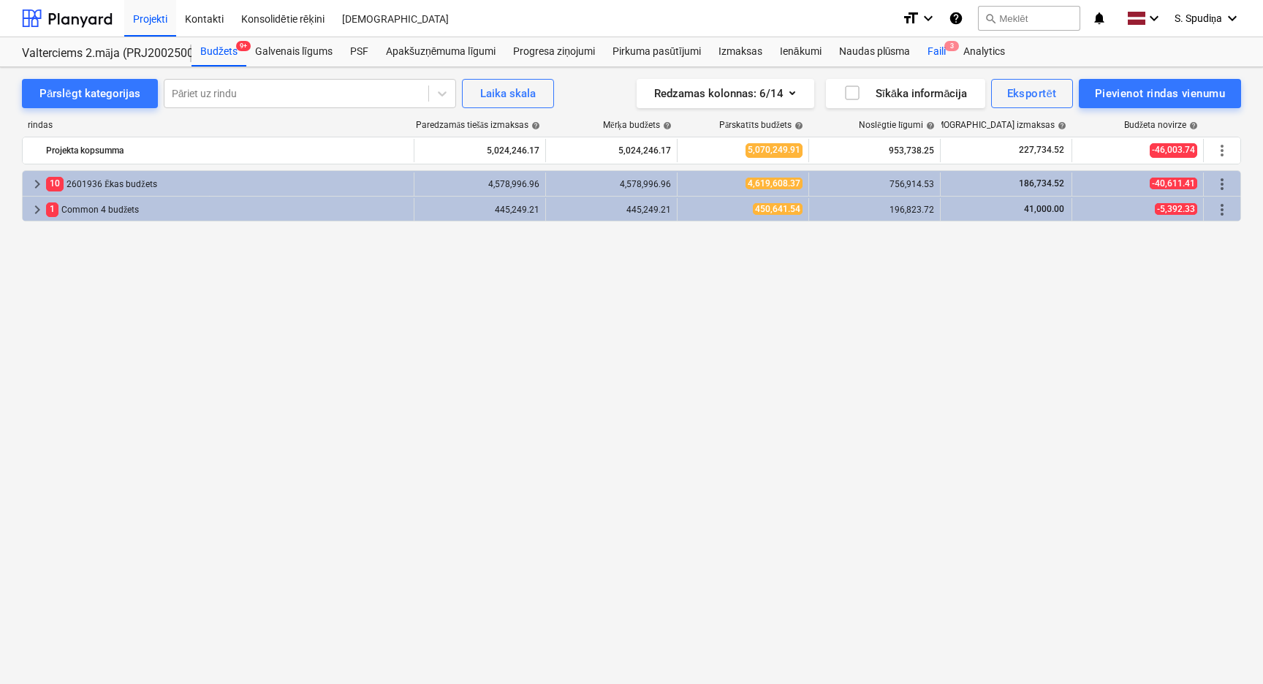
click at [941, 53] on div "Faili 3" at bounding box center [937, 51] width 36 height 29
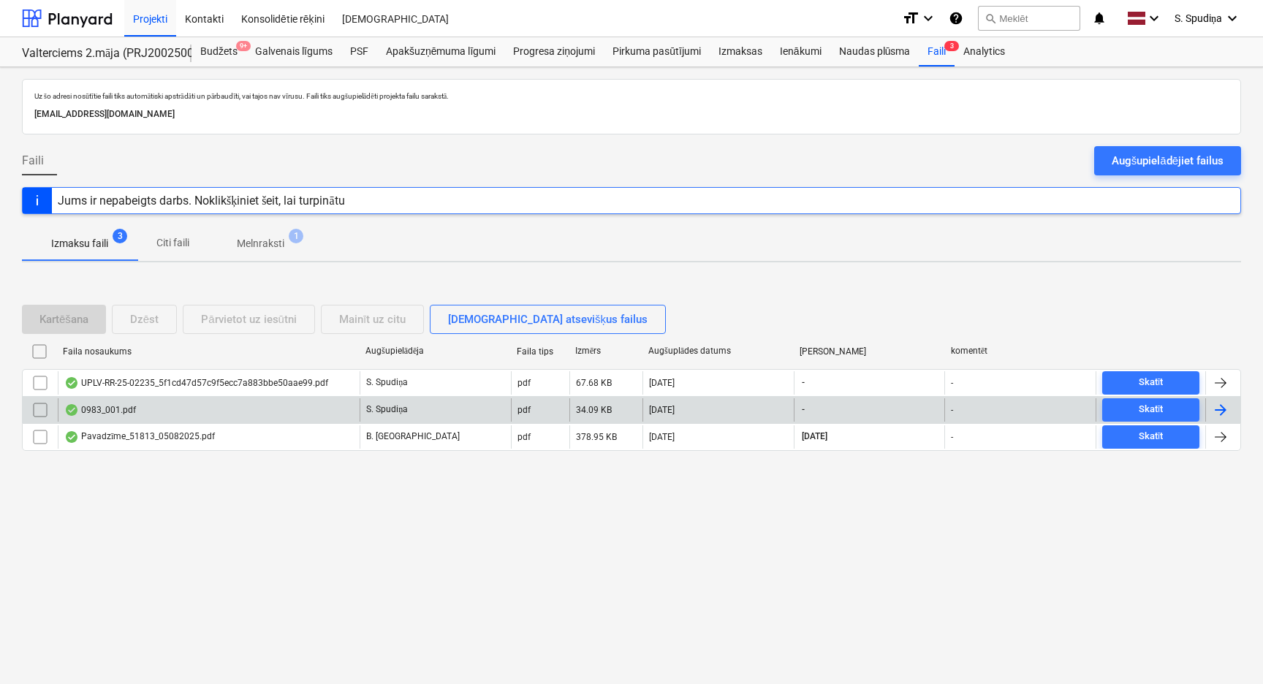
click at [229, 410] on div "0983_001.pdf" at bounding box center [209, 409] width 302 height 23
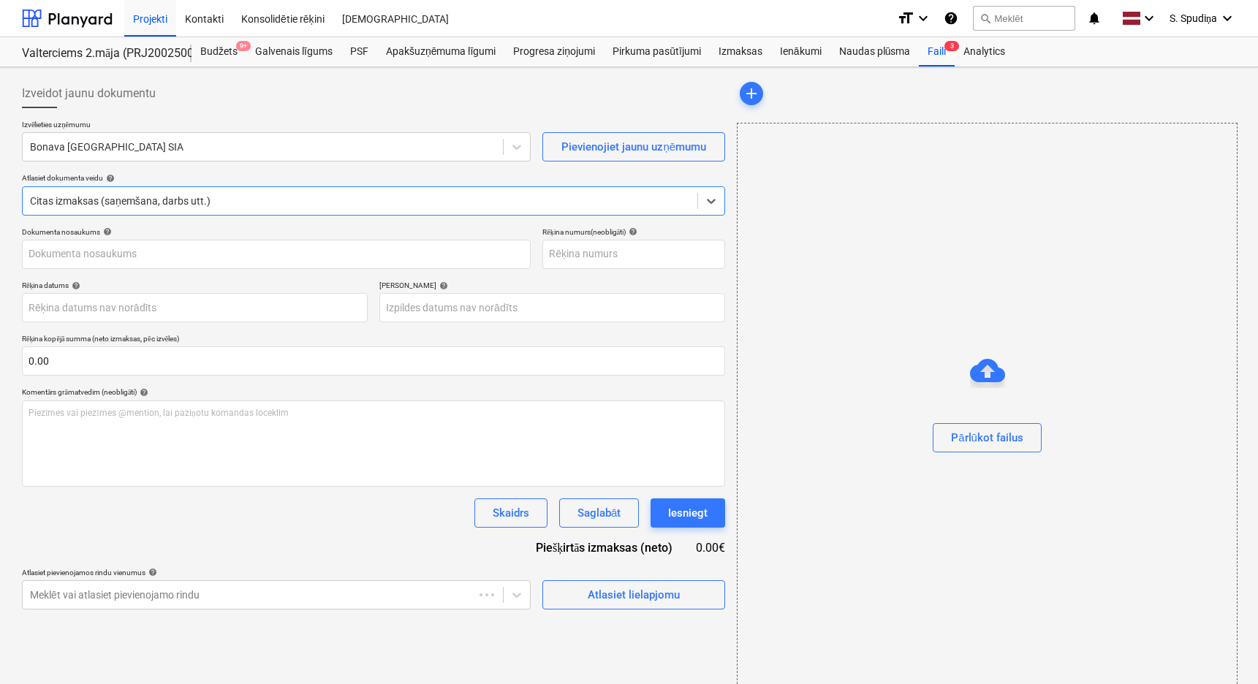
type input "0983_001.pdf"
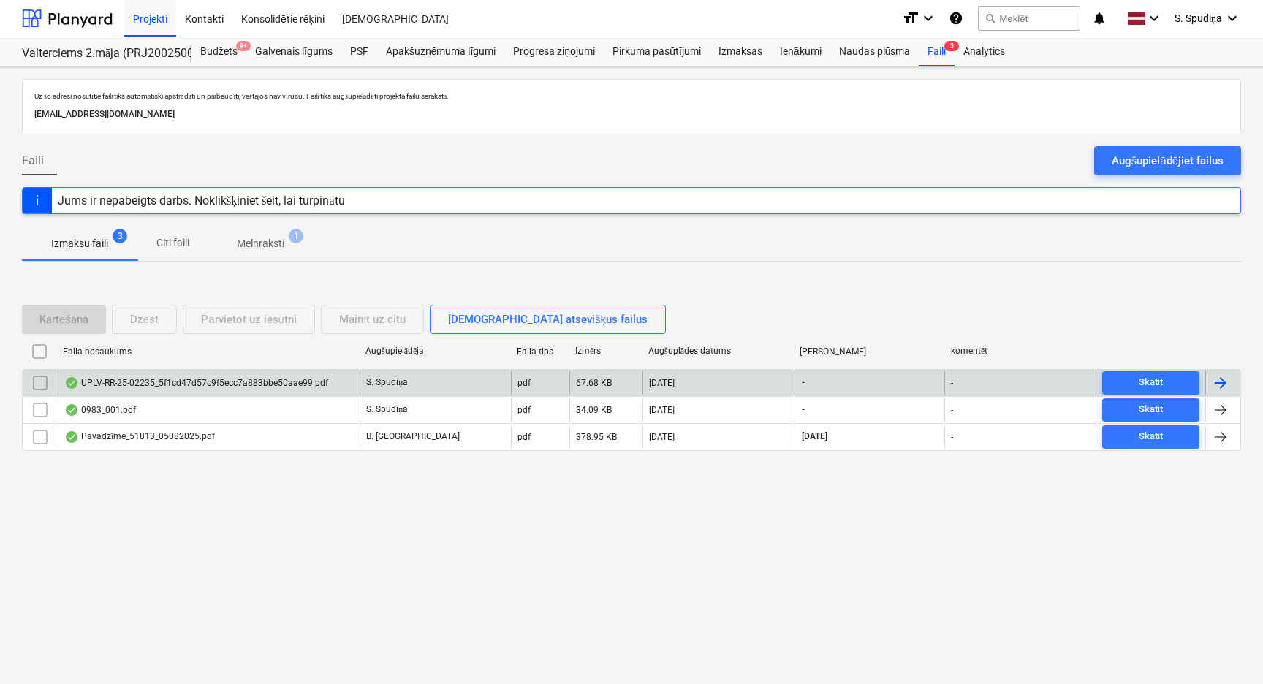
click at [218, 386] on div "UPLV-RR-25-02235_5f1cd47d57c9f5ecc7a883bbe50aae99.pdf" at bounding box center [196, 383] width 264 height 12
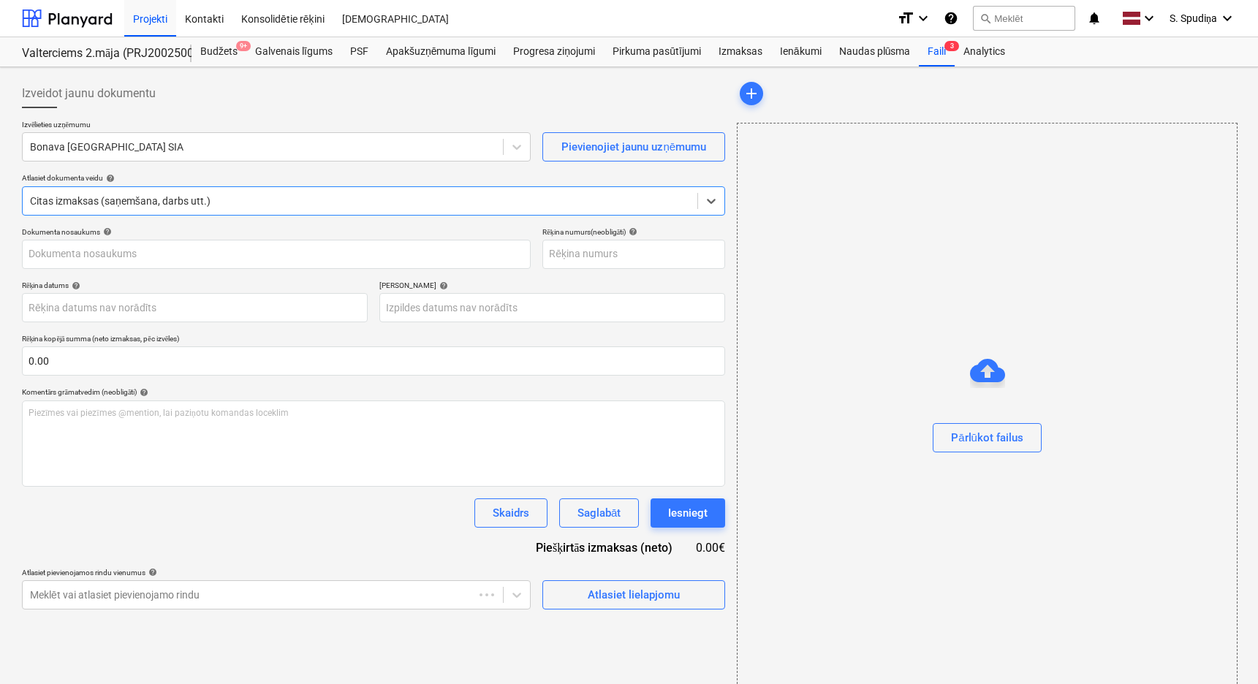
type input "UPLV-RR-25-02235"
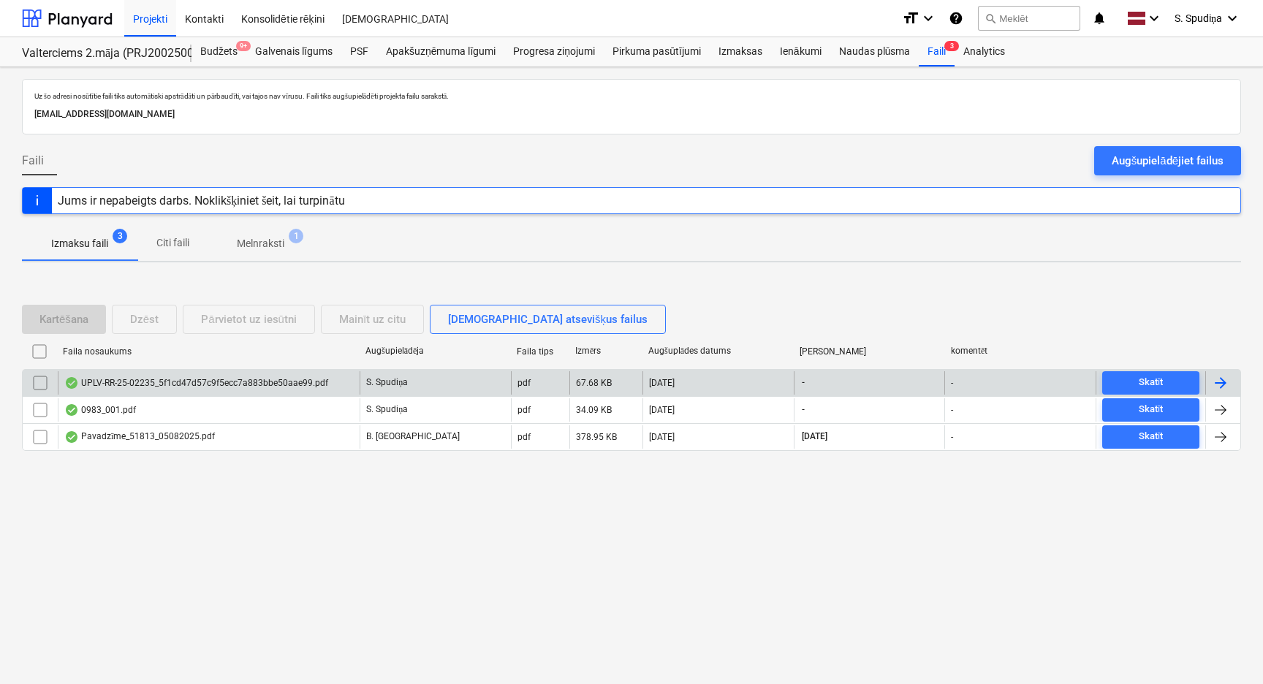
click at [166, 383] on div "UPLV-RR-25-02235_5f1cd47d57c9f5ecc7a883bbe50aae99.pdf" at bounding box center [196, 383] width 264 height 12
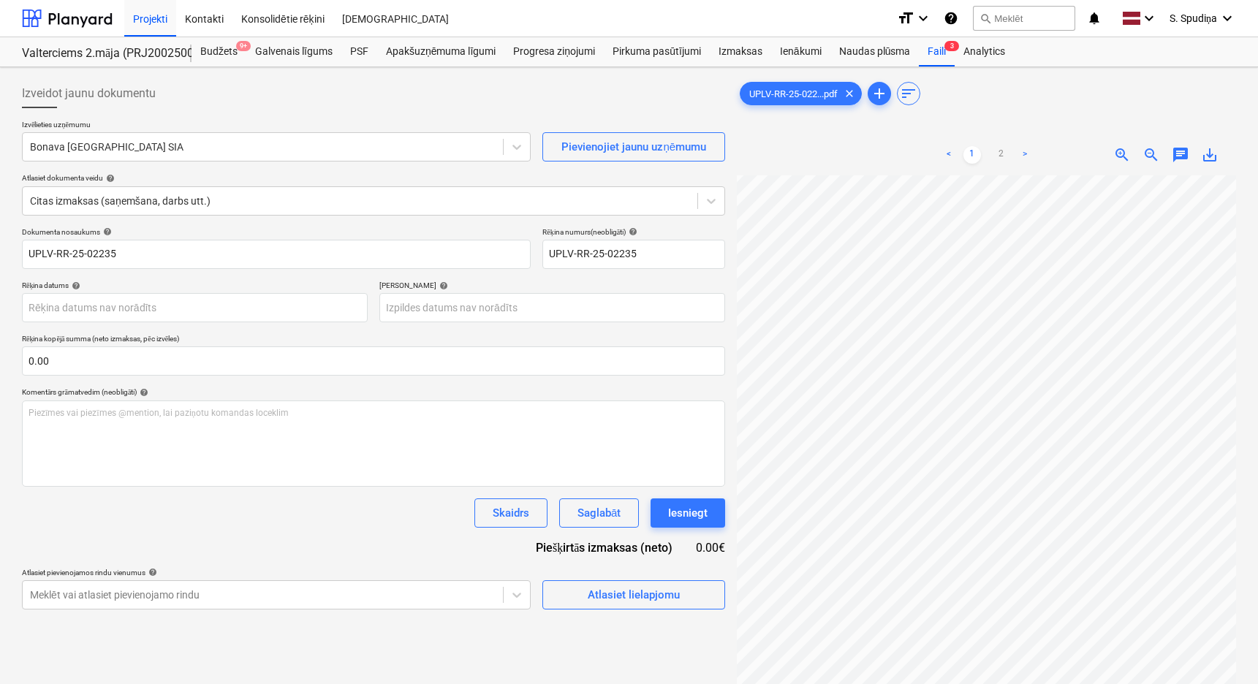
scroll to position [140, 161]
click at [642, 262] on div "Izveidot jaunu dokumentu Izvēlieties uzņēmumu Bonava Latvija SIA Pievienojiet j…" at bounding box center [628, 448] width 1225 height 751
click at [619, 568] on div "Atlasiet lielapjomu" at bounding box center [634, 594] width 92 height 19
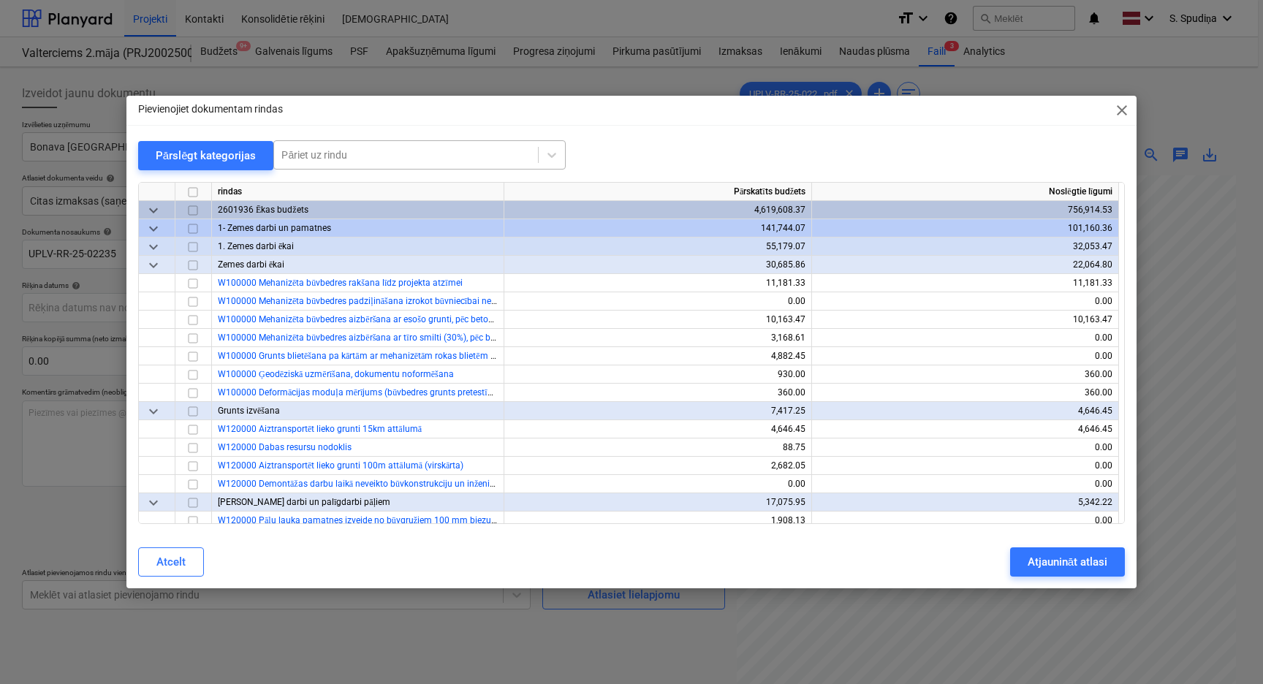
click at [319, 161] on div at bounding box center [405, 155] width 249 height 15
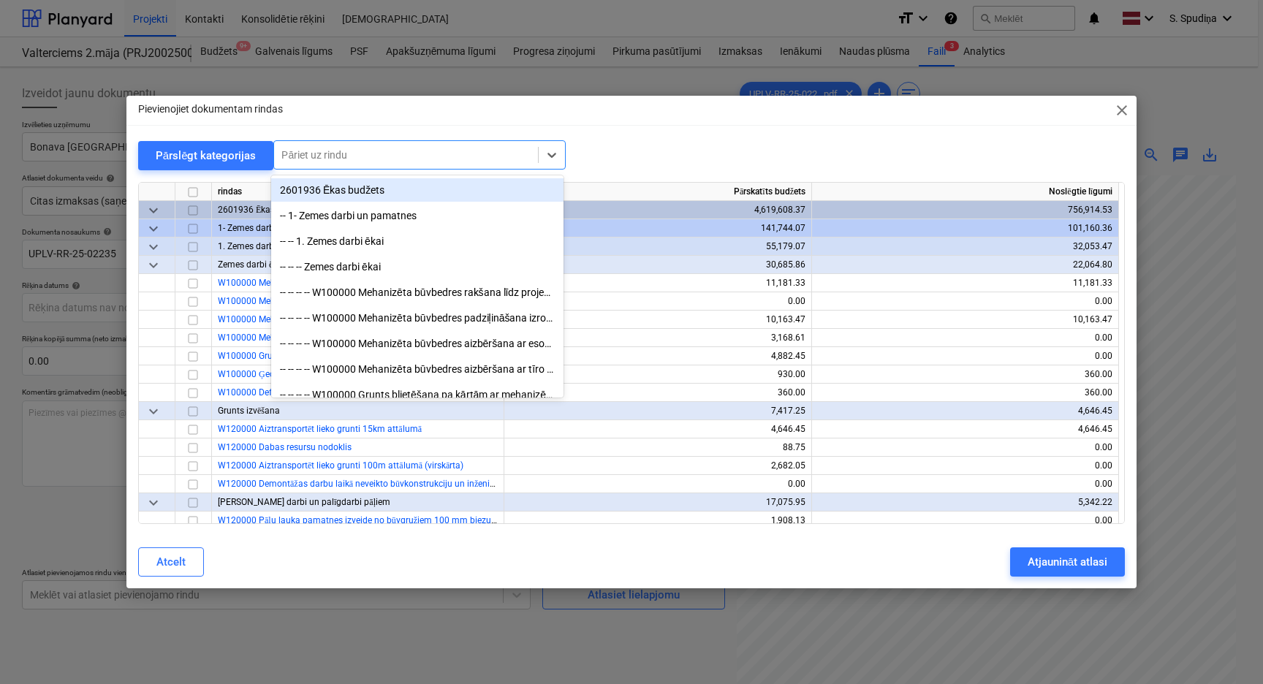
paste input "palīgmateriali (caurulītes, konusi, stieple, distanceri, kokmateriali)"
type input "palīgmateriali (caurulītes, konusi, stieple, distanceri, kokmateriali)"
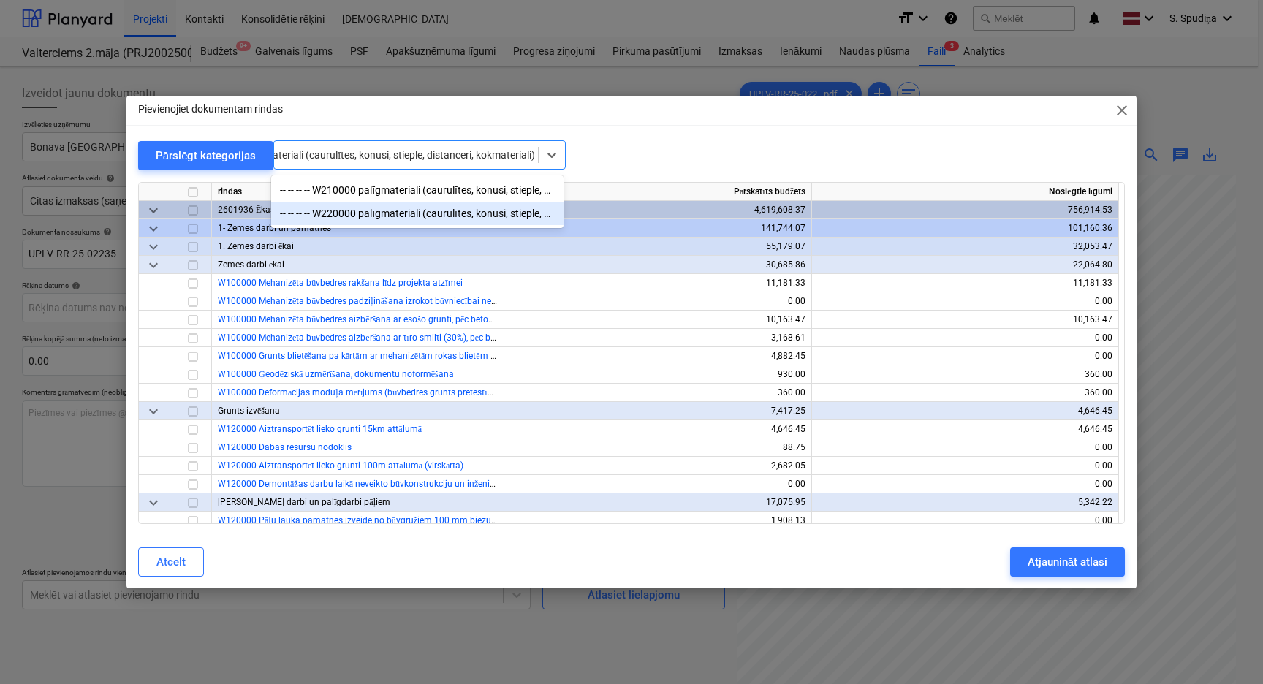
click at [384, 213] on div "-- -- -- -- W220000 palīgmateriali (caurulītes, konusi, stieple, distanceri, ko…" at bounding box center [417, 213] width 292 height 23
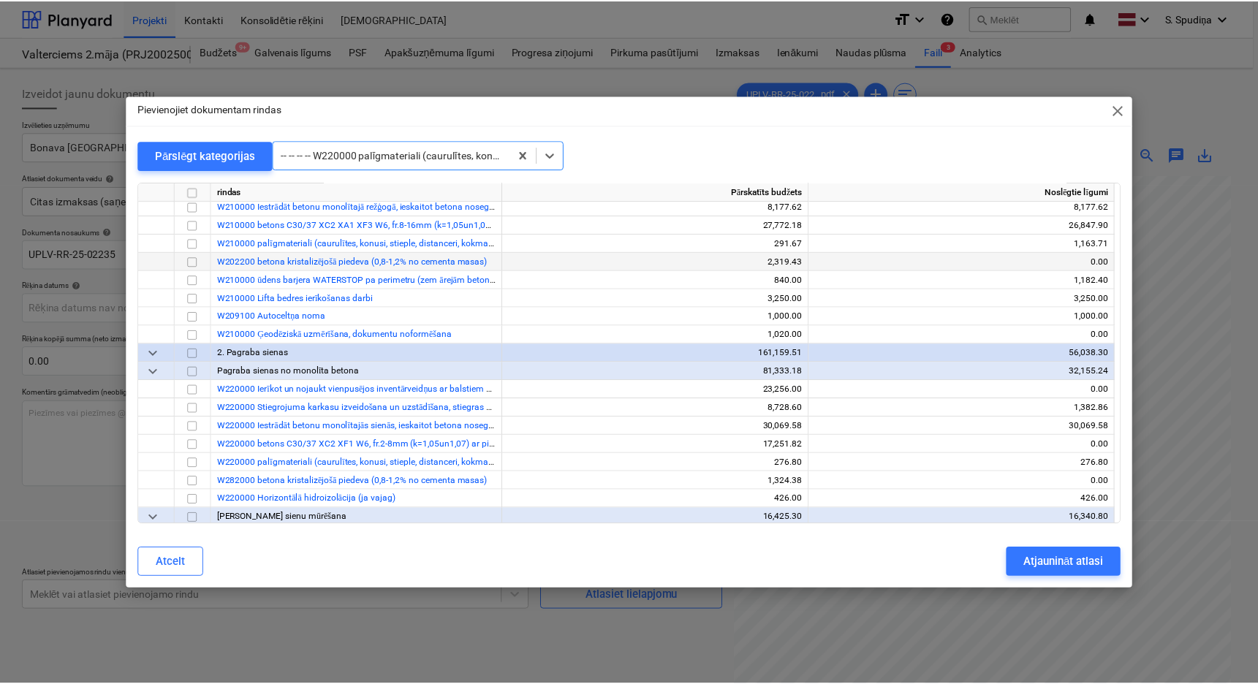
scroll to position [895, 0]
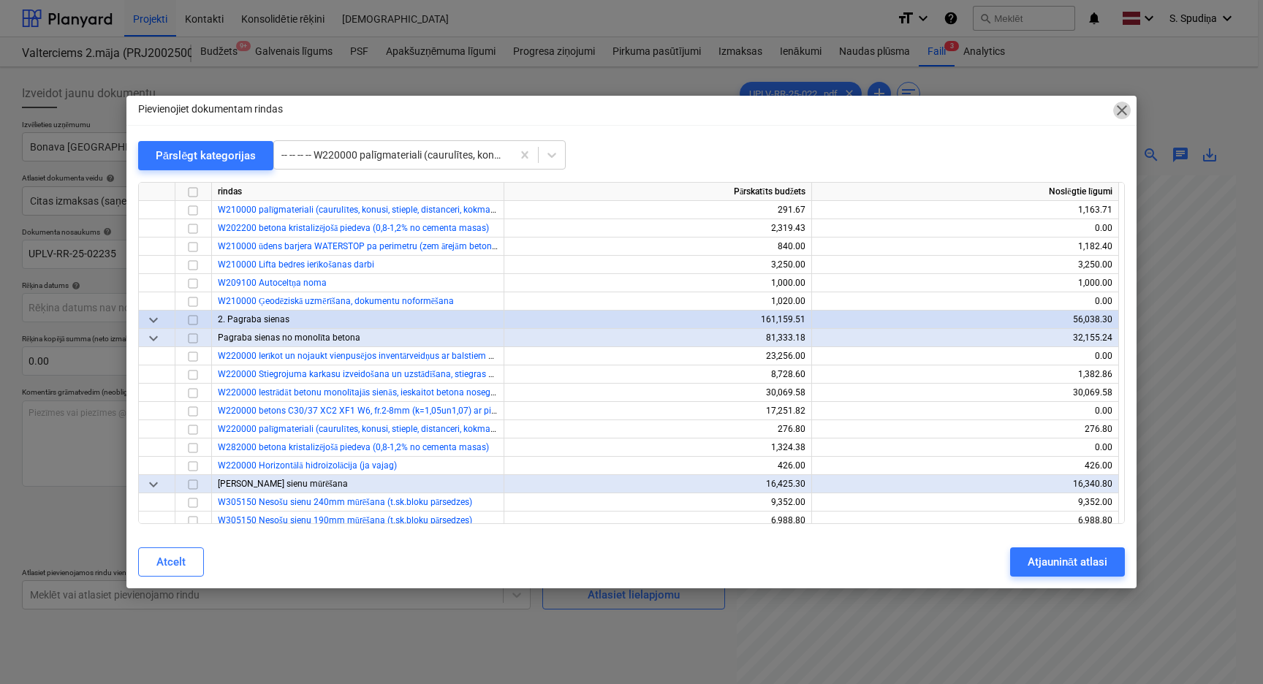
click at [1125, 114] on span "close" at bounding box center [1122, 111] width 18 height 18
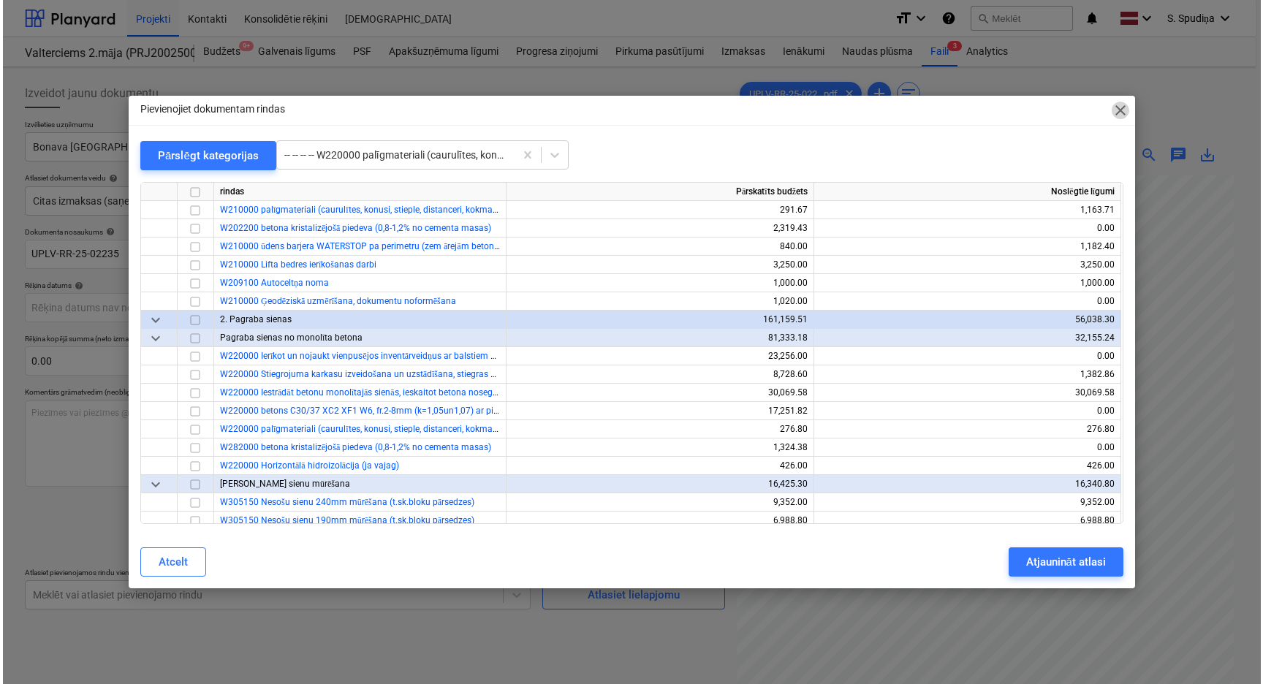
scroll to position [159, 159]
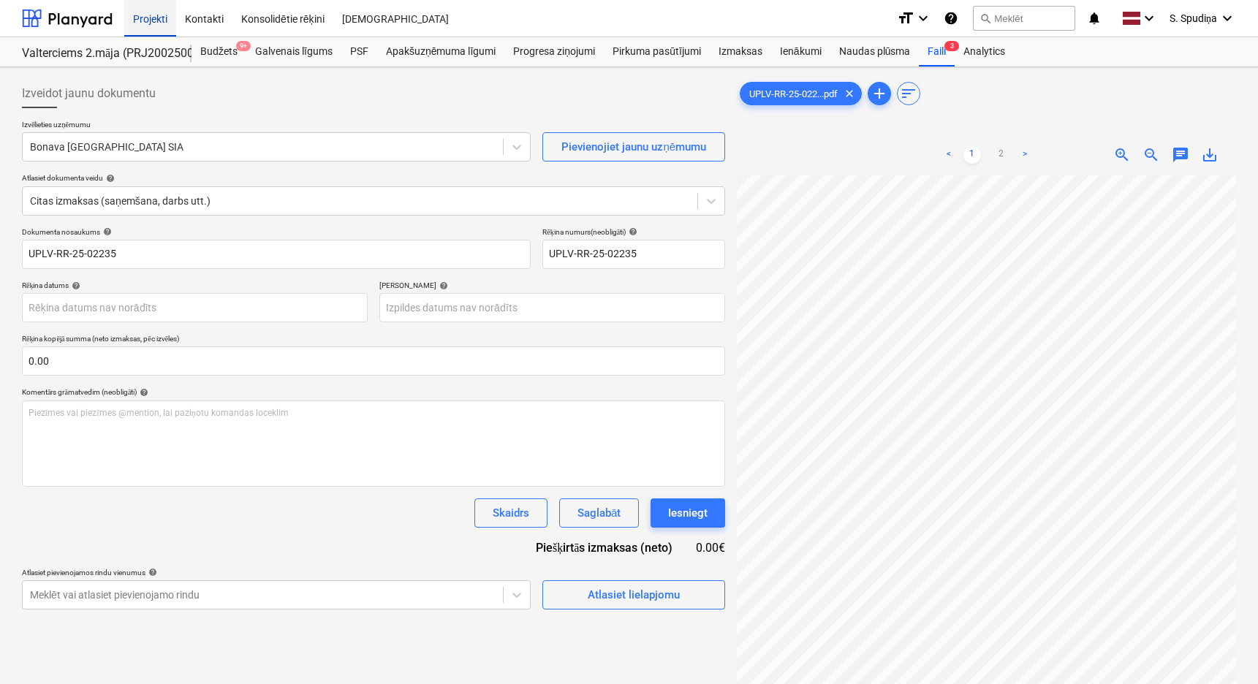
click at [159, 15] on div "Projekti" at bounding box center [150, 17] width 52 height 37
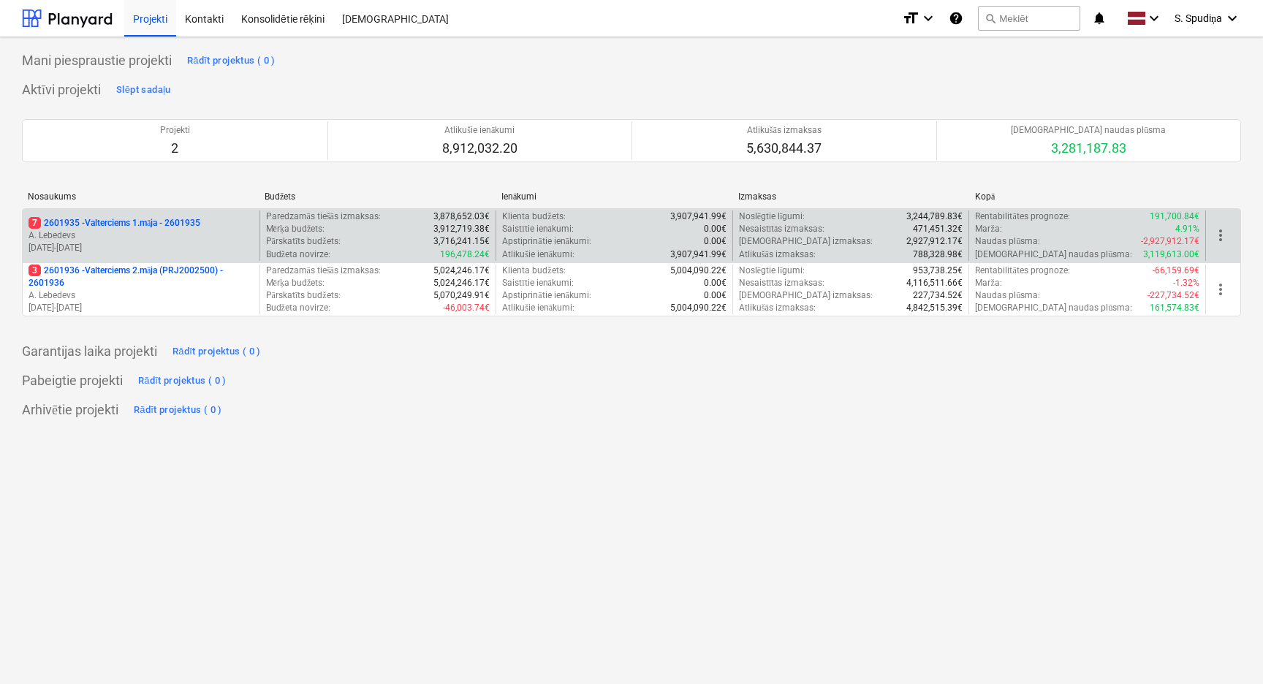
click at [169, 238] on p "A. Lebedevs" at bounding box center [140, 235] width 225 height 12
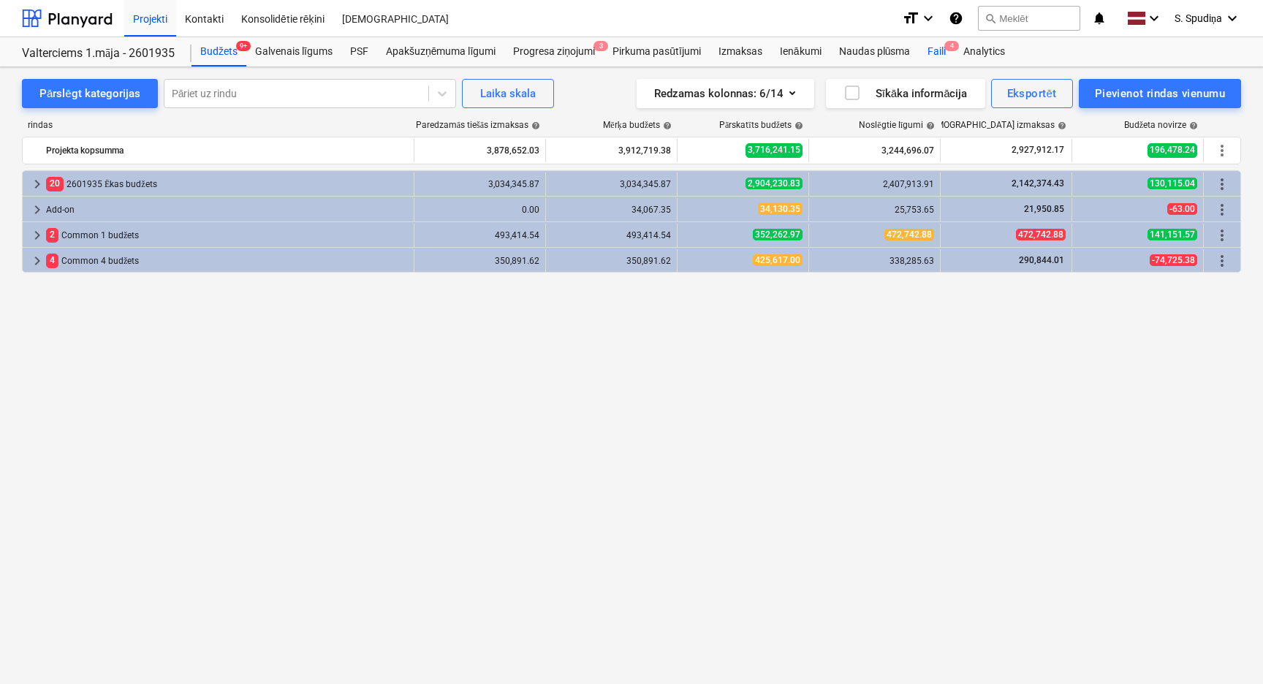
click at [933, 50] on div "Faili 4" at bounding box center [937, 51] width 36 height 29
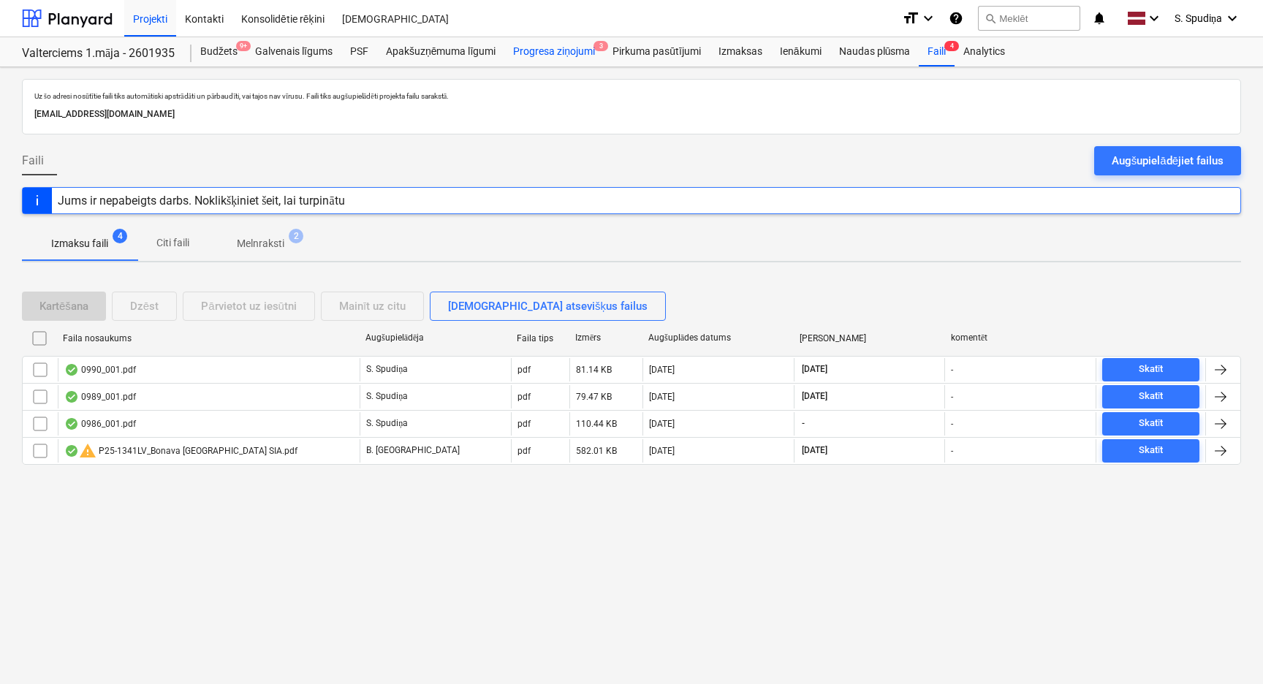
click at [577, 49] on div "Progresa ziņojumi 3" at bounding box center [553, 51] width 99 height 29
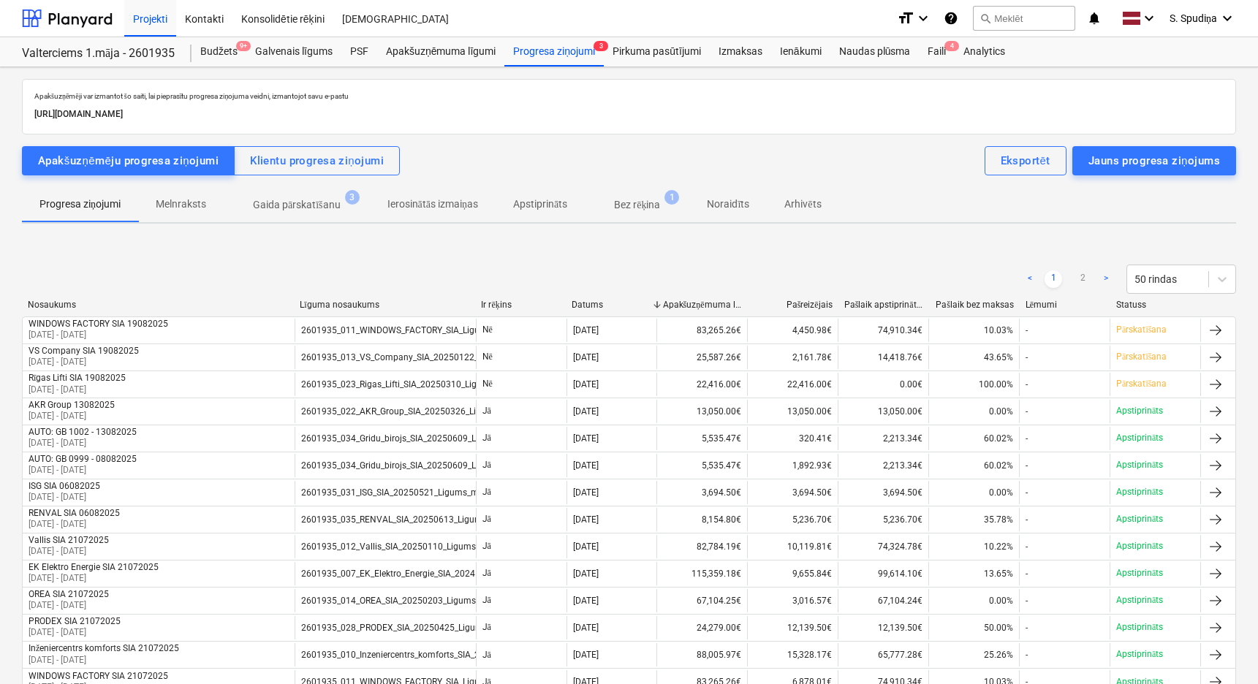
click at [305, 204] on p "Gaida pārskatīšanu" at bounding box center [297, 204] width 88 height 15
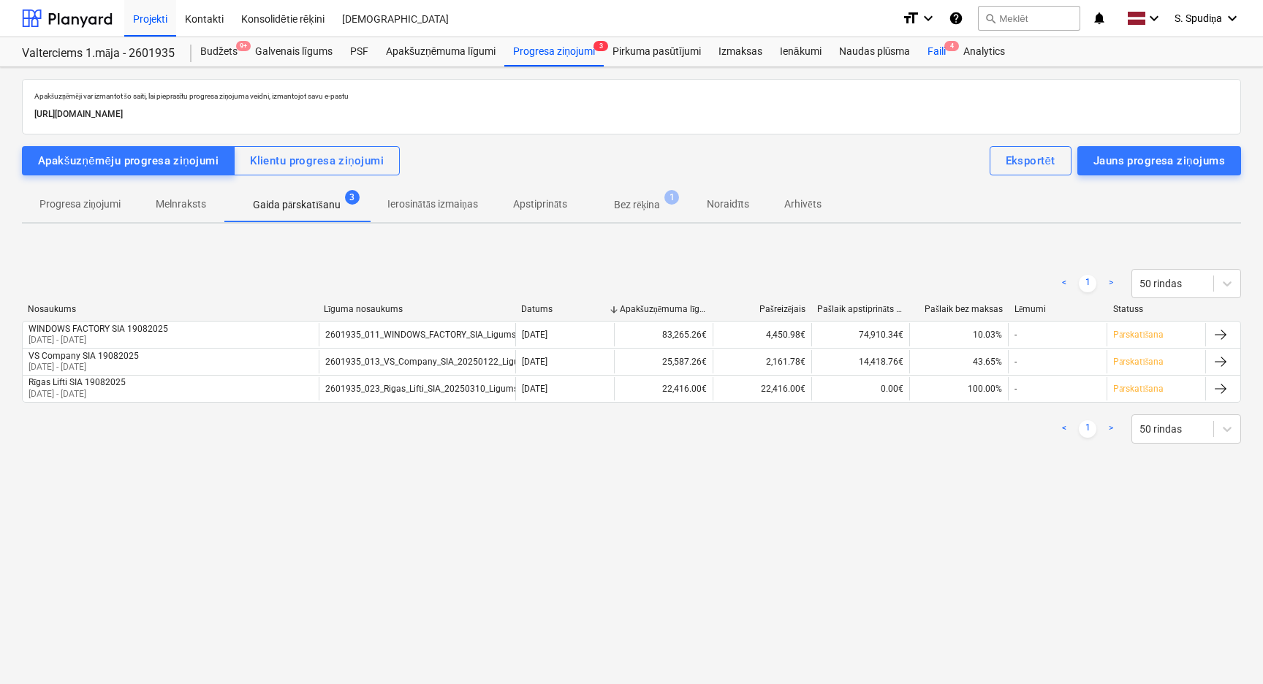
click at [929, 51] on div "Faili 4" at bounding box center [937, 51] width 36 height 29
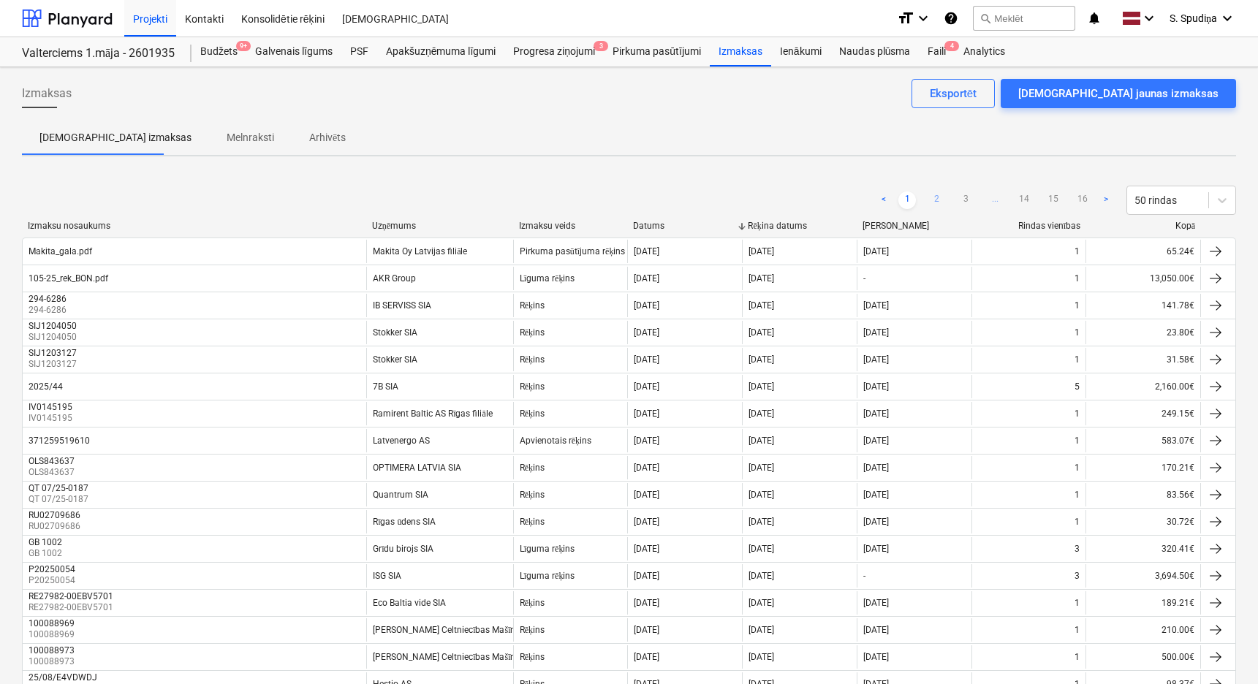
click at [933, 195] on link "2" at bounding box center [936, 200] width 18 height 18
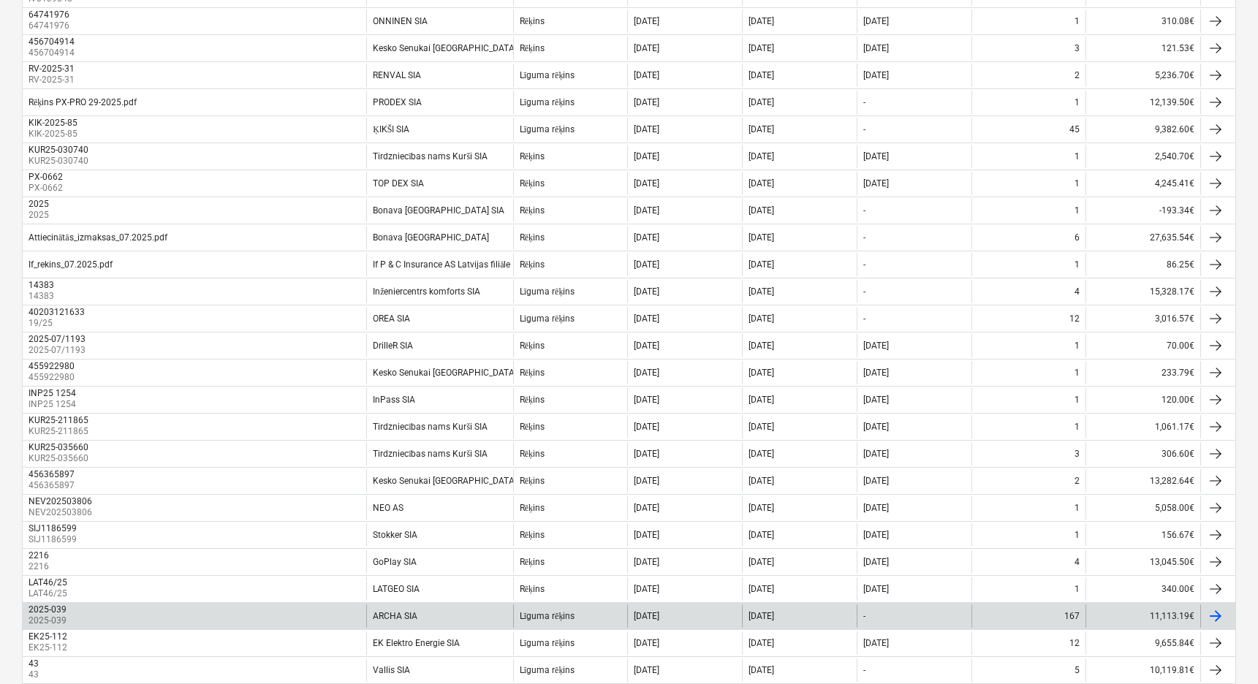
scroll to position [292, 0]
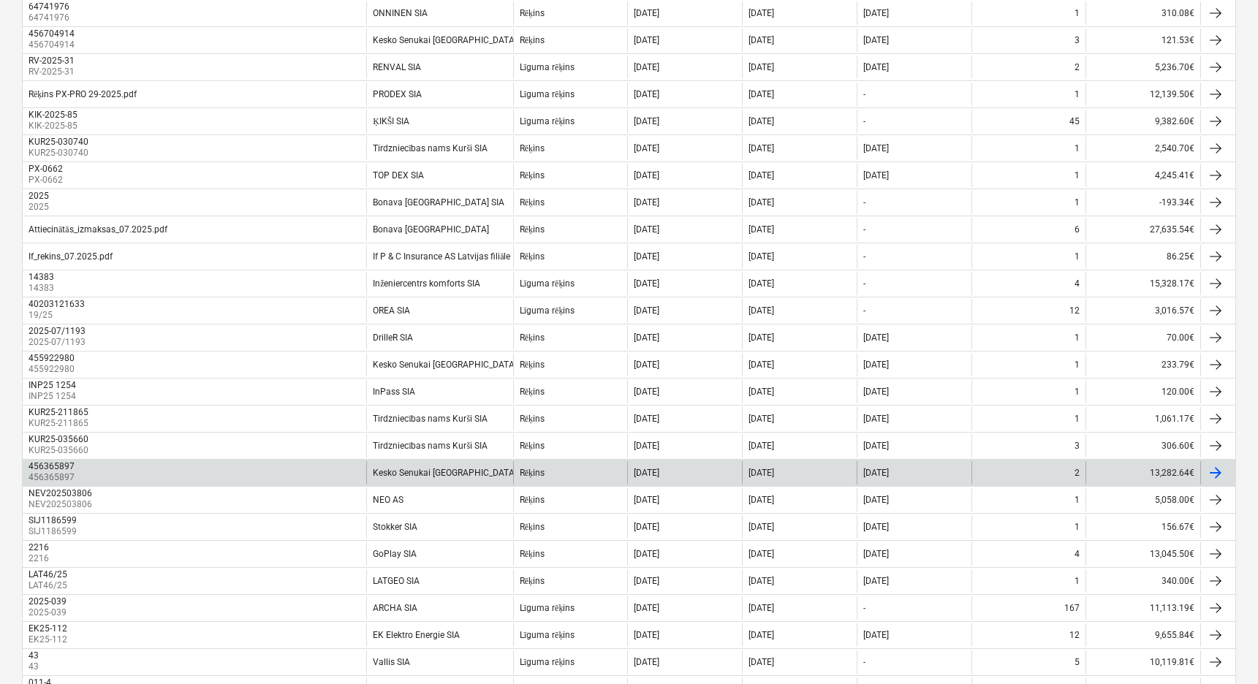
click at [75, 466] on div "456365897" at bounding box center [52, 466] width 49 height 10
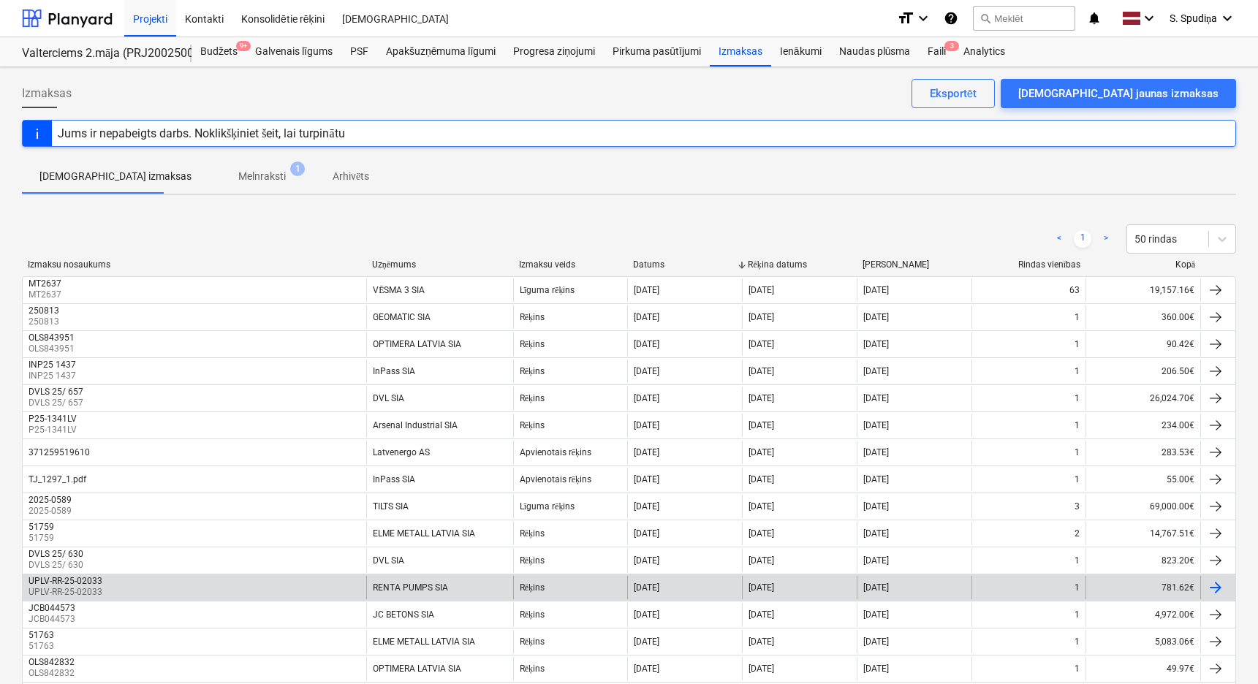
click at [97, 588] on p "UPLV-RR-25-02033" at bounding box center [66, 592] width 77 height 12
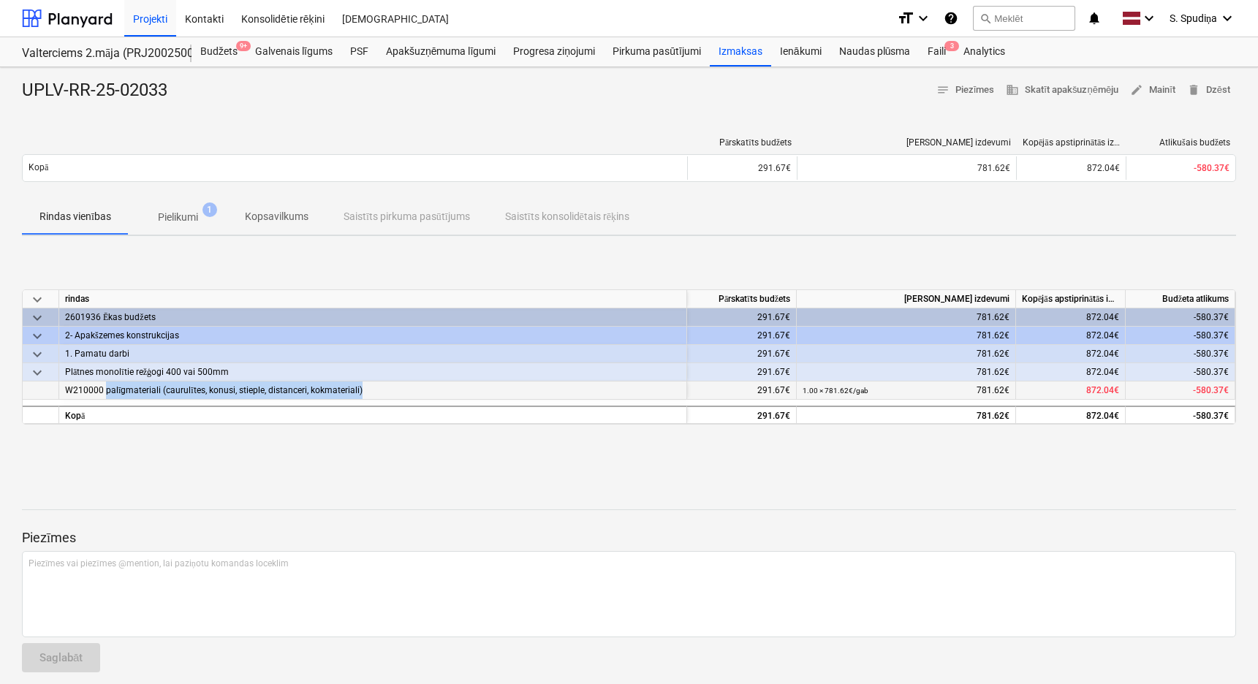
drag, startPoint x: 106, startPoint y: 389, endPoint x: 380, endPoint y: 393, distance: 274.1
click at [380, 393] on div "W210000 palīgmateriali (caurulītes, konusi, stieple, distanceri, kokmateriali)" at bounding box center [373, 390] width 628 height 18
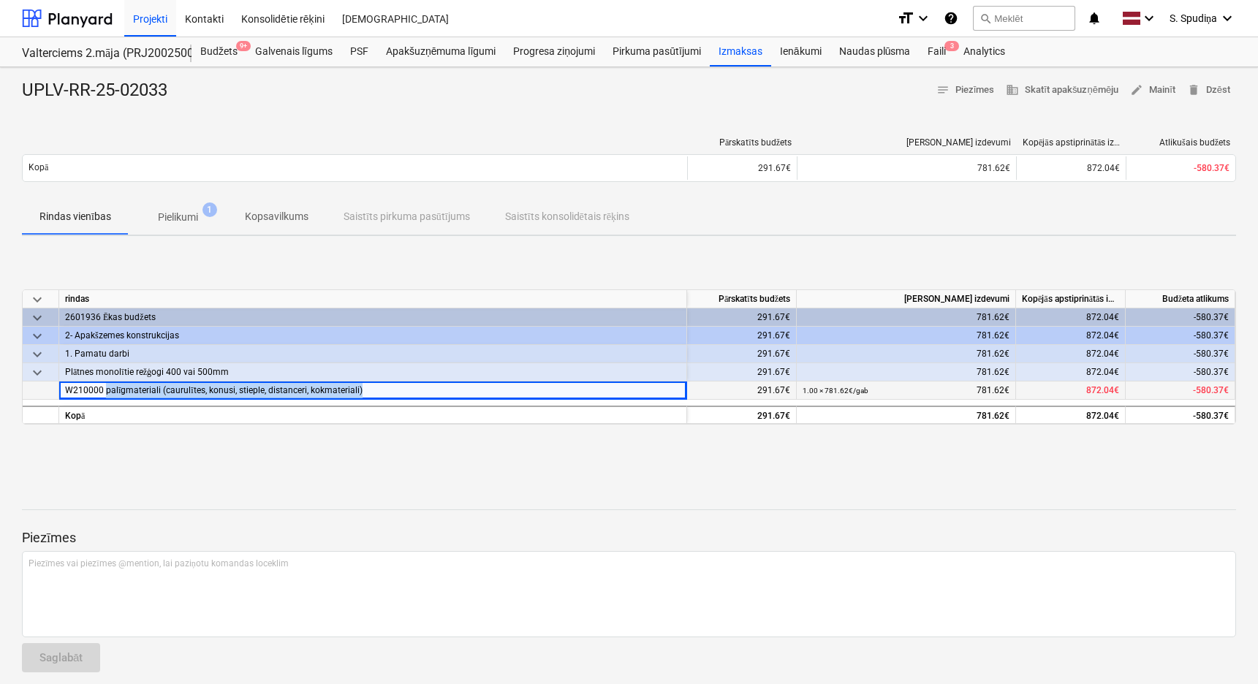
copy span "palīgmateriali (caurulītes, konusi, stieple, distanceri, kokmateriali)"
